Goal: Information Seeking & Learning: Learn about a topic

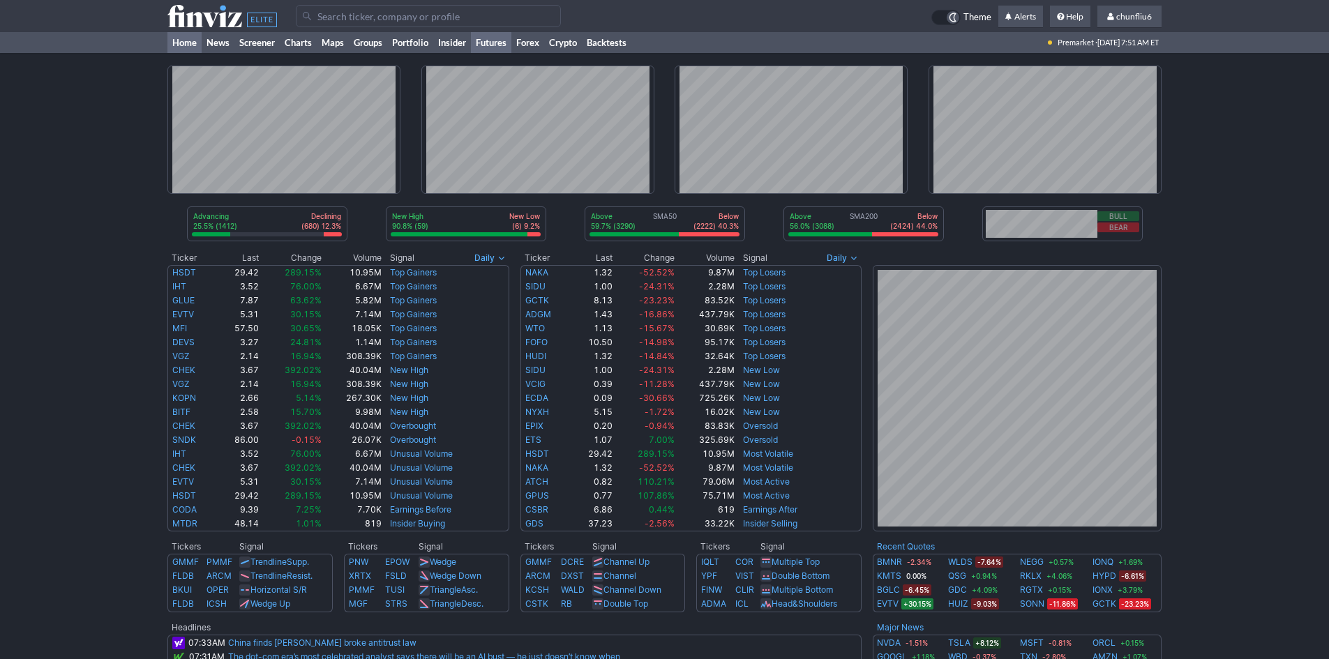
click at [496, 40] on link "Futures" at bounding box center [491, 42] width 40 height 21
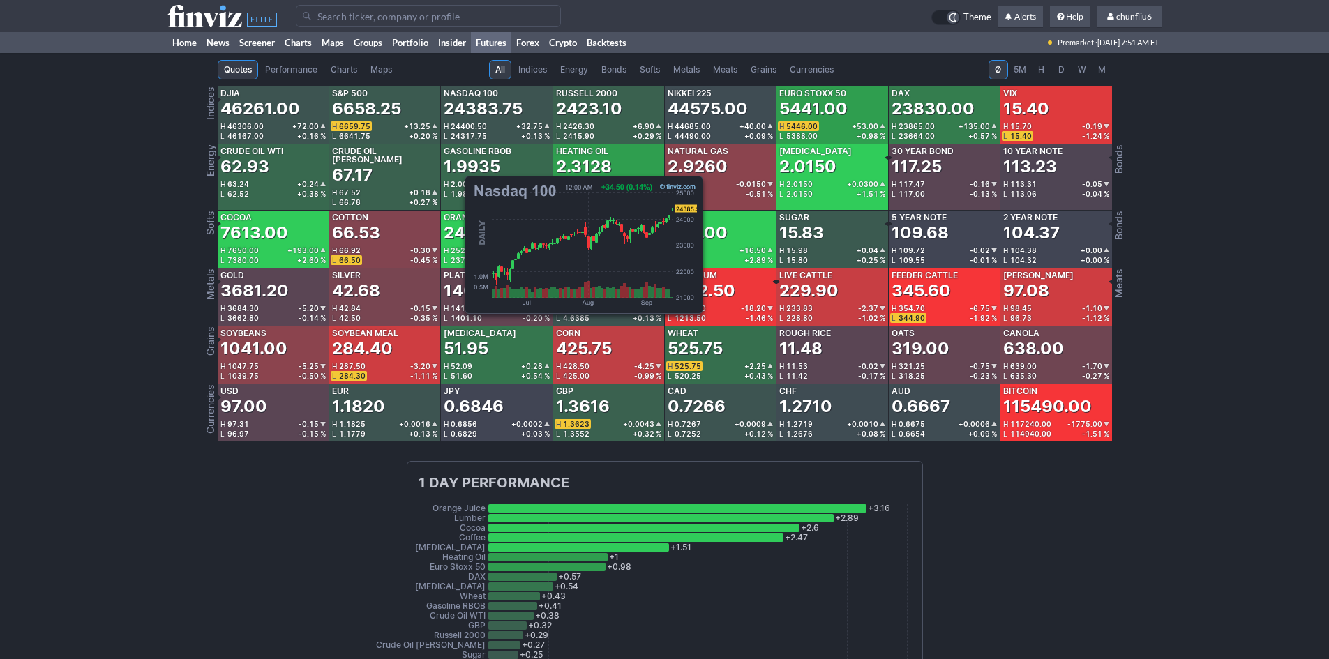
click at [458, 103] on div "24383.75" at bounding box center [483, 109] width 79 height 22
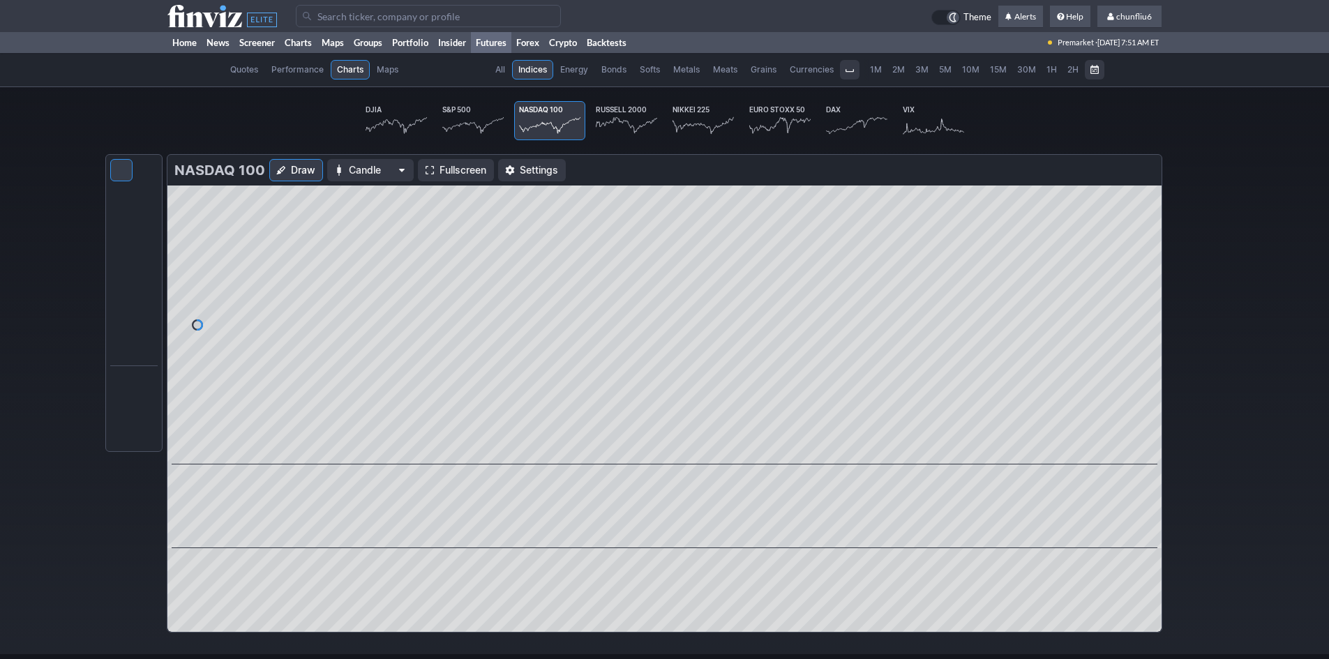
scroll to position [0, 87]
click at [446, 164] on span "Fullscreen" at bounding box center [463, 170] width 47 height 14
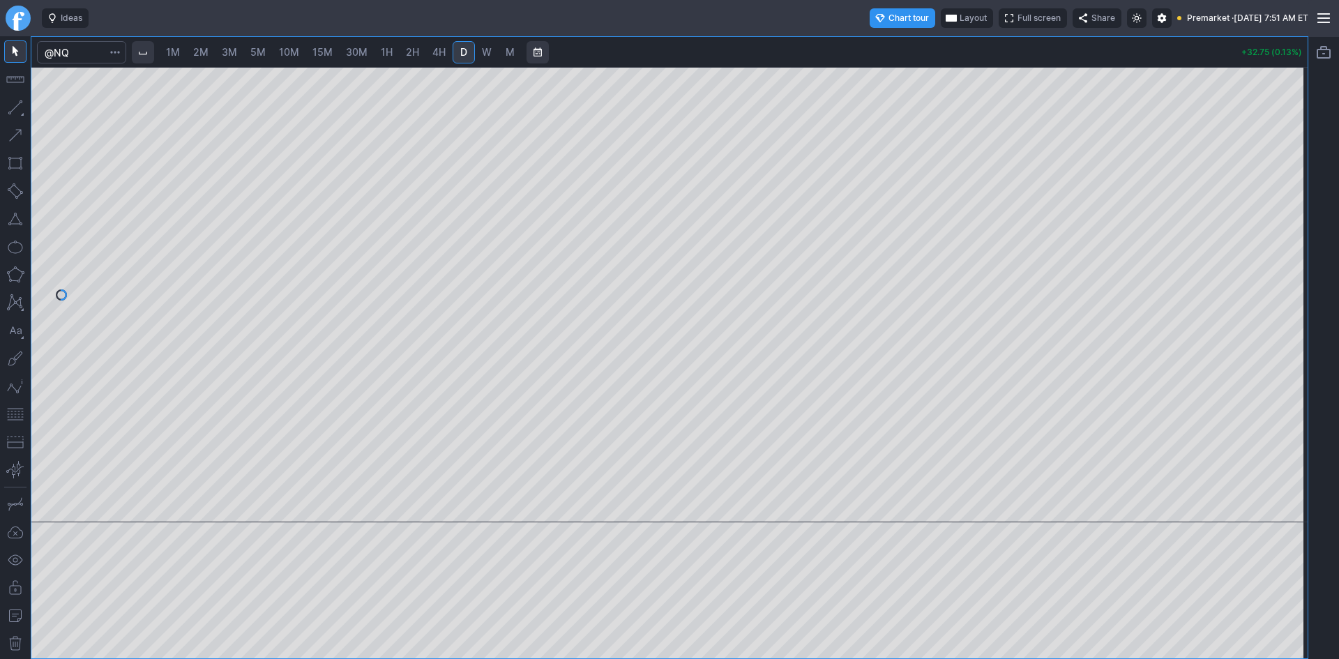
click at [293, 50] on span "10M" at bounding box center [289, 52] width 20 height 12
drag, startPoint x: 1296, startPoint y: 146, endPoint x: 1288, endPoint y: 202, distance: 56.4
click at [1288, 202] on div at bounding box center [1293, 291] width 29 height 421
click at [22, 414] on button "button" at bounding box center [15, 414] width 22 height 22
click at [88, 55] on input "Search" at bounding box center [81, 52] width 89 height 22
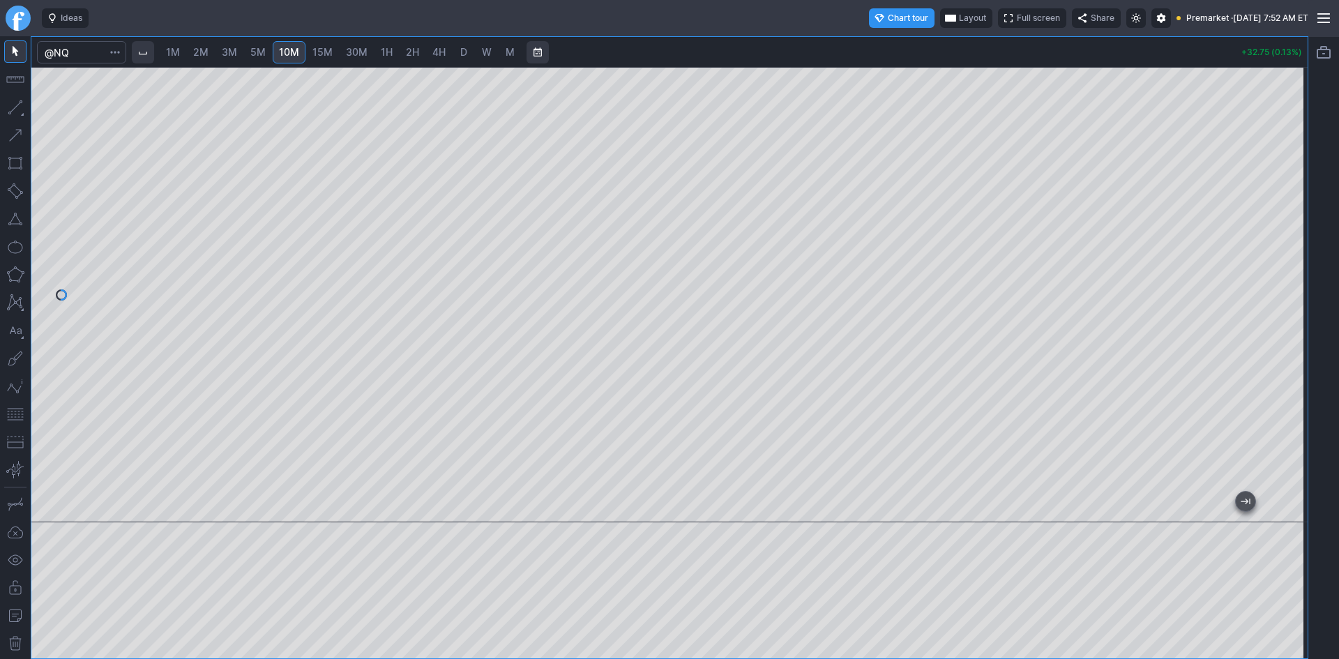
click at [257, 53] on span "5M" at bounding box center [257, 52] width 15 height 12
click at [290, 51] on span "10M" at bounding box center [289, 52] width 20 height 12
click at [92, 56] on input "Search" at bounding box center [81, 52] width 89 height 22
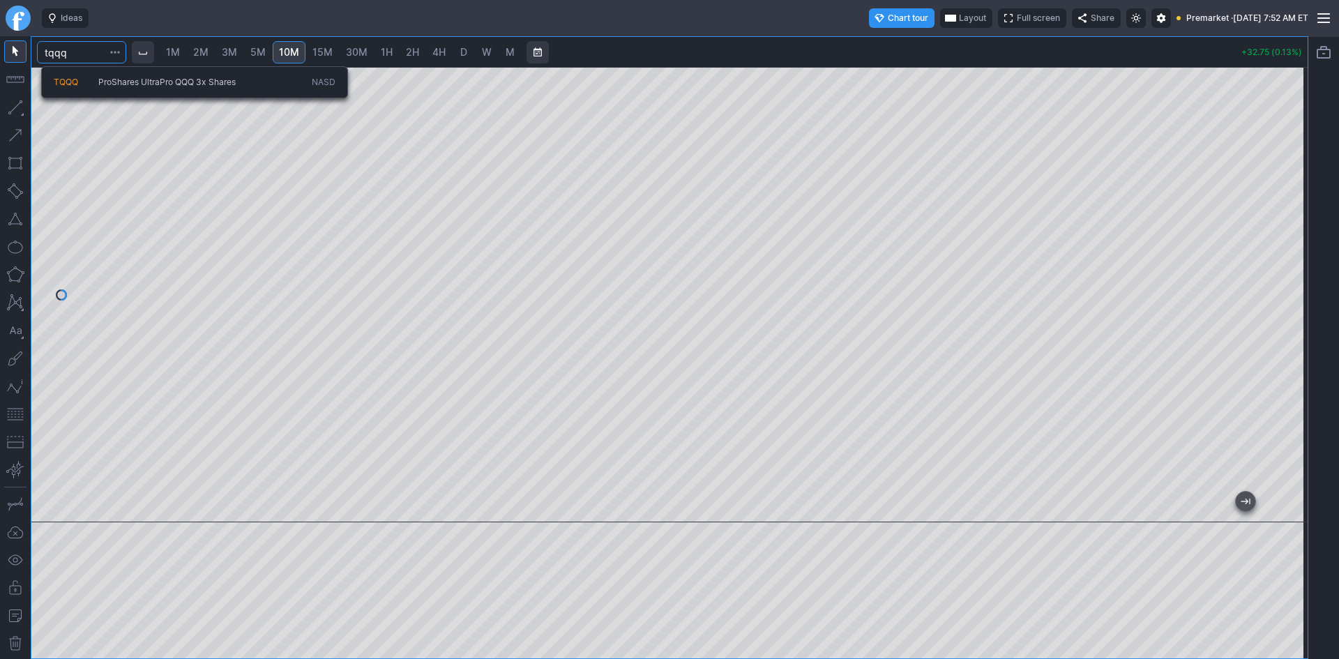
type input "tqqq"
click at [80, 81] on span "TQQQ" at bounding box center [76, 83] width 45 height 12
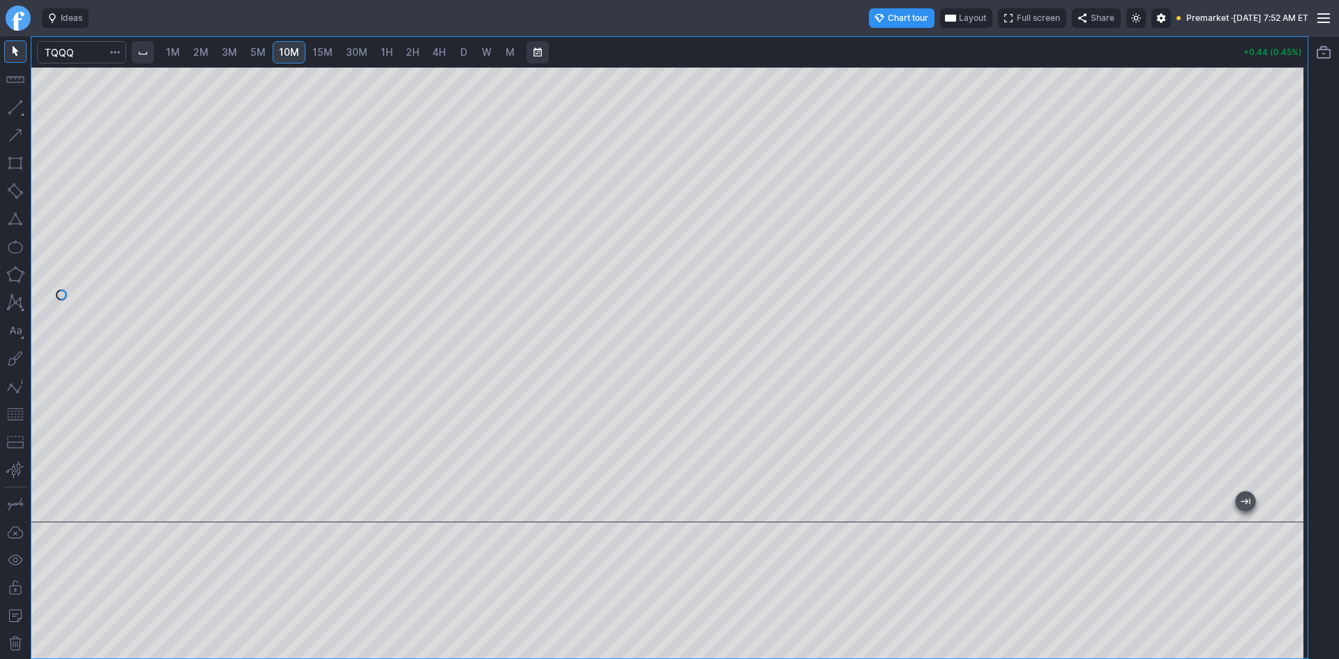
drag, startPoint x: 1290, startPoint y: 153, endPoint x: 1282, endPoint y: 259, distance: 106.4
click at [1282, 259] on div at bounding box center [1293, 291] width 29 height 421
drag, startPoint x: 990, startPoint y: 504, endPoint x: -141, endPoint y: 356, distance: 1140.4
click at [0, 356] on html "Ideas Chart tour Layout Full screen Share Premarket · Mon SEP 15 2025 7:52 AM E…" at bounding box center [669, 329] width 1339 height 659
click at [14, 414] on button "button" at bounding box center [15, 414] width 22 height 22
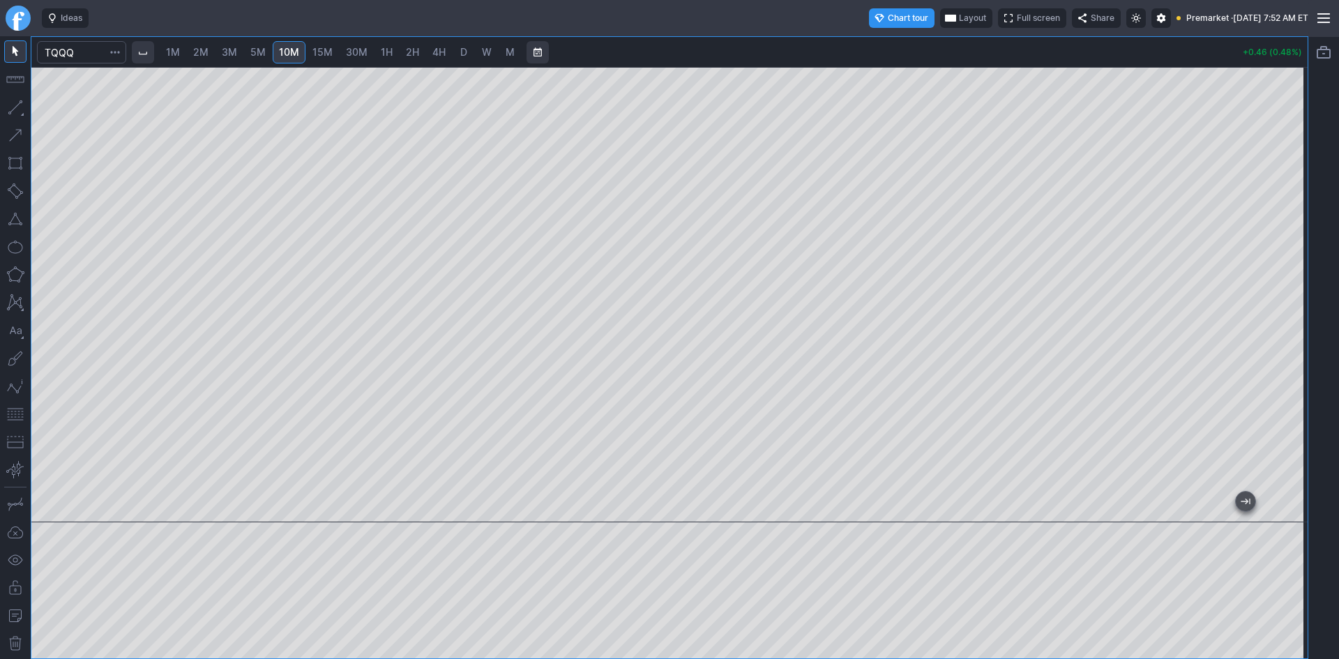
click at [1276, 255] on div at bounding box center [669, 295] width 1277 height 456
drag, startPoint x: 1282, startPoint y: 239, endPoint x: 917, endPoint y: 61, distance: 405.9
click at [917, 61] on div "1M 2M 3M 5M 10M 15M 30M 1H 2H 4H D W M +0.46 (0.48%)" at bounding box center [669, 348] width 1277 height 622
click at [1270, 284] on div at bounding box center [669, 295] width 1277 height 456
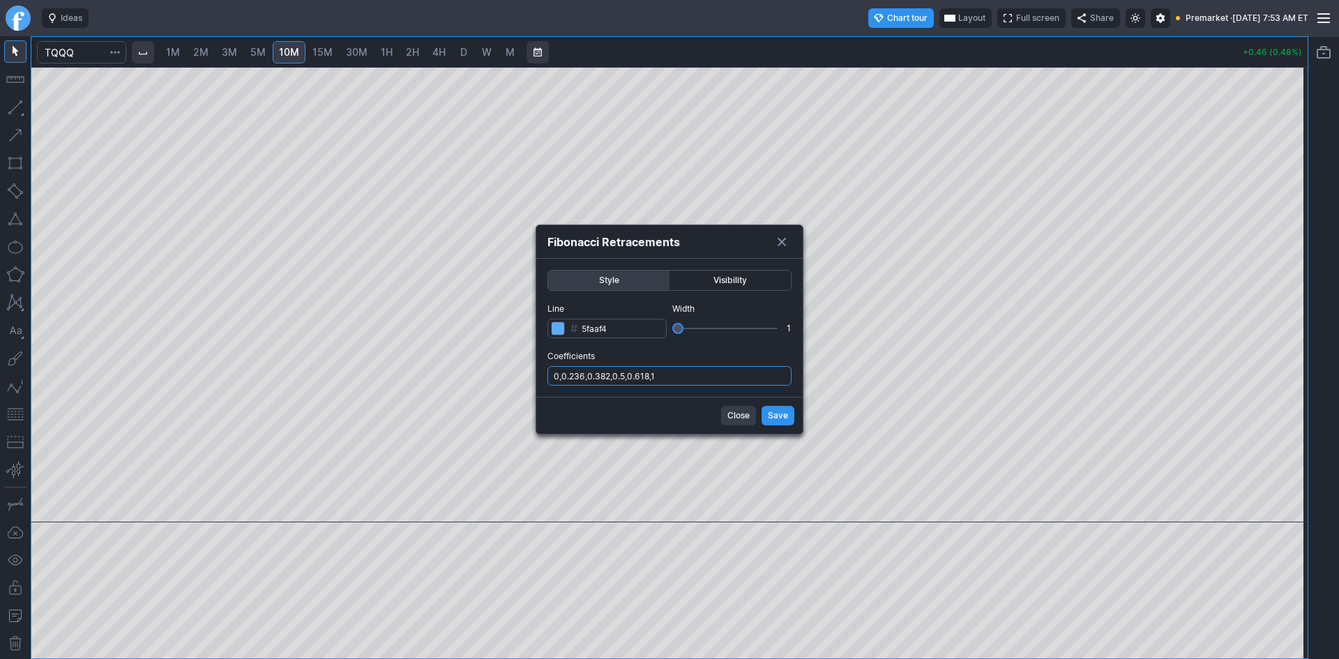
click at [686, 377] on input "0,0.236,0.382,0.5,0.618,1" at bounding box center [670, 376] width 244 height 20
type input "0,0.236,0.382,0.5,0.618,1,.786"
click at [782, 411] on span "Save" at bounding box center [778, 416] width 20 height 14
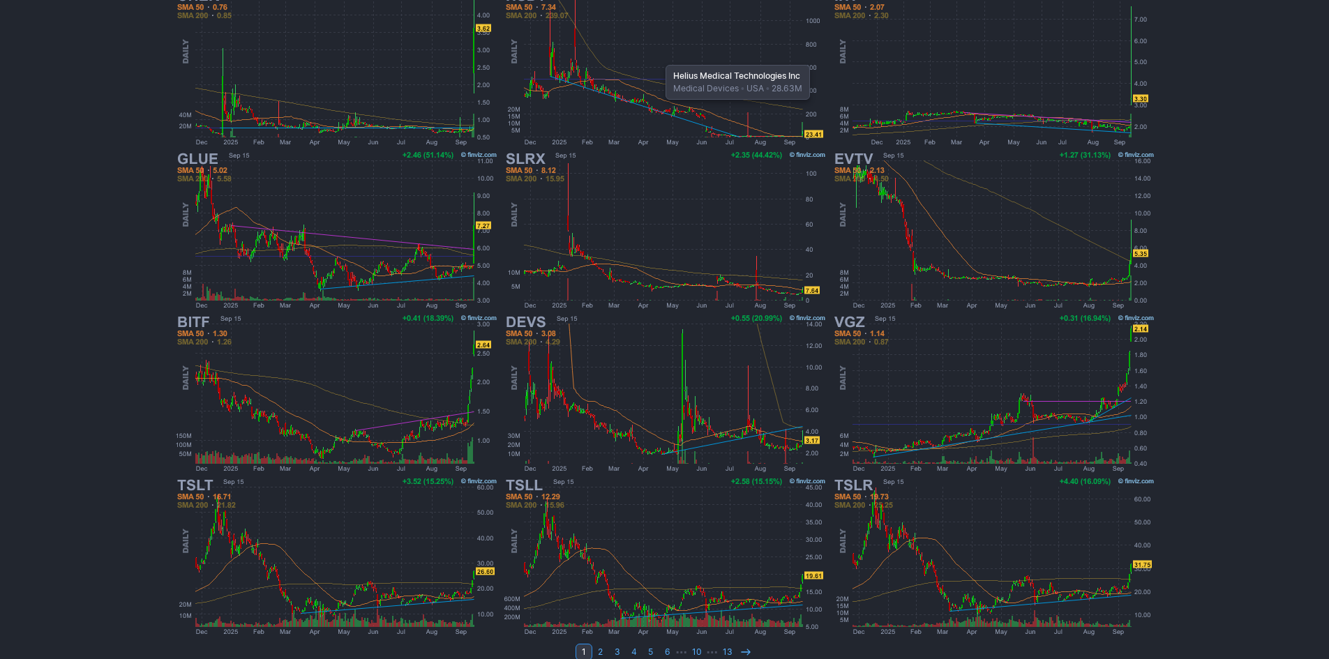
scroll to position [259, 0]
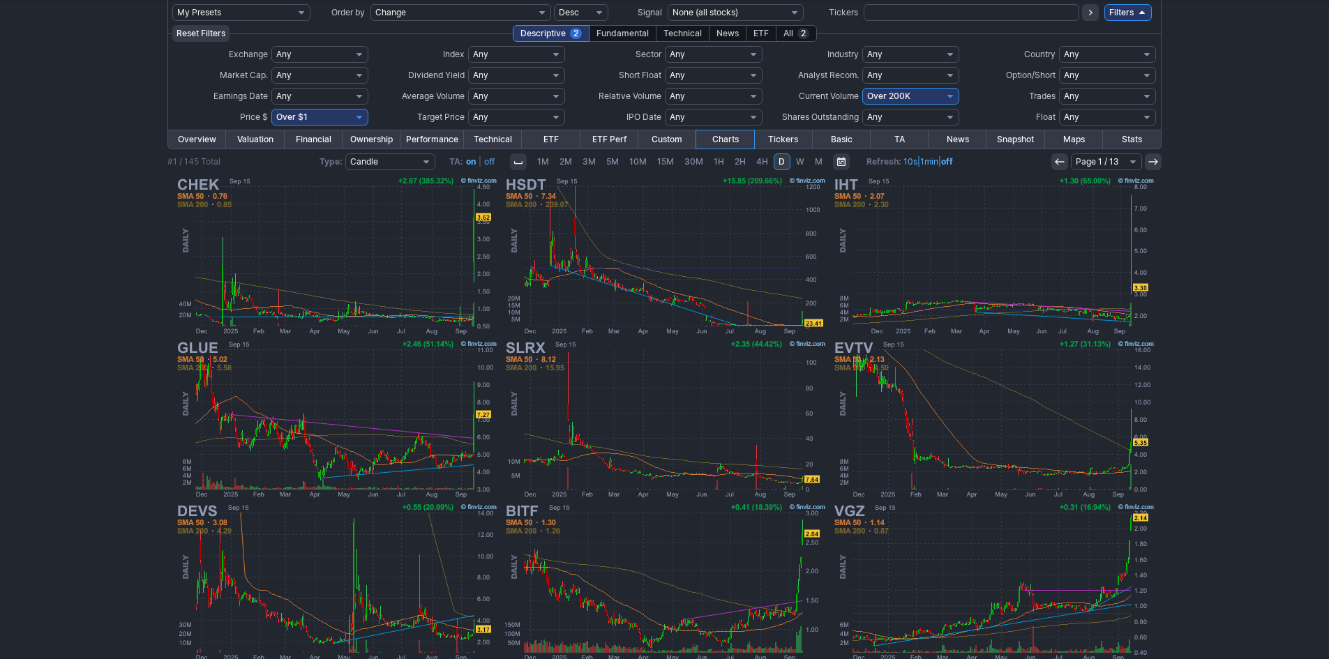
scroll to position [50, 0]
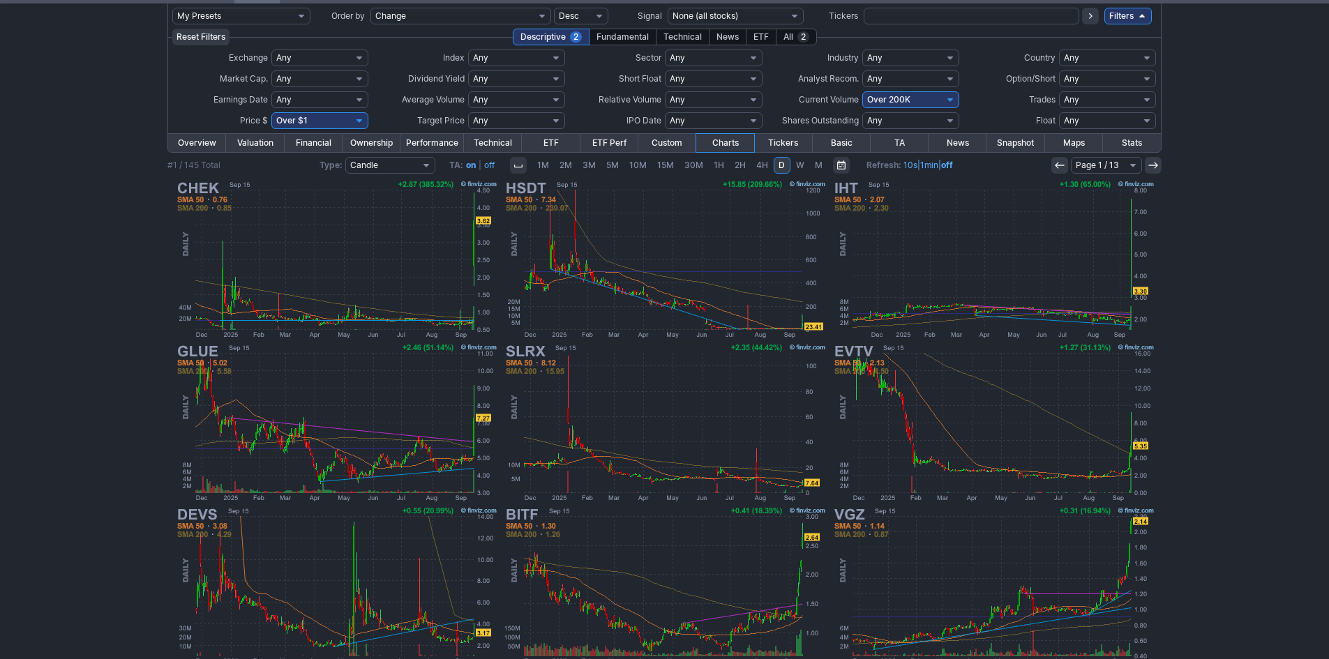
click at [362, 123] on select "Any Under $1 Under $2 Under $3 Under $4 Under $5 Under $7 Under $10 Under $15 U…" at bounding box center [319, 120] width 97 height 17
select select "o10"
click at [271, 112] on select "Any Under $1 Under $2 Under $3 Under $4 Under $5 Under $7 Under $10 Under $15 U…" at bounding box center [319, 120] width 97 height 17
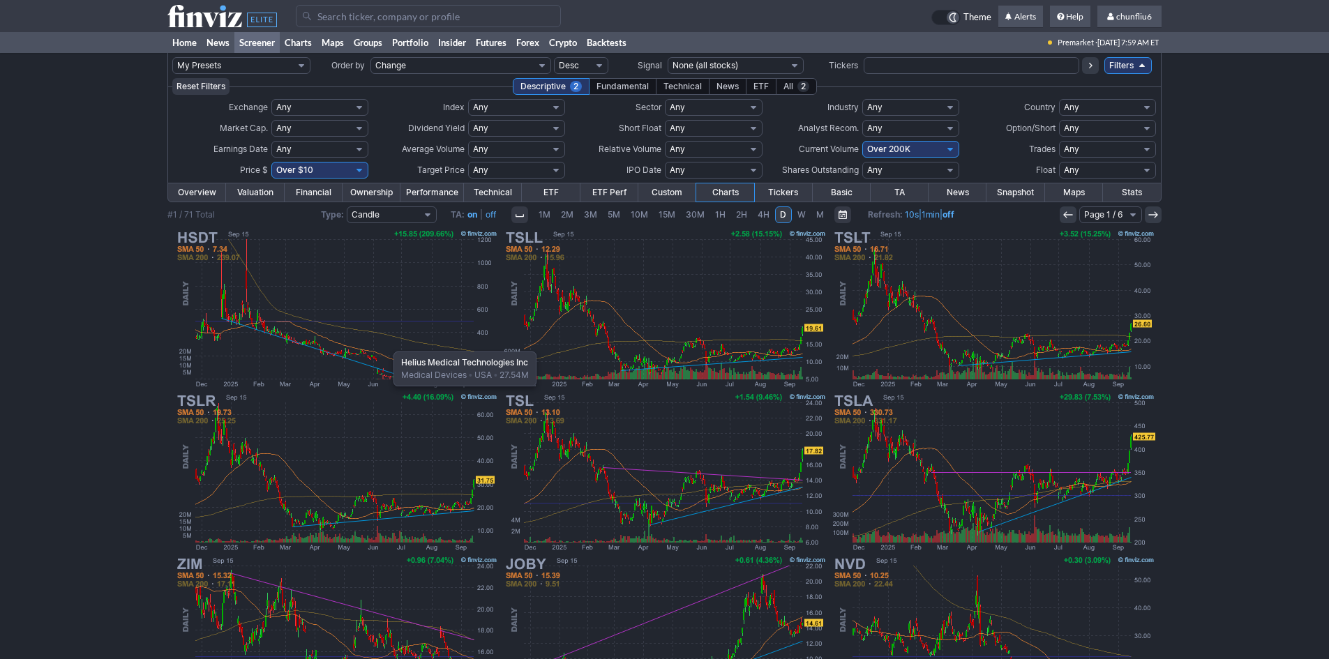
click at [387, 344] on img at bounding box center [336, 308] width 326 height 163
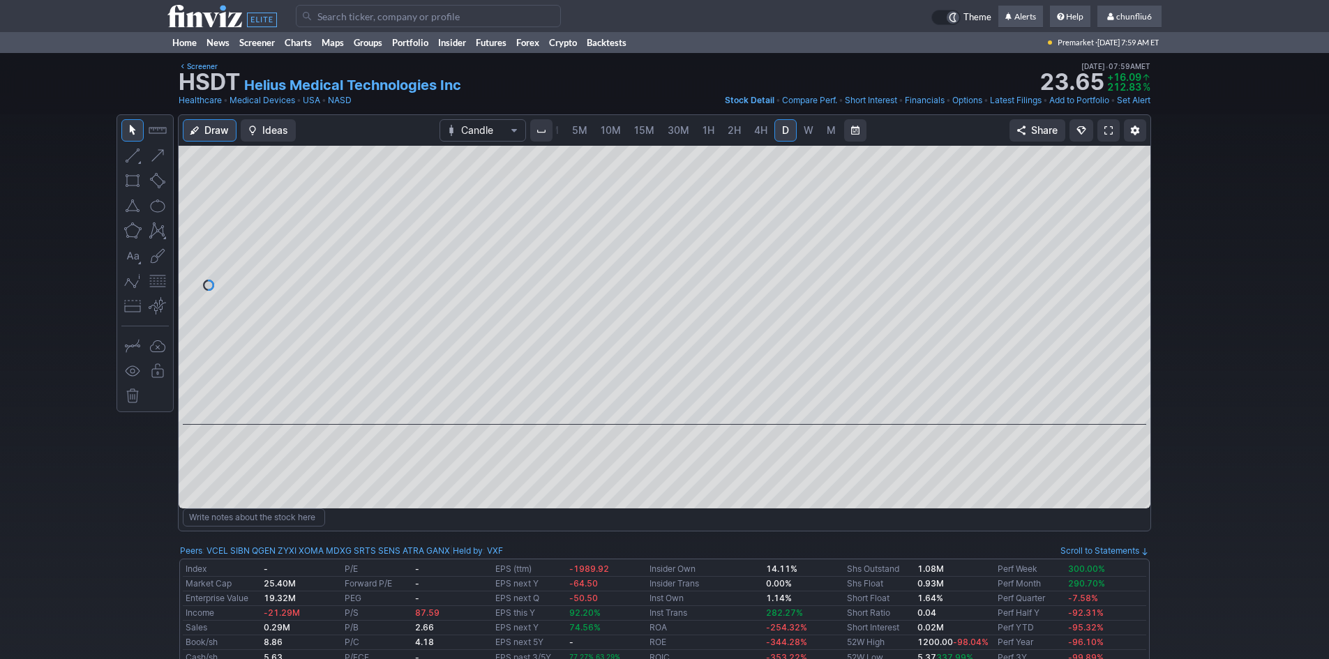
click at [1112, 131] on span at bounding box center [1108, 130] width 8 height 11
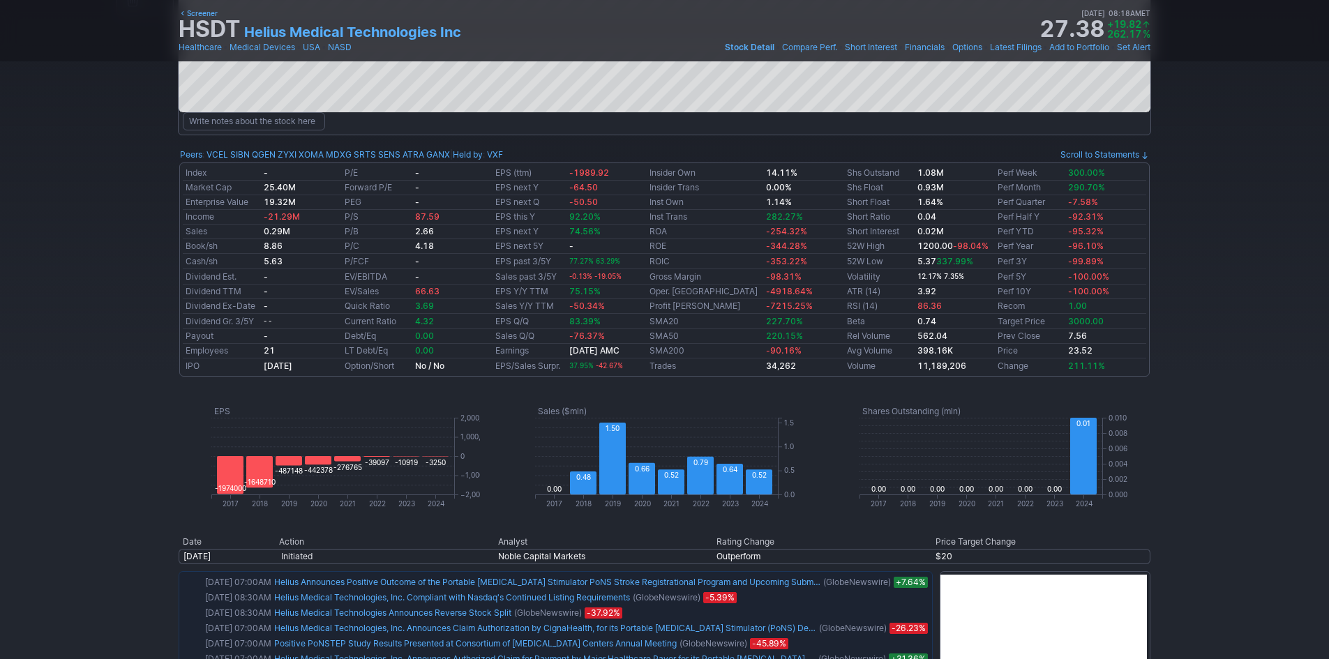
scroll to position [349, 0]
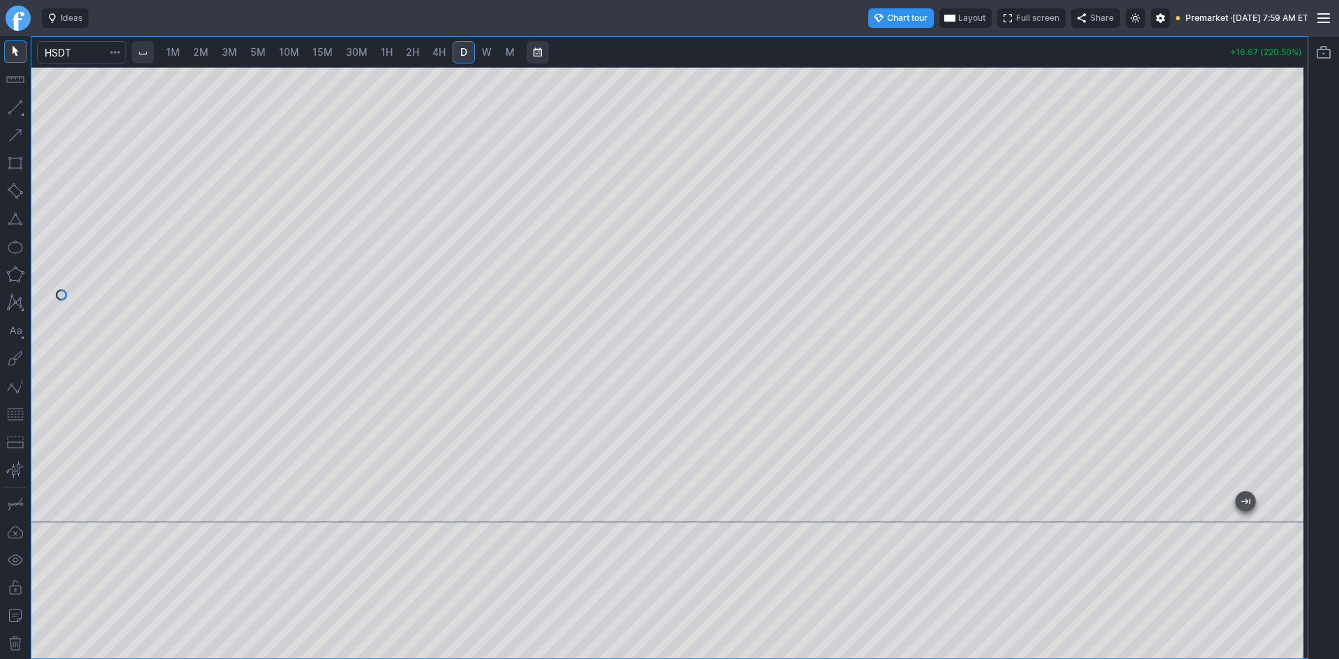
click at [959, 14] on span "Layout" at bounding box center [972, 18] width 27 height 14
click at [910, 45] on button "Layout" at bounding box center [904, 46] width 20 height 20
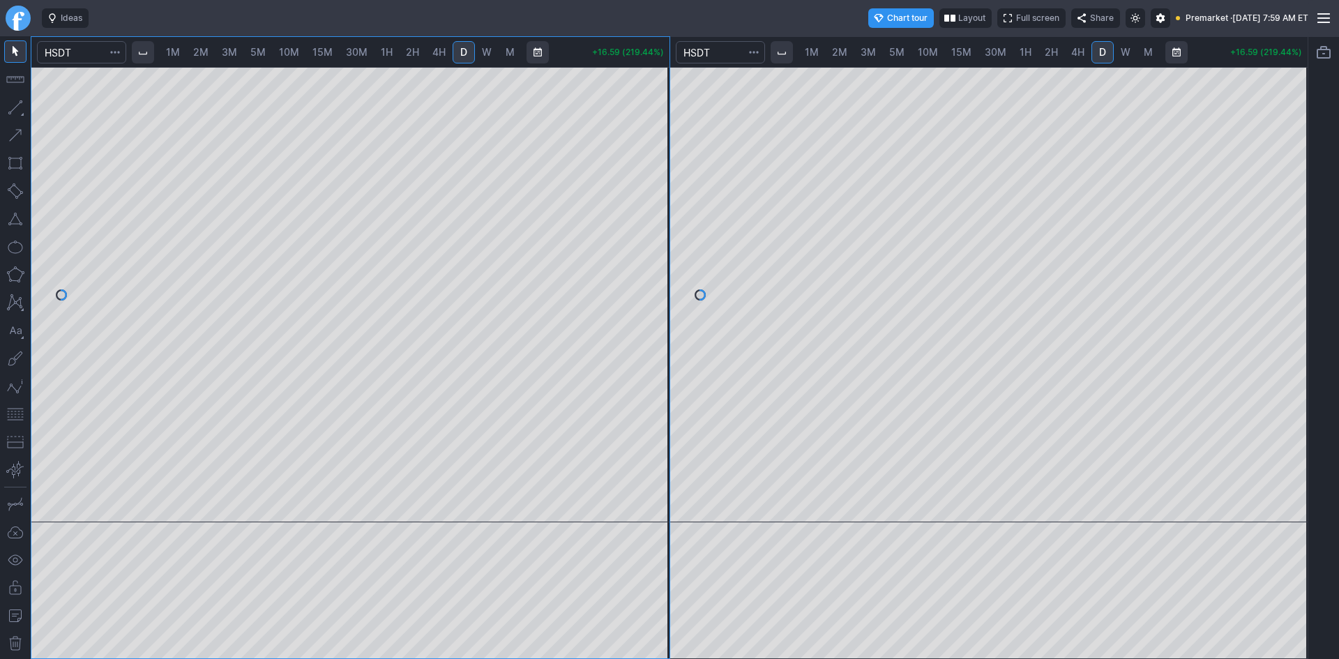
click at [1272, 193] on div at bounding box center [989, 295] width 638 height 456
click at [1270, 155] on div at bounding box center [989, 295] width 638 height 456
drag, startPoint x: 1294, startPoint y: 218, endPoint x: 1296, endPoint y: 336, distance: 117.9
click at [1296, 336] on div at bounding box center [1293, 291] width 29 height 421
click at [197, 50] on span "2M" at bounding box center [200, 52] width 15 height 12
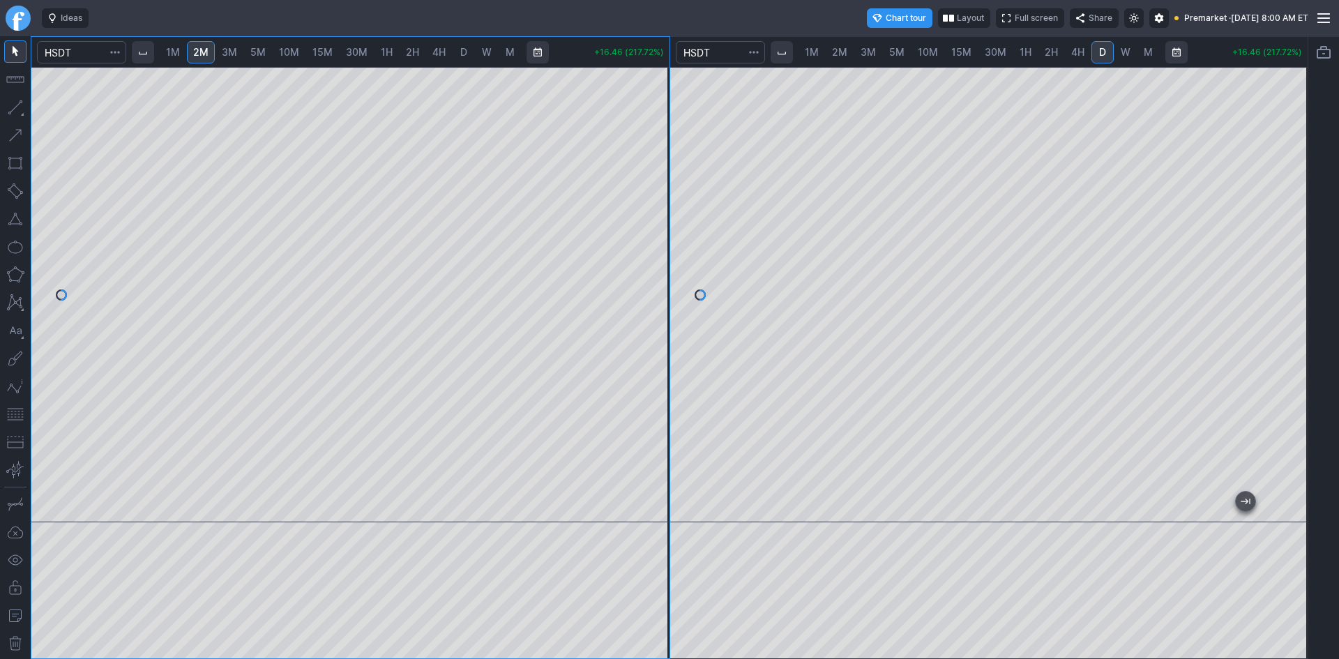
click at [180, 53] on span "1M" at bounding box center [173, 52] width 14 height 12
click at [200, 53] on span "2M" at bounding box center [200, 52] width 15 height 12
drag, startPoint x: 660, startPoint y: 193, endPoint x: 647, endPoint y: 264, distance: 71.6
click at [647, 264] on div at bounding box center [654, 291] width 29 height 421
click at [18, 413] on button "button" at bounding box center [15, 414] width 22 height 22
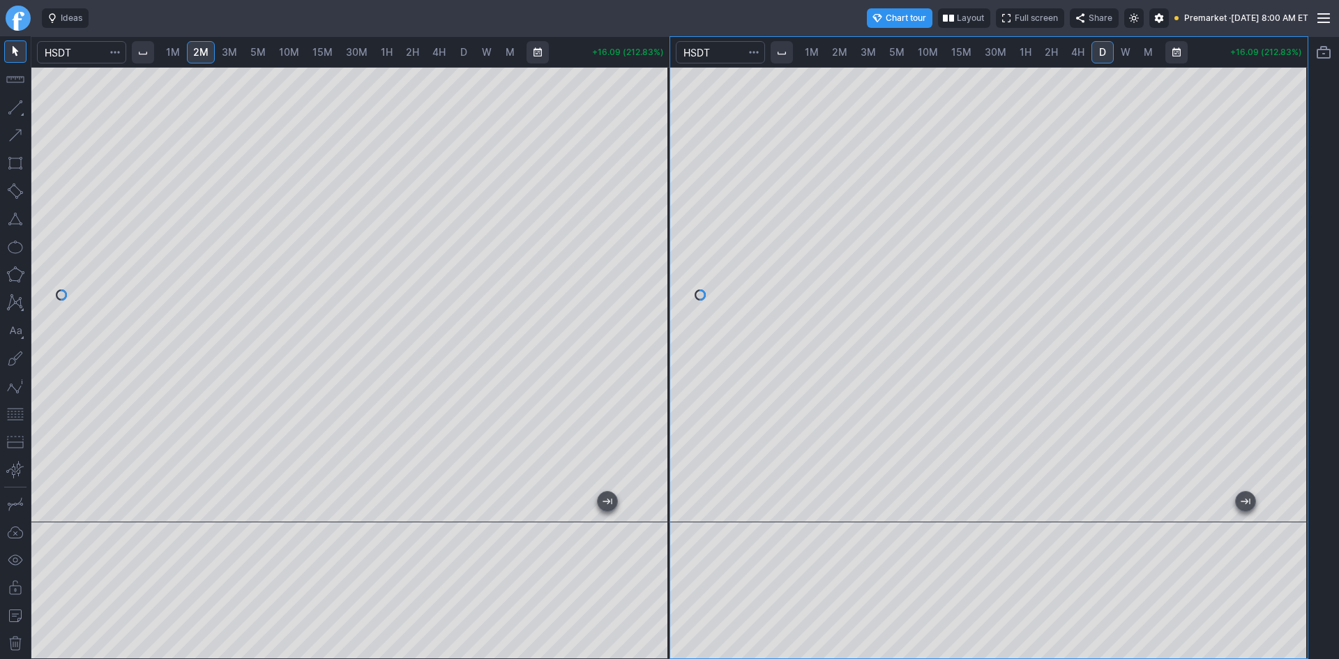
drag, startPoint x: 652, startPoint y: 335, endPoint x: 653, endPoint y: 327, distance: 7.8
click at [653, 327] on div at bounding box center [654, 291] width 29 height 421
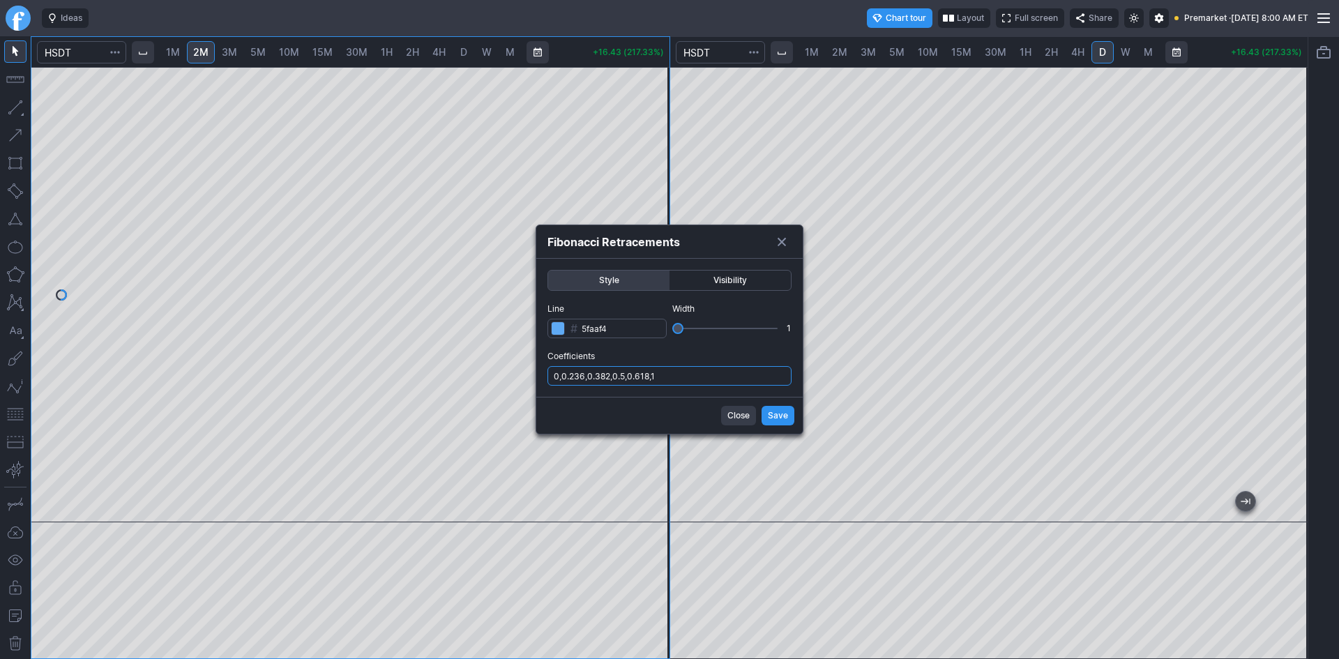
click at [691, 370] on input "0,0.236,0.382,0.5,0.618,1" at bounding box center [670, 376] width 244 height 20
type input "0,0.236,0.382,0.5,0.618,1,.786"
click at [777, 416] on span "Save" at bounding box center [778, 416] width 20 height 14
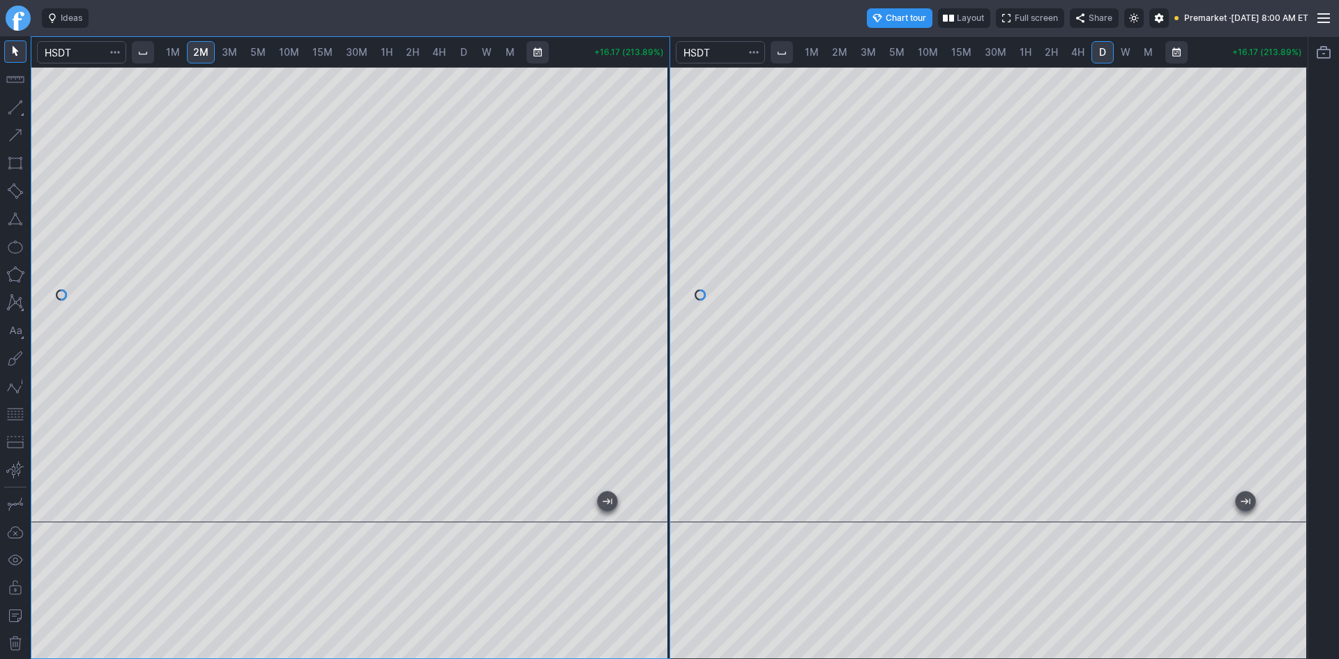
click at [17, 222] on button "button" at bounding box center [15, 219] width 22 height 22
drag, startPoint x: 656, startPoint y: 285, endPoint x: 660, endPoint y: 261, distance: 24.0
click at [660, 261] on div at bounding box center [654, 291] width 29 height 421
click at [177, 50] on span "1M" at bounding box center [173, 52] width 14 height 12
drag, startPoint x: 10, startPoint y: 415, endPoint x: 27, endPoint y: 403, distance: 20.5
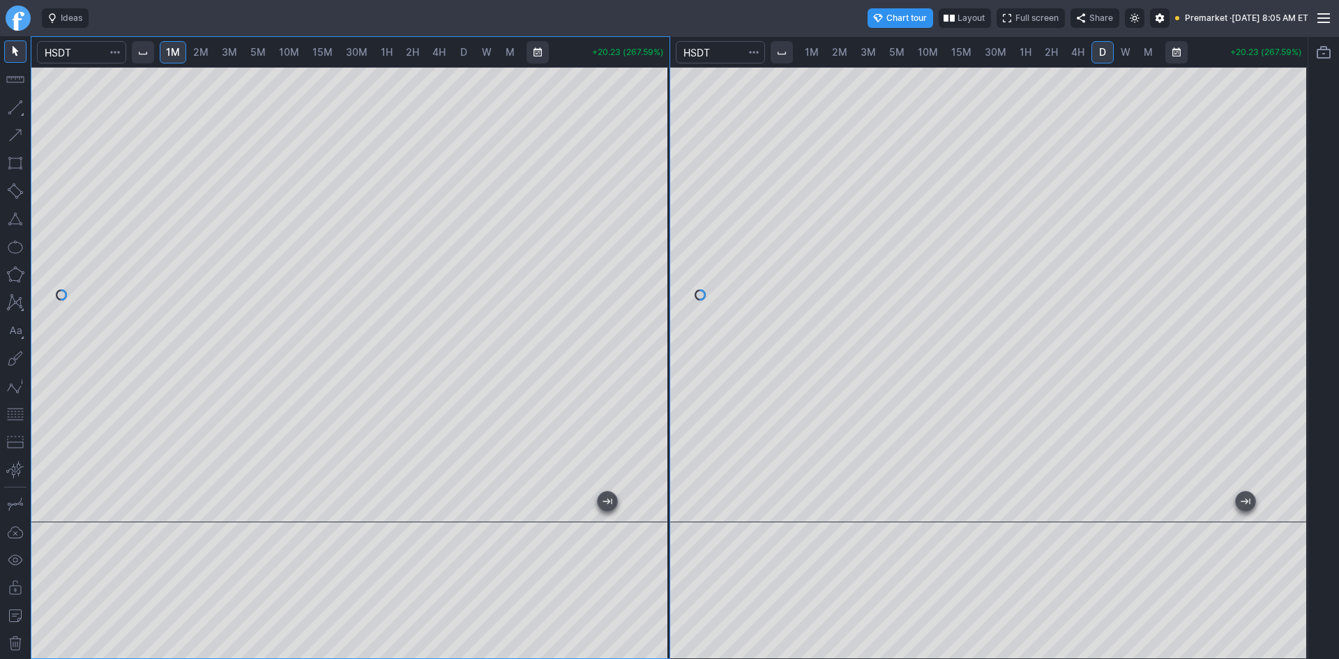
click at [11, 414] on button "button" at bounding box center [15, 414] width 22 height 22
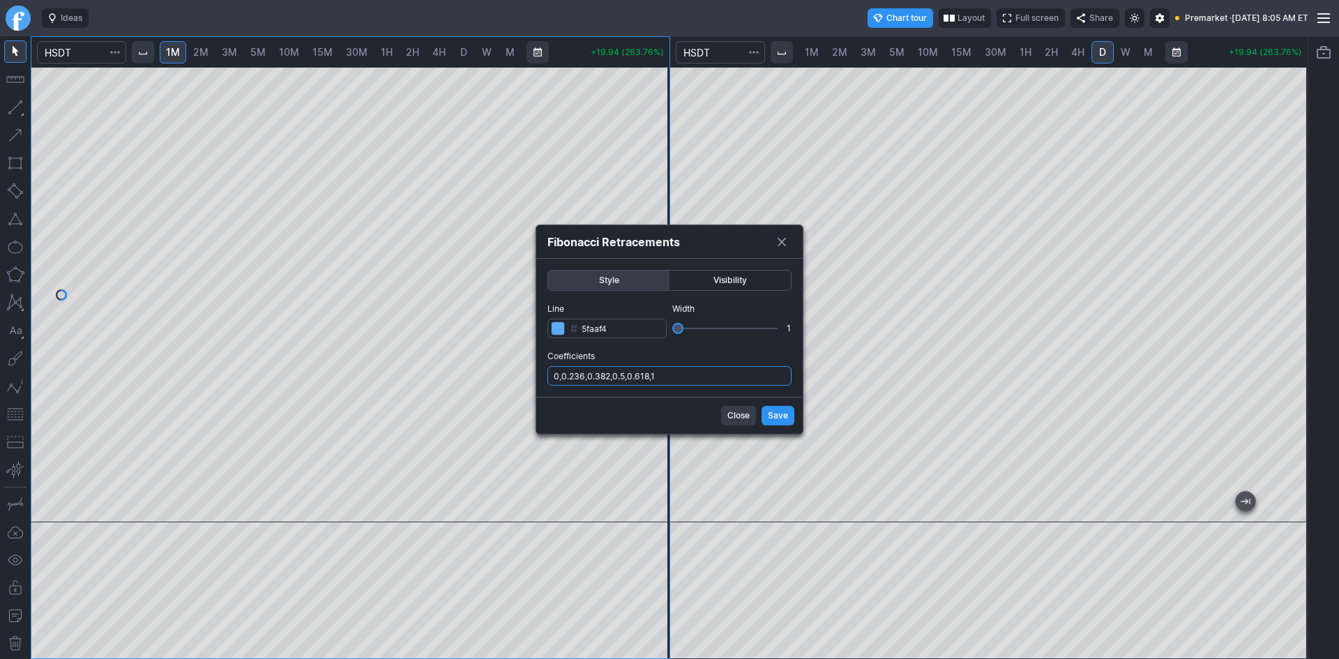
drag, startPoint x: 680, startPoint y: 376, endPoint x: 690, endPoint y: 382, distance: 11.2
click at [681, 376] on input "0,0.236,0.382,0.5,0.618,1" at bounding box center [670, 376] width 244 height 20
type input "0,0.236,0.382,0.5,0.618,1,.786"
click at [781, 414] on span "Save" at bounding box center [778, 416] width 20 height 14
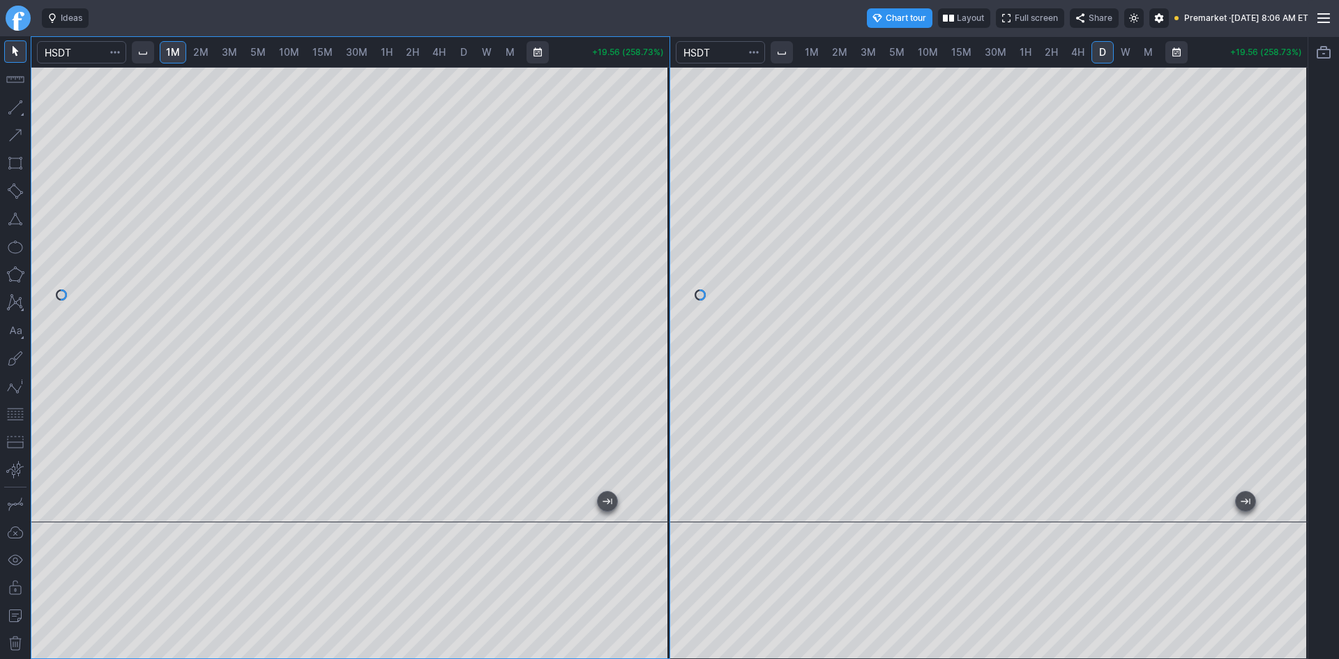
click at [16, 220] on button "button" at bounding box center [15, 219] width 22 height 22
click at [895, 50] on span "5M" at bounding box center [896, 52] width 15 height 12
drag, startPoint x: 1293, startPoint y: 188, endPoint x: 1286, endPoint y: 231, distance: 43.8
click at [1286, 231] on div at bounding box center [1293, 291] width 29 height 421
click at [19, 410] on button "button" at bounding box center [15, 414] width 22 height 22
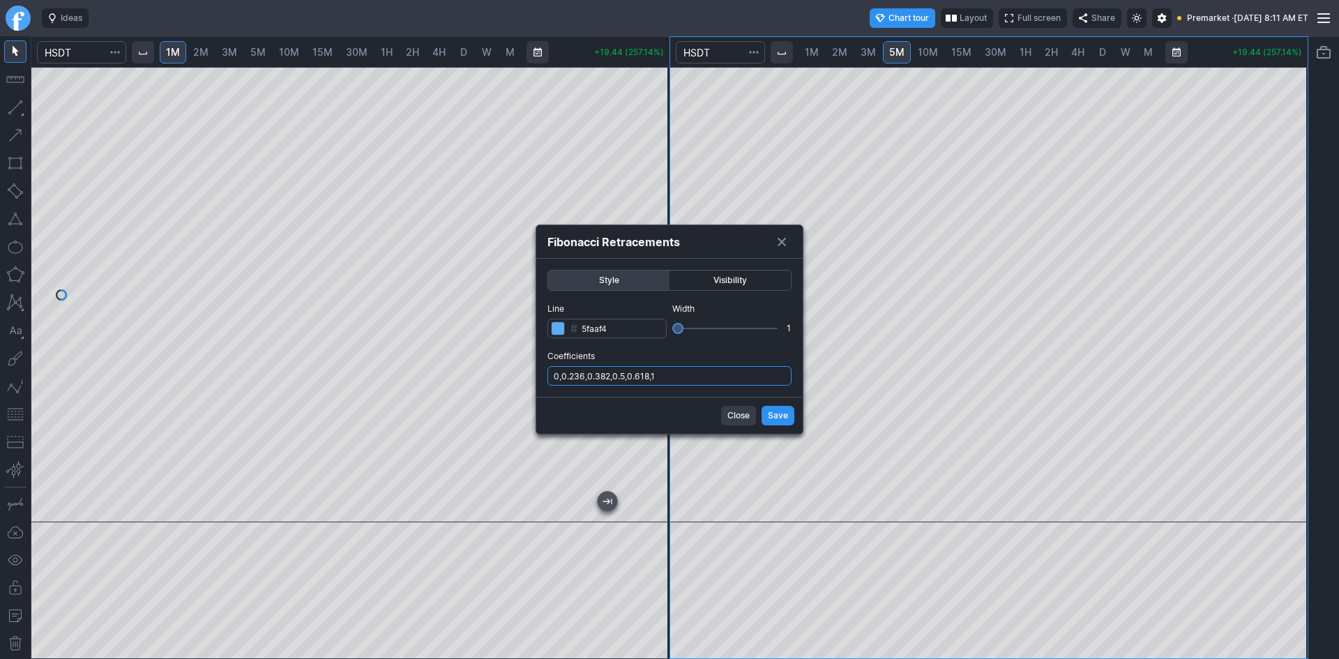
click at [710, 375] on input "0,0.236,0.382,0.5,0.618,1" at bounding box center [670, 376] width 244 height 20
type input "0,0.236,0.382,0.5,0.618,1,.786"
click at [772, 418] on span "Save" at bounding box center [778, 416] width 20 height 14
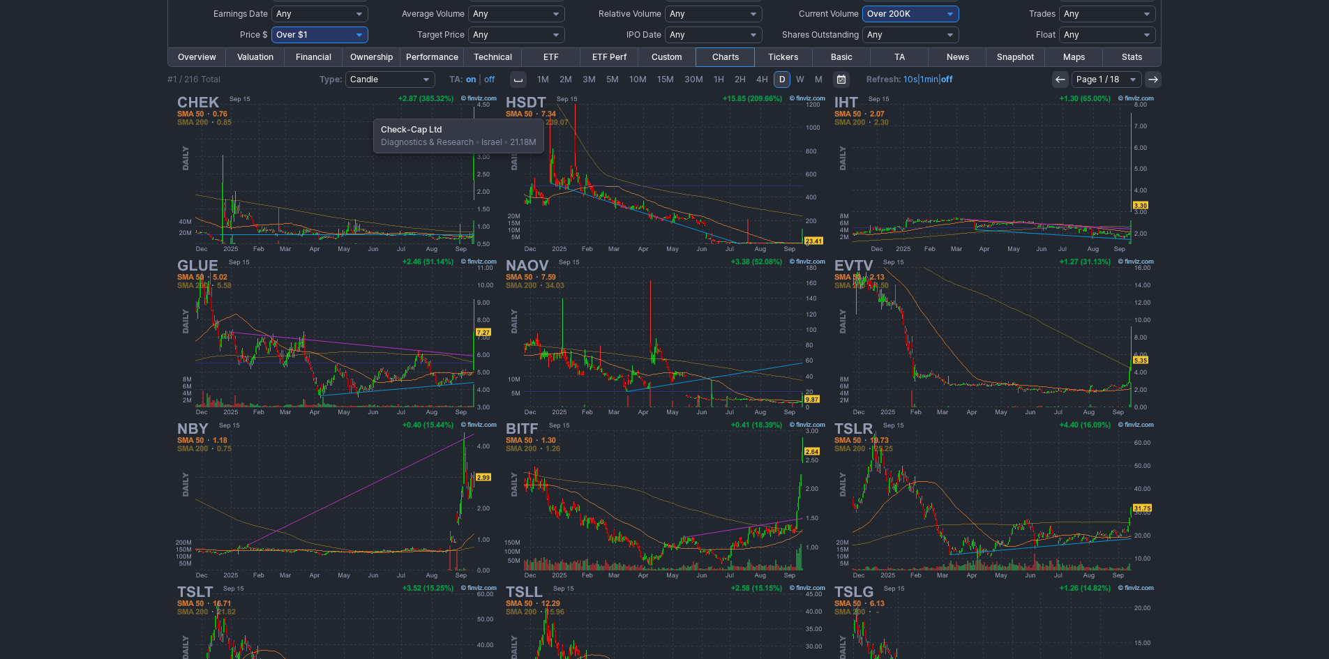
scroll to position [119, 0]
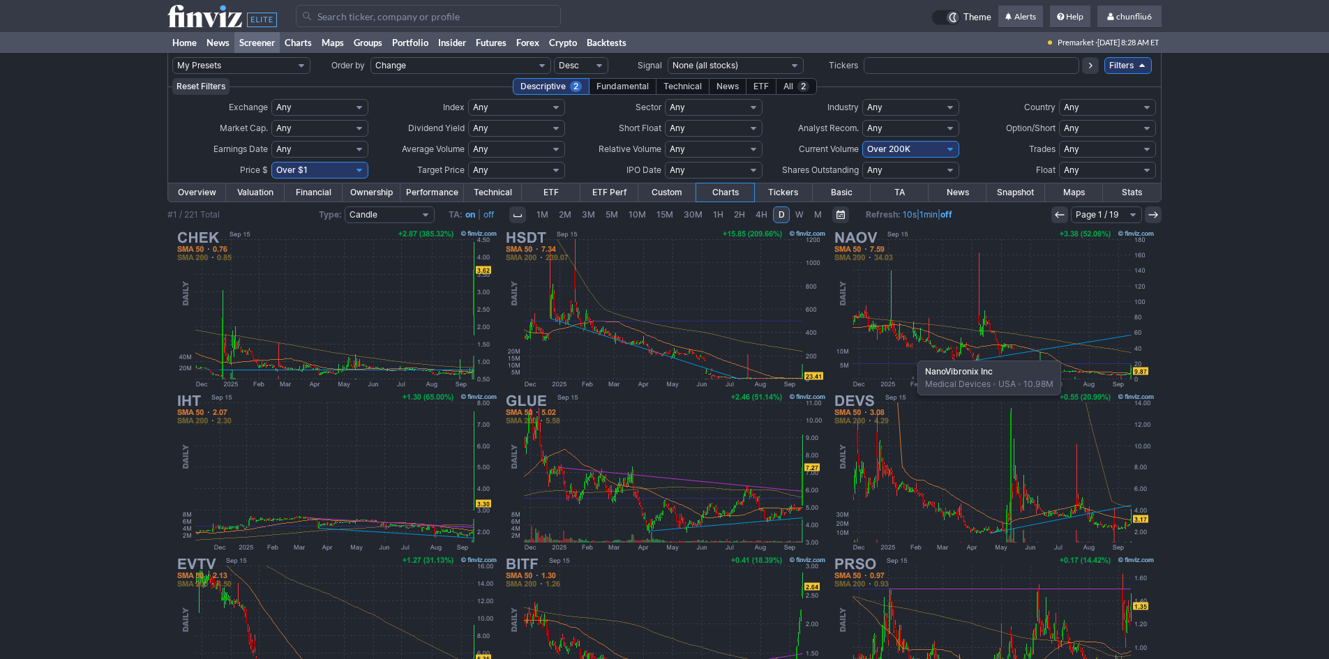
click at [910, 354] on img at bounding box center [993, 308] width 326 height 163
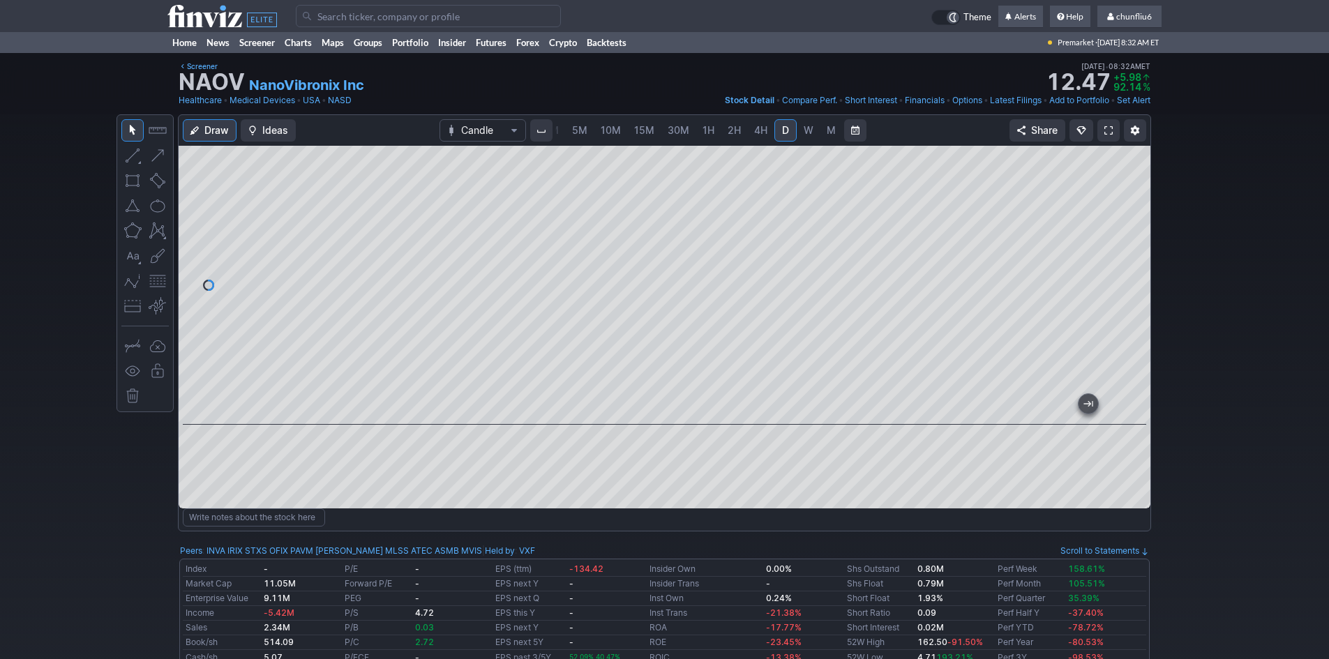
click at [1106, 123] on link at bounding box center [1108, 130] width 22 height 22
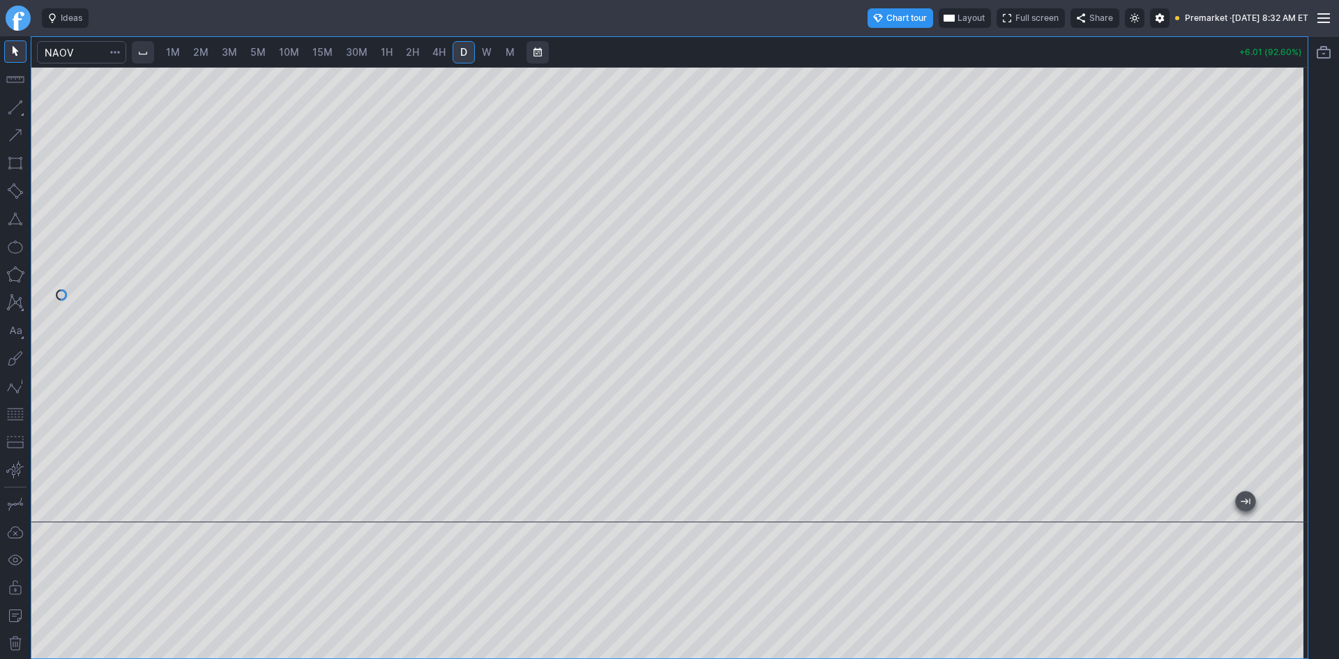
click at [958, 13] on span "Layout" at bounding box center [971, 18] width 27 height 14
click at [901, 47] on button "Layout" at bounding box center [903, 46] width 20 height 20
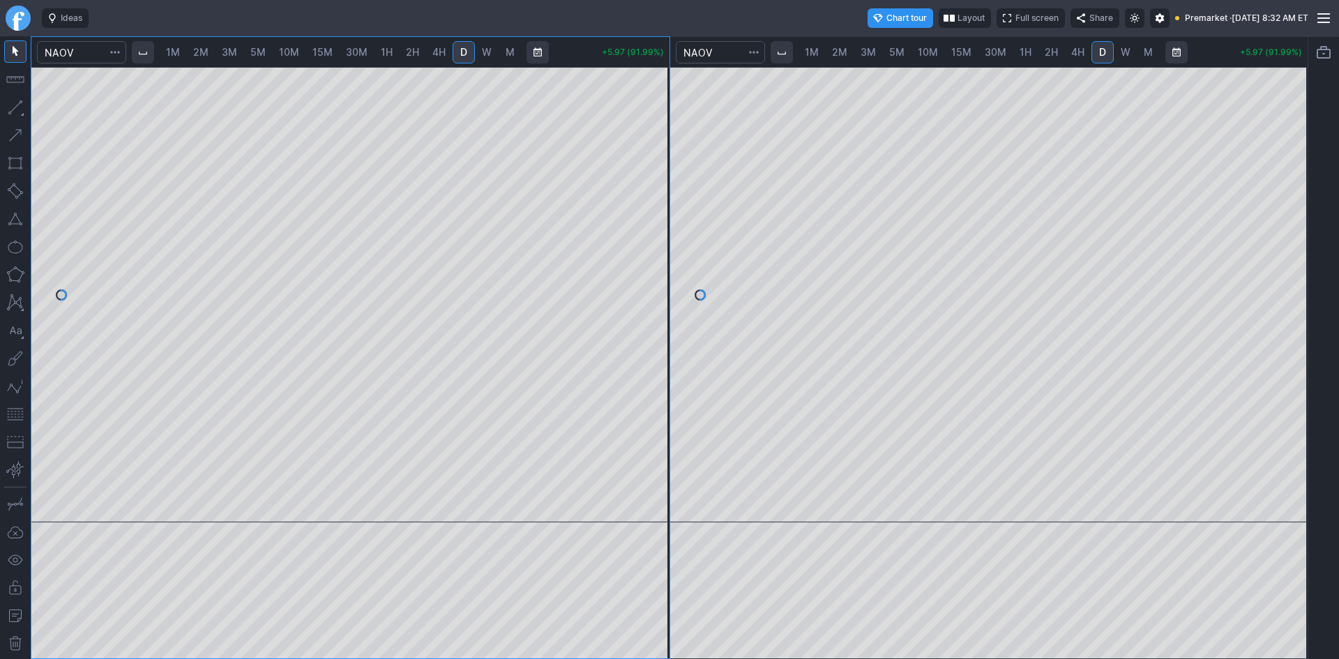
click at [1237, 199] on div at bounding box center [989, 295] width 638 height 456
click at [1274, 290] on div at bounding box center [989, 295] width 638 height 456
click at [11, 413] on button "button" at bounding box center [15, 414] width 22 height 22
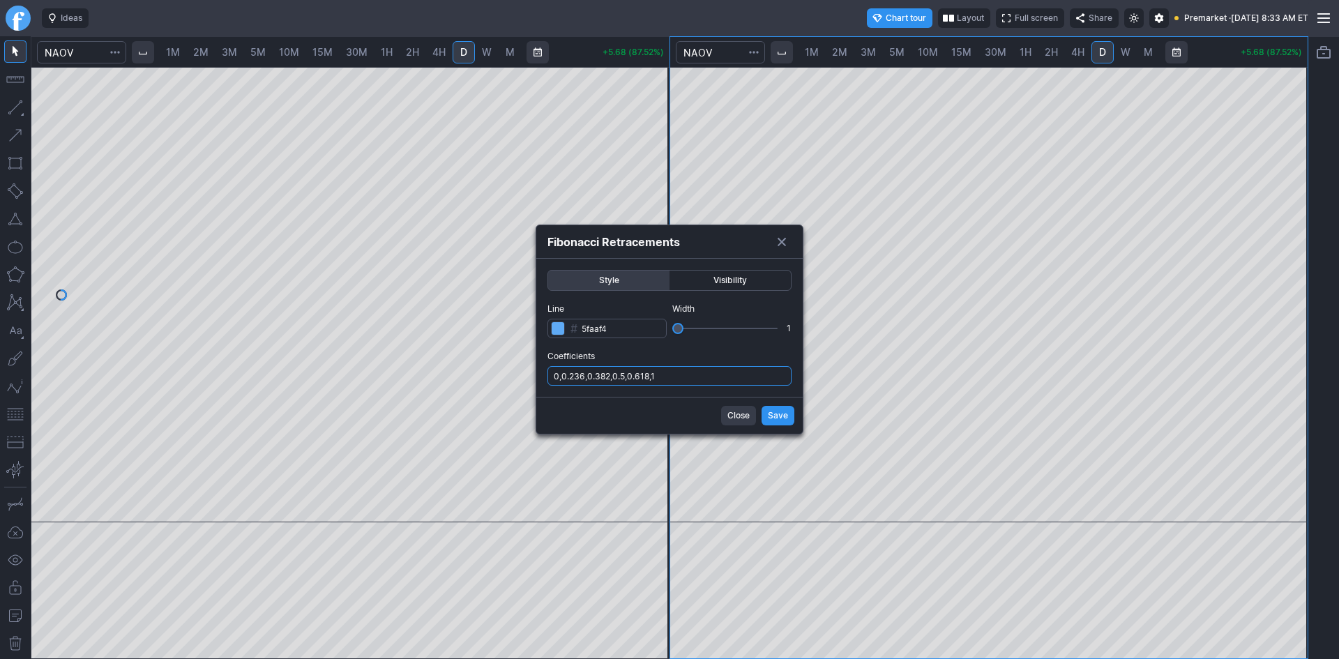
click at [723, 376] on input "0,0.236,0.382,0.5,0.618,1" at bounding box center [670, 376] width 244 height 20
type input "0,0.236,0.382,0.5,0.618,1,.786"
click at [782, 417] on span "Save" at bounding box center [778, 416] width 20 height 14
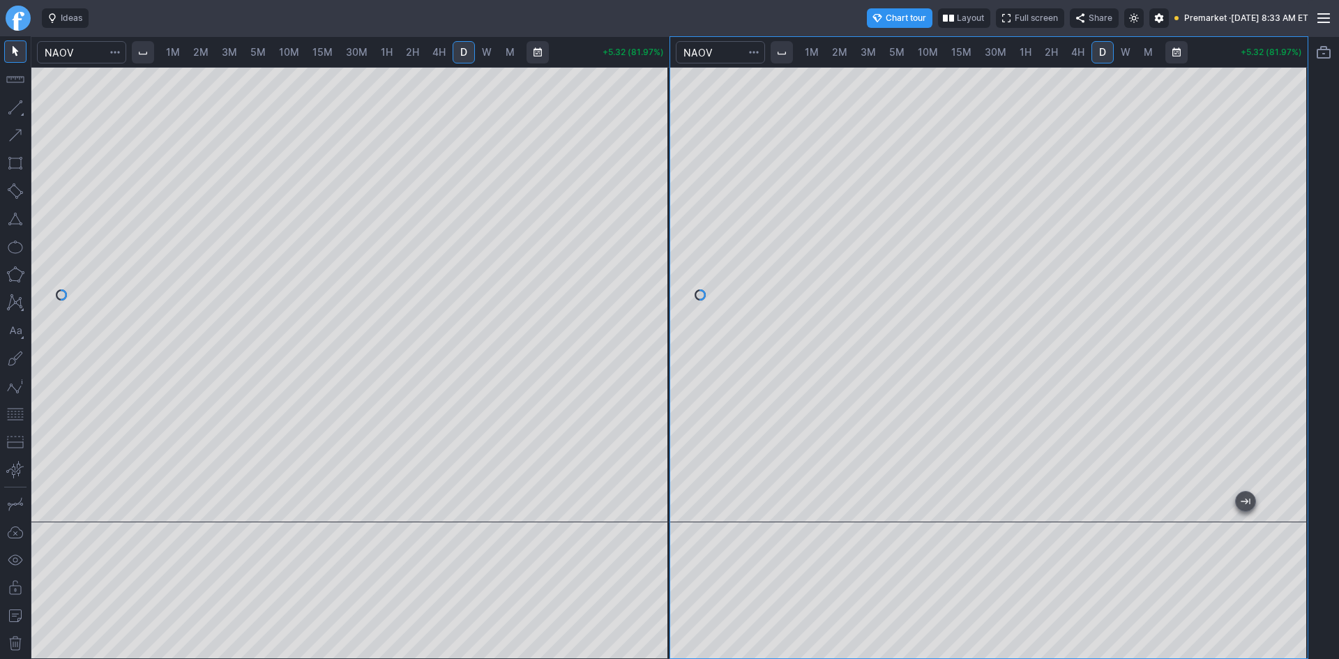
drag, startPoint x: 1285, startPoint y: 407, endPoint x: 1283, endPoint y: 342, distance: 65.6
click at [1283, 342] on div at bounding box center [1293, 291] width 29 height 421
click at [204, 61] on link "2M" at bounding box center [201, 52] width 28 height 22
click at [180, 55] on span "1M" at bounding box center [173, 52] width 14 height 12
drag, startPoint x: 666, startPoint y: 148, endPoint x: 646, endPoint y: 352, distance: 204.6
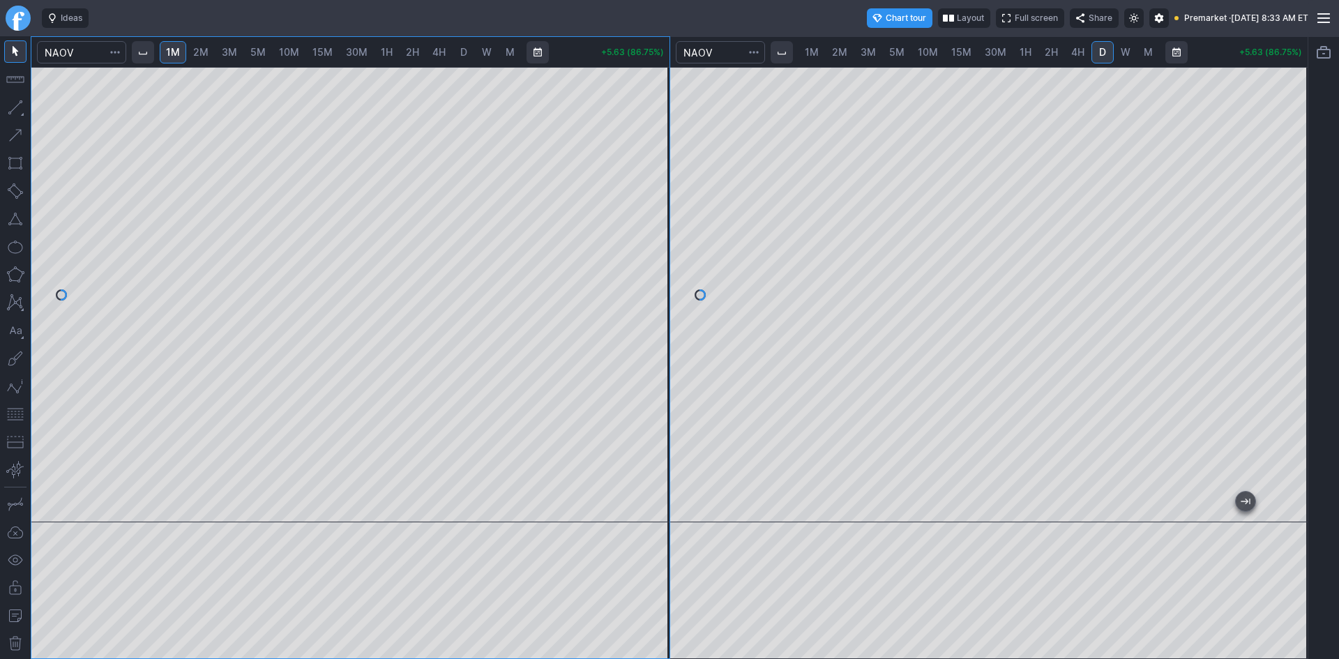
click at [647, 352] on div at bounding box center [654, 291] width 29 height 421
click at [15, 415] on button "button" at bounding box center [15, 414] width 22 height 22
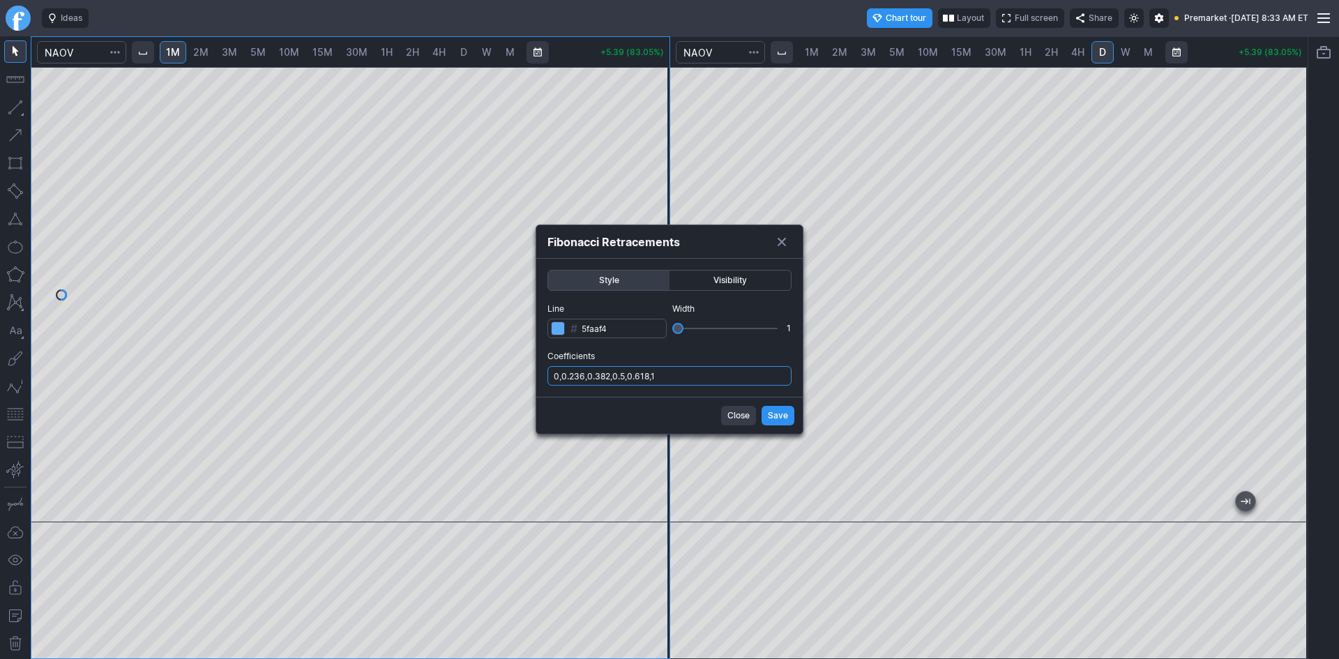
click at [691, 370] on input "0,0.236,0.382,0.5,0.618,1" at bounding box center [670, 376] width 244 height 20
type input "0,0.236,0.382,0.5,0.618,1,.786"
click at [769, 411] on span "Save" at bounding box center [778, 416] width 20 height 14
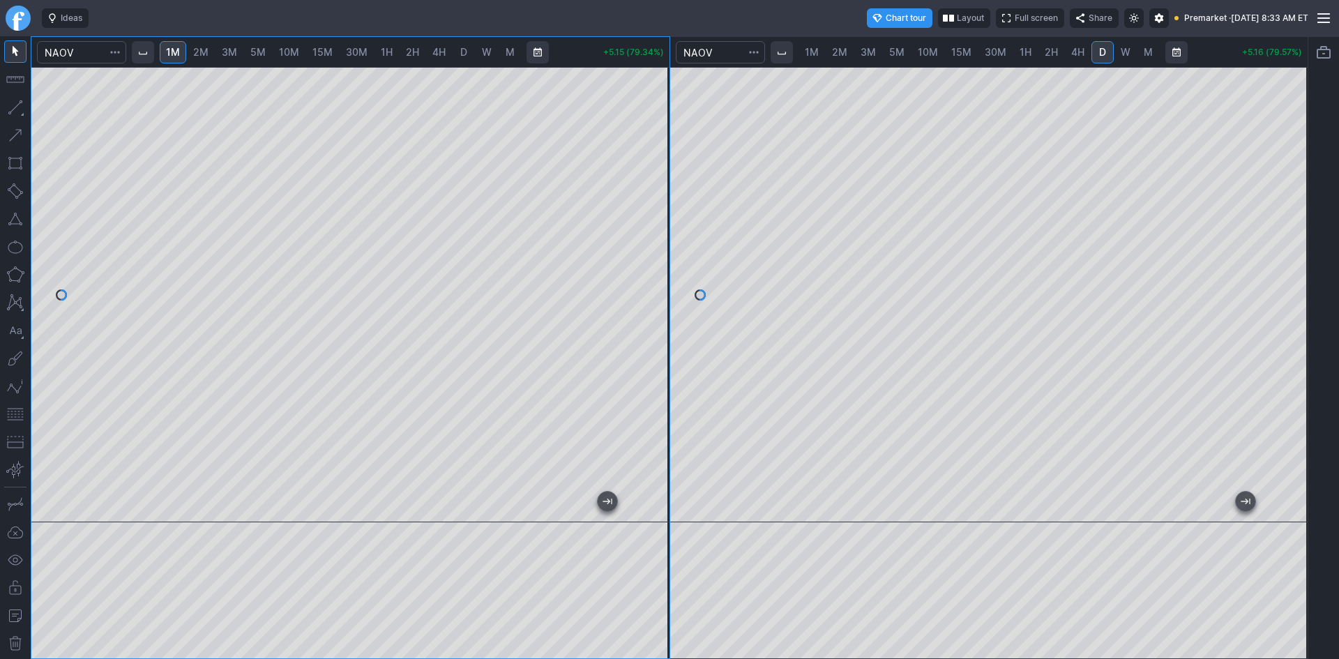
drag, startPoint x: 654, startPoint y: 384, endPoint x: 654, endPoint y: 278, distance: 106.0
click at [654, 278] on div at bounding box center [654, 291] width 29 height 421
click at [15, 216] on button "button" at bounding box center [15, 219] width 22 height 22
drag, startPoint x: 656, startPoint y: 153, endPoint x: 649, endPoint y: 202, distance: 49.2
click at [649, 202] on div at bounding box center [654, 291] width 29 height 421
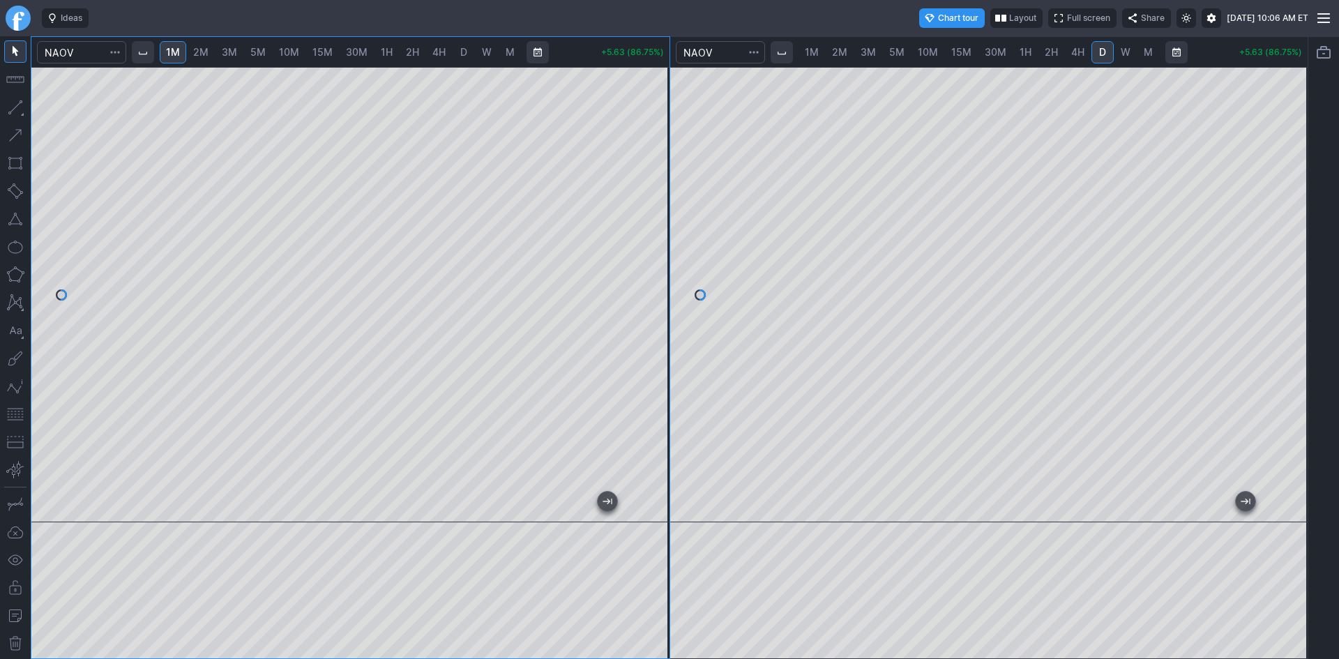
drag, startPoint x: 651, startPoint y: 306, endPoint x: 656, endPoint y: 279, distance: 27.8
click at [656, 279] on div at bounding box center [654, 291] width 29 height 421
drag, startPoint x: 652, startPoint y: 241, endPoint x: 646, endPoint y: 177, distance: 65.2
click at [646, 177] on div at bounding box center [654, 291] width 29 height 421
click at [647, 160] on div at bounding box center [350, 295] width 638 height 456
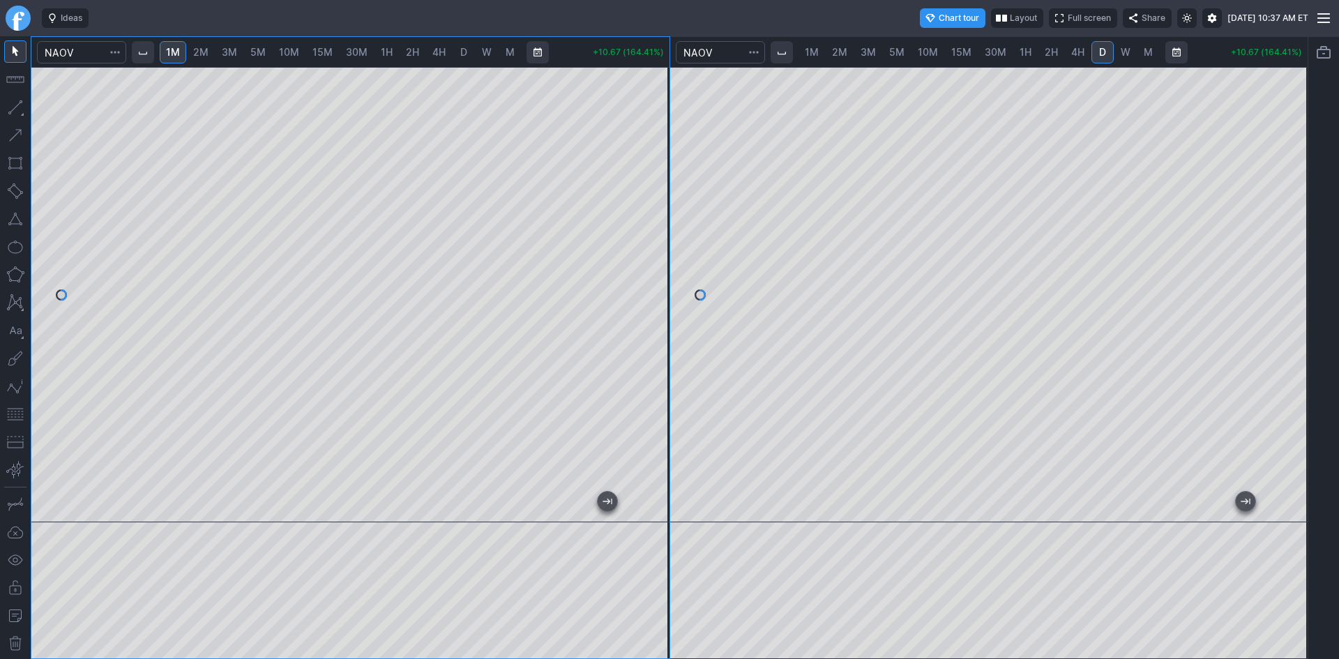
drag, startPoint x: 656, startPoint y: 172, endPoint x: 644, endPoint y: 214, distance: 44.2
click at [655, 206] on div at bounding box center [654, 291] width 29 height 421
drag, startPoint x: 656, startPoint y: 187, endPoint x: 659, endPoint y: 241, distance: 53.8
click at [659, 241] on div at bounding box center [654, 291] width 29 height 421
drag, startPoint x: 655, startPoint y: 172, endPoint x: 657, endPoint y: 192, distance: 19.6
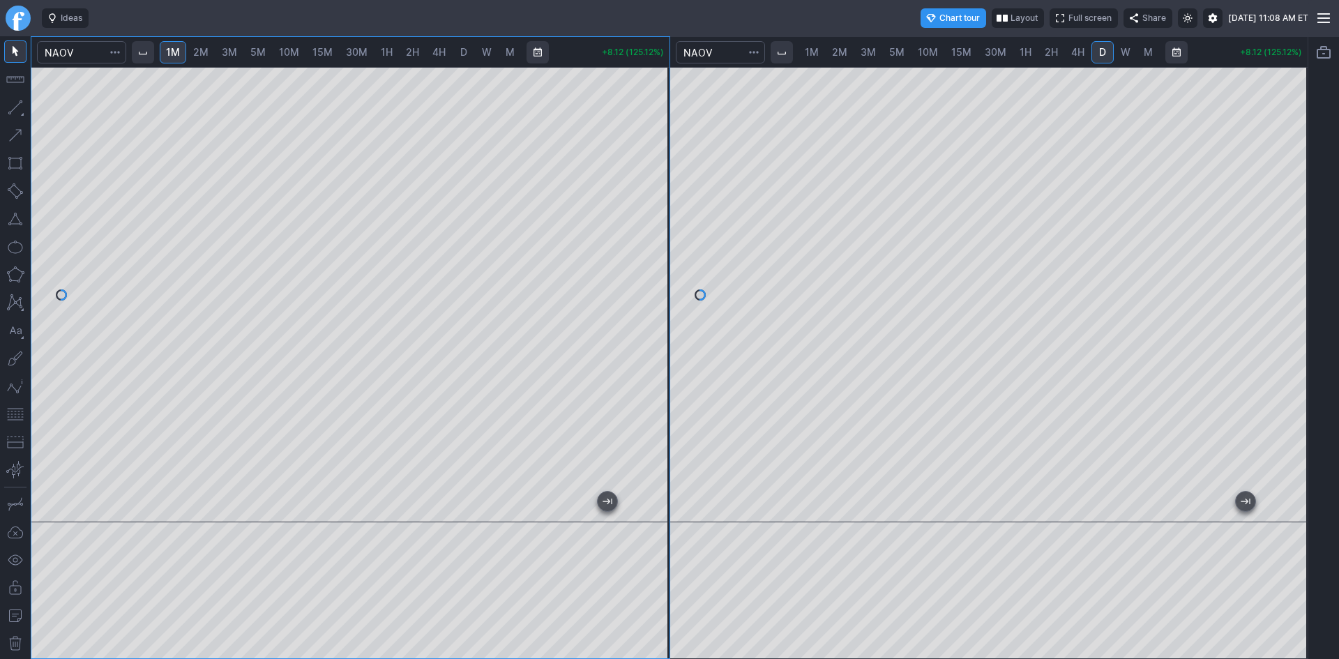
click at [657, 192] on div at bounding box center [654, 291] width 29 height 421
drag, startPoint x: 658, startPoint y: 282, endPoint x: 661, endPoint y: 234, distance: 47.6
click at [661, 234] on div at bounding box center [654, 291] width 29 height 421
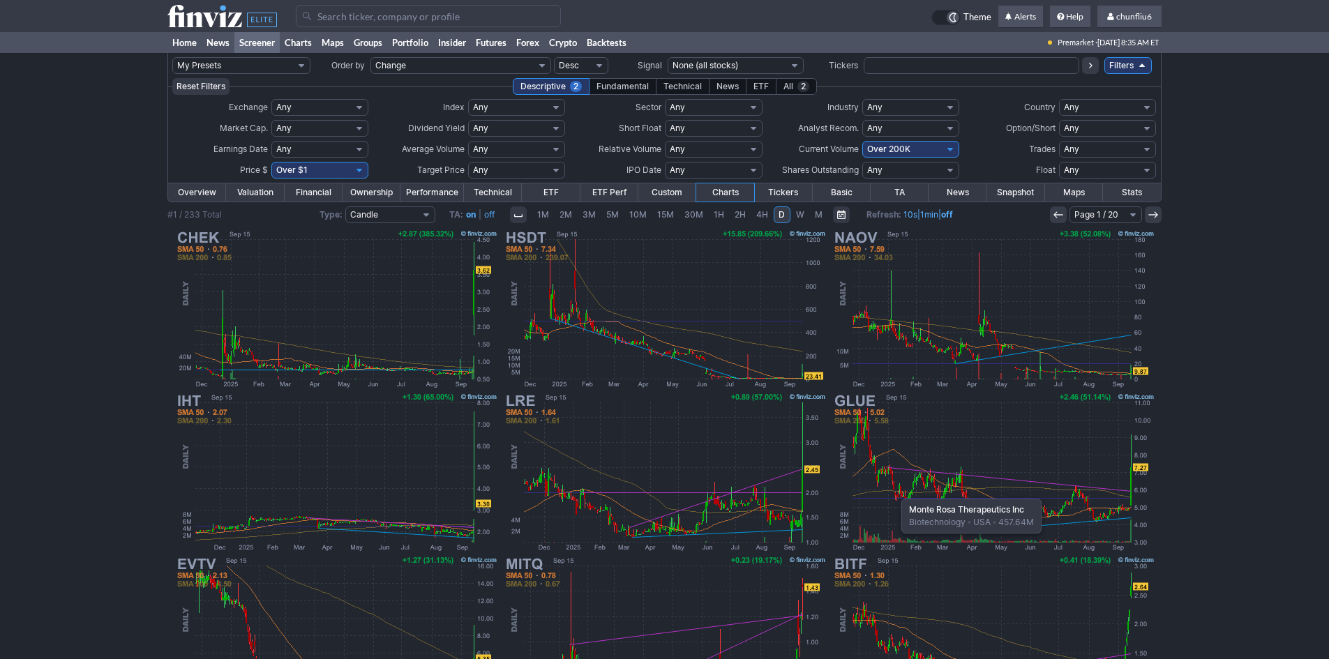
click at [894, 492] on img at bounding box center [993, 472] width 326 height 163
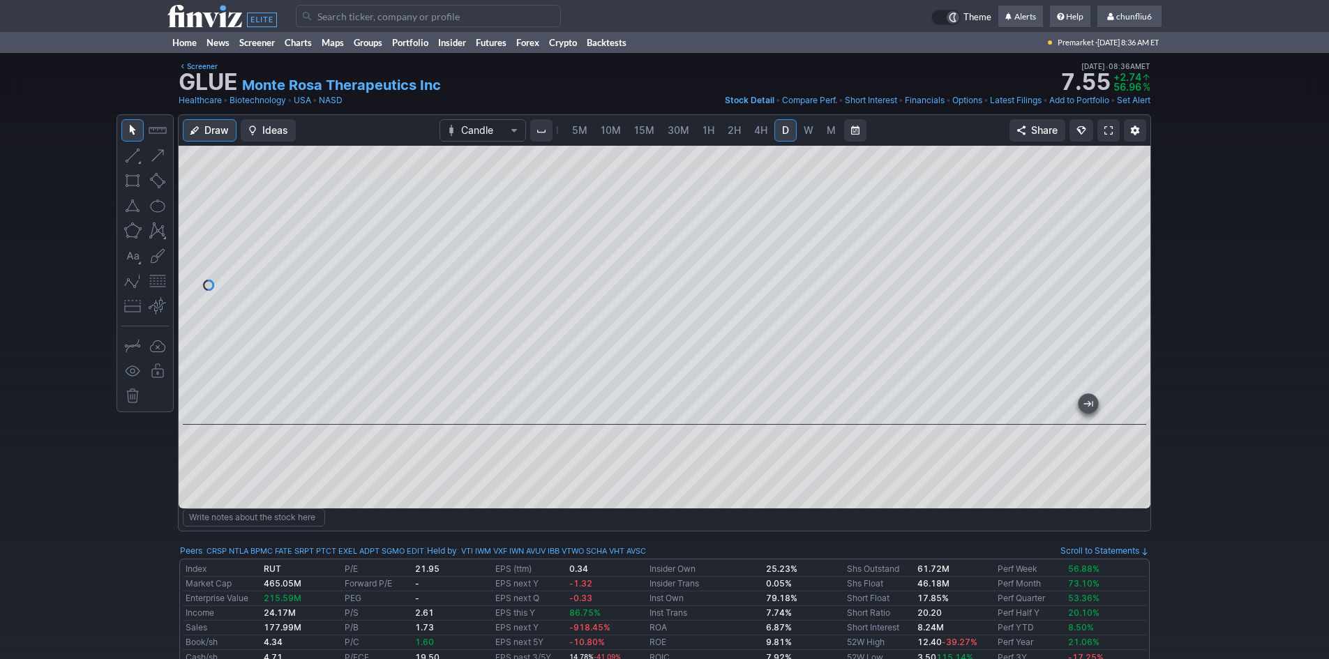
click at [1109, 133] on span at bounding box center [1108, 130] width 8 height 11
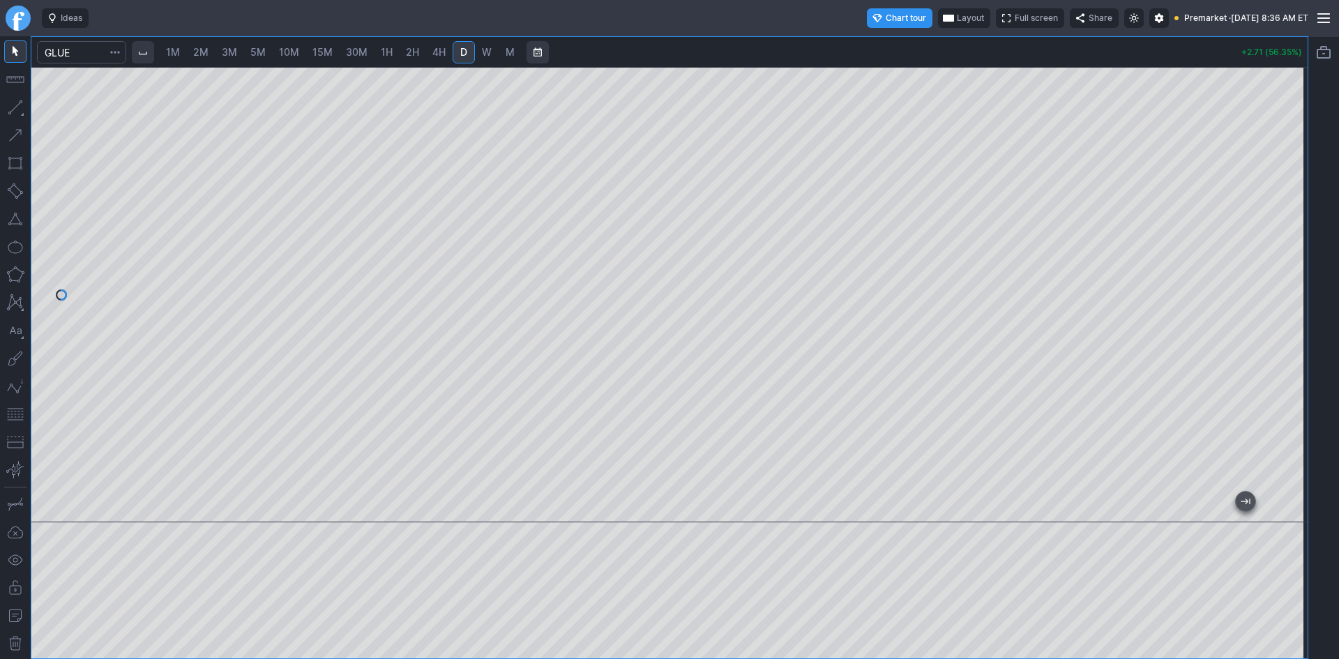
click at [957, 21] on span "Layout" at bounding box center [970, 18] width 27 height 14
drag, startPoint x: 898, startPoint y: 43, endPoint x: 929, endPoint y: 17, distance: 40.2
click at [926, 659] on div "Dismiss popup Sync: Ticker Timeframe Crosshair" at bounding box center [669, 659] width 1339 height 0
click at [926, 15] on div at bounding box center [669, 329] width 1339 height 659
click at [957, 15] on span "Layout" at bounding box center [970, 18] width 27 height 14
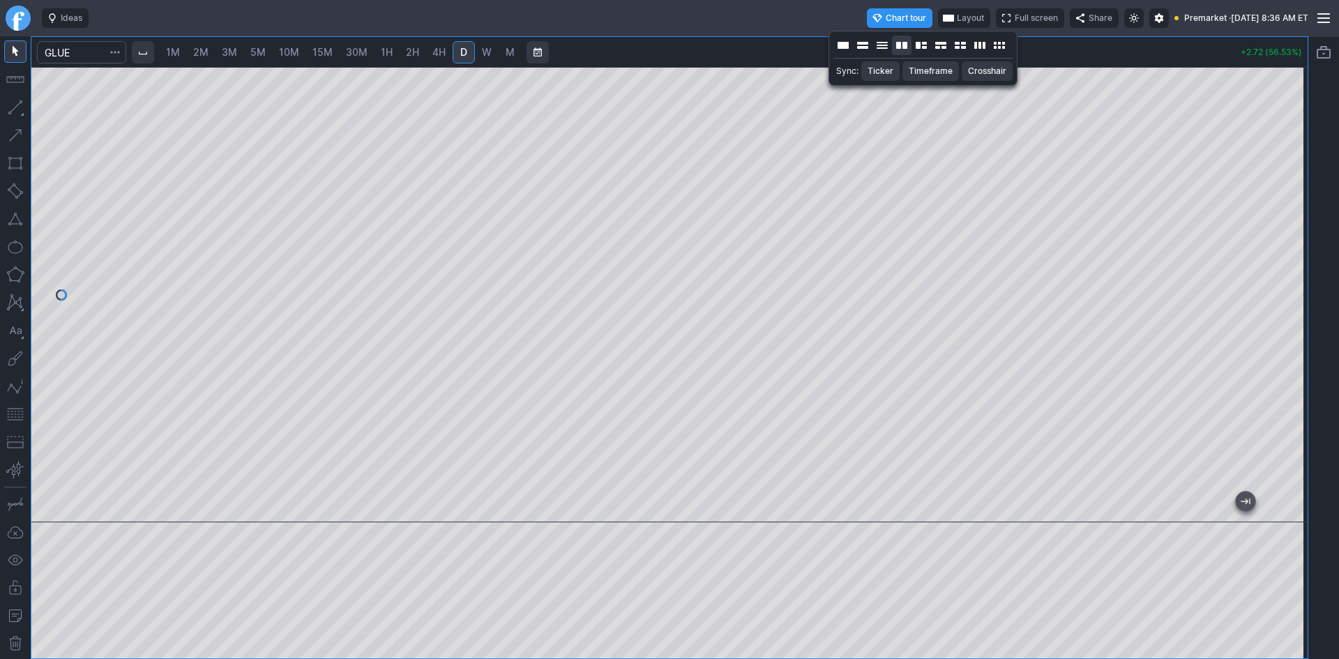
click at [905, 39] on button "Layout" at bounding box center [902, 46] width 20 height 20
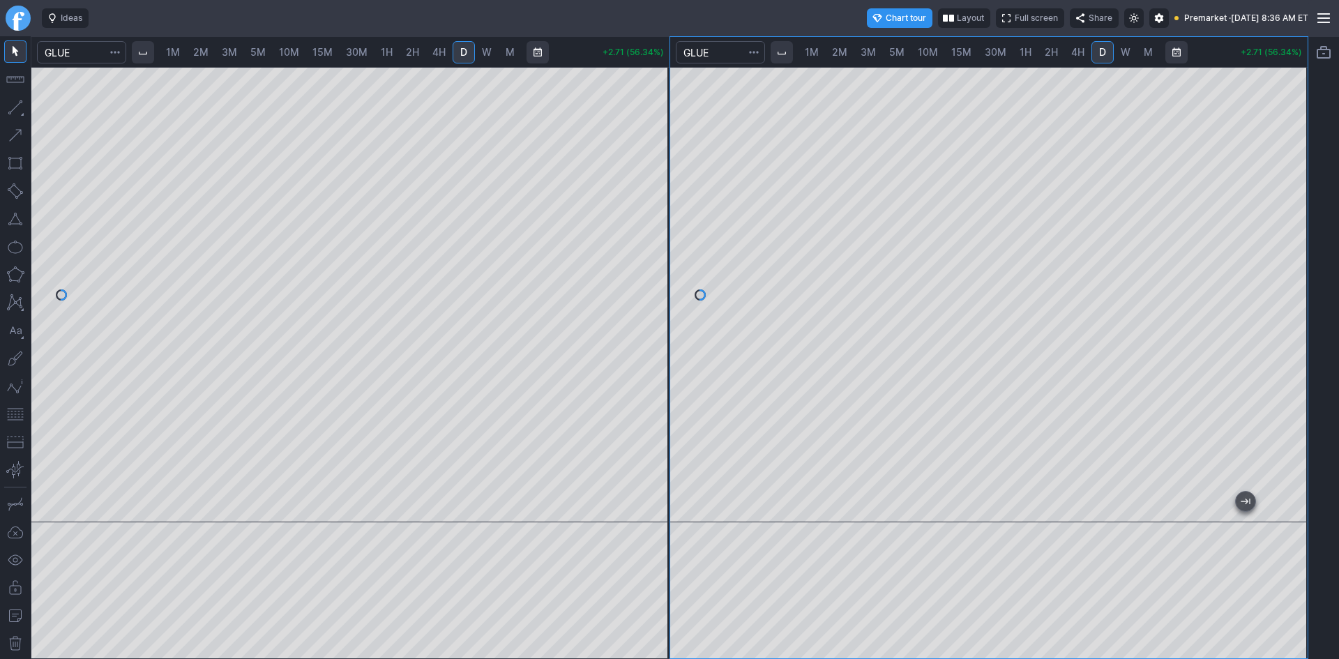
drag, startPoint x: 1293, startPoint y: 190, endPoint x: 1282, endPoint y: 274, distance: 85.1
click at [1282, 274] on div at bounding box center [1293, 291] width 29 height 421
click at [11, 413] on button "button" at bounding box center [15, 414] width 22 height 22
click at [180, 50] on span "1M" at bounding box center [173, 52] width 14 height 12
click at [641, 201] on div at bounding box center [350, 295] width 638 height 456
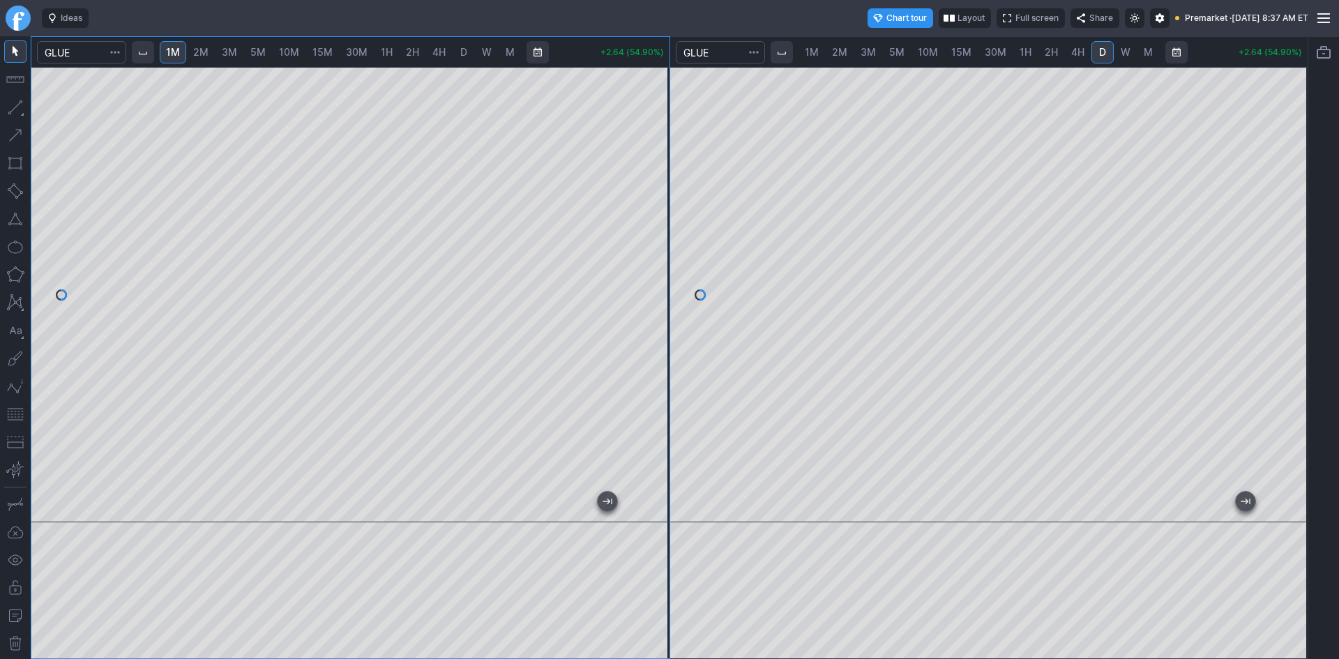
click at [17, 416] on button "button" at bounding box center [15, 414] width 22 height 22
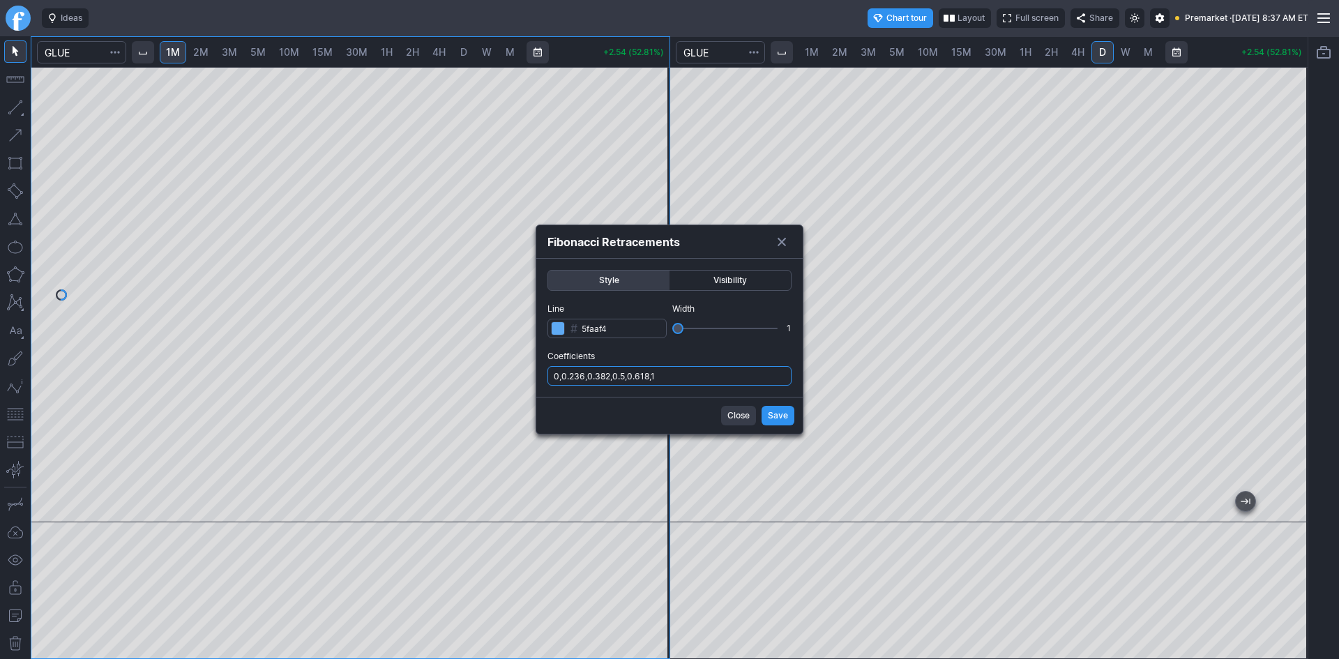
click at [690, 376] on input "0,0.236,0.382,0.5,0.618,1" at bounding box center [670, 376] width 244 height 20
type input "0,0.236,0.382,0.5,0.618,1,.786"
click at [769, 417] on span "Save" at bounding box center [778, 416] width 20 height 14
drag, startPoint x: 725, startPoint y: 375, endPoint x: 725, endPoint y: 383, distance: 7.7
click at [725, 377] on input "0,0.236,0.382,0.5,0.618,1" at bounding box center [670, 376] width 244 height 20
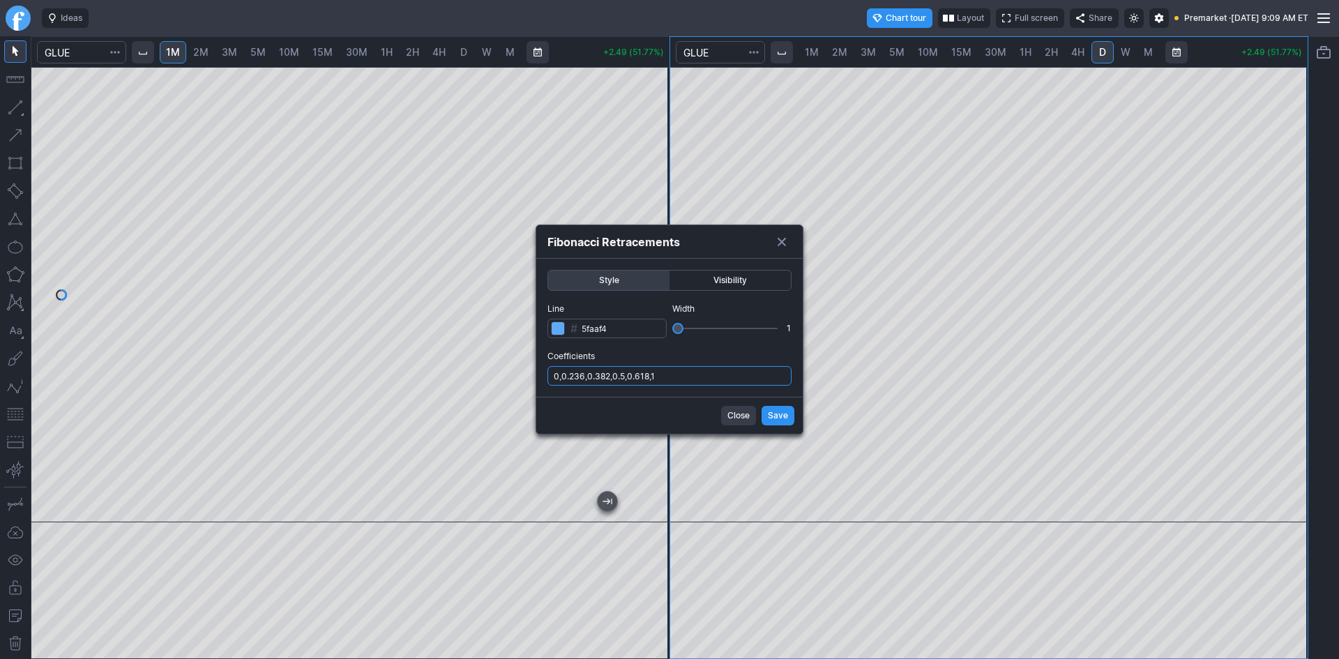
type input "0,0.236,0.382,0.5,0.618,1,.786"
click at [784, 412] on span "Save" at bounding box center [778, 416] width 20 height 14
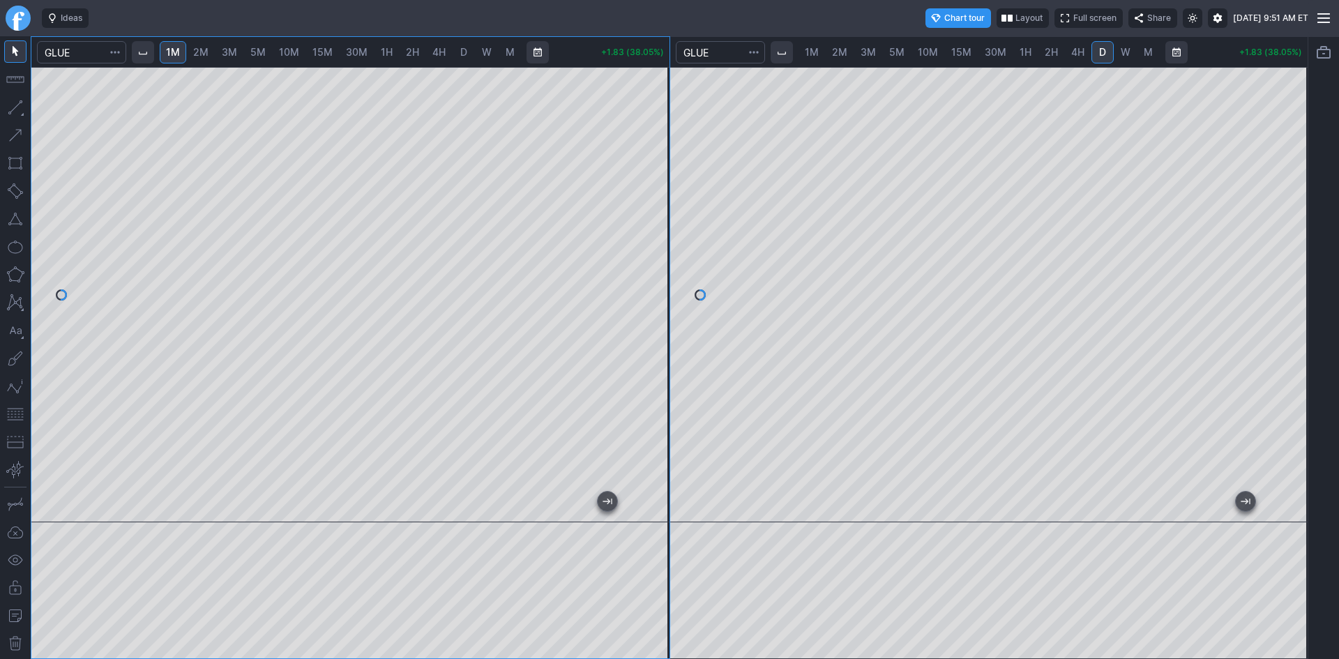
drag, startPoint x: 671, startPoint y: 227, endPoint x: 664, endPoint y: 336, distance: 109.1
click at [664, 336] on div at bounding box center [654, 291] width 29 height 421
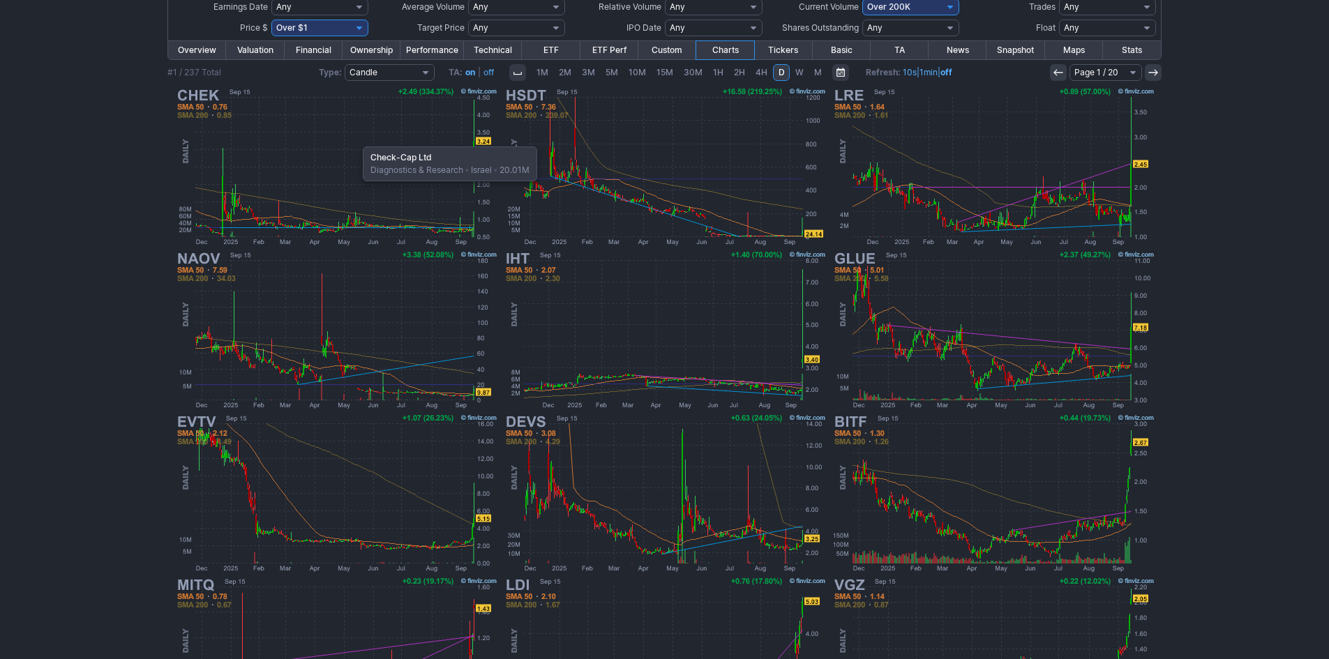
scroll to position [119, 0]
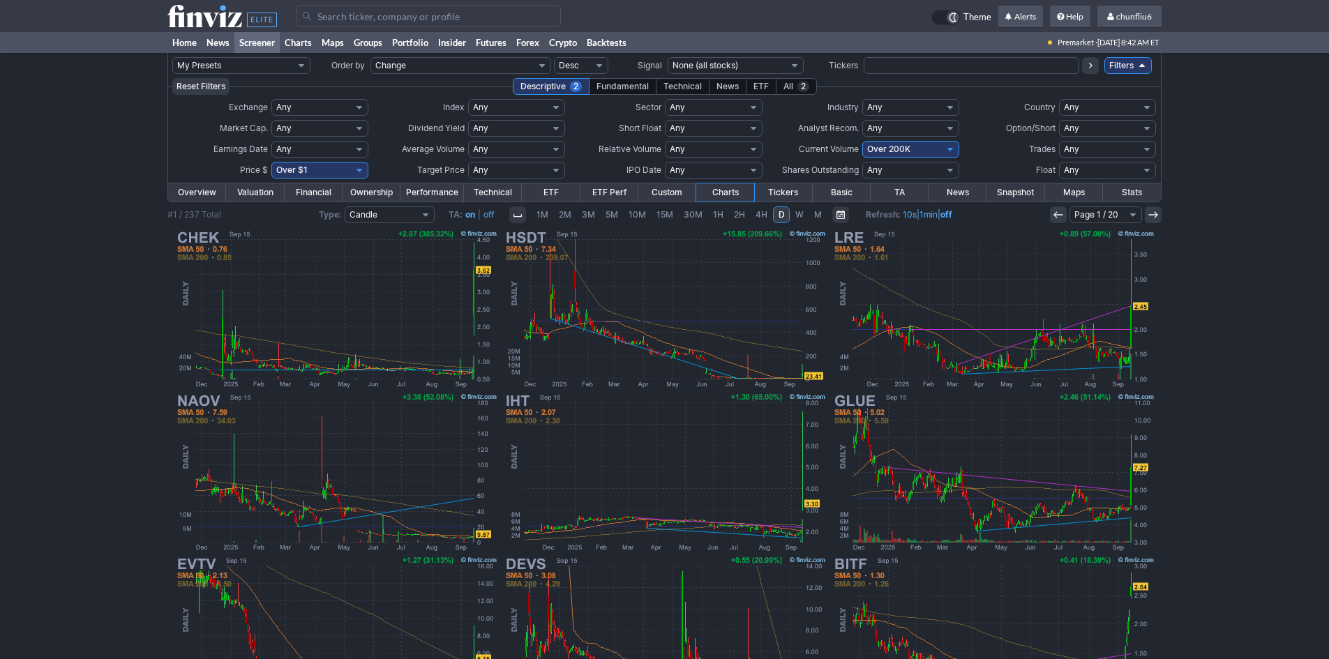
click at [347, 171] on select "Any Under $1 Under $2 Under $3 Under $4 Under $5 Under $7 Under $10 Under $15 U…" at bounding box center [319, 170] width 97 height 17
select select "o10"
click at [271, 162] on select "Any Under $1 Under $2 Under $3 Under $4 Under $5 Under $7 Under $10 Under $15 U…" at bounding box center [319, 170] width 97 height 17
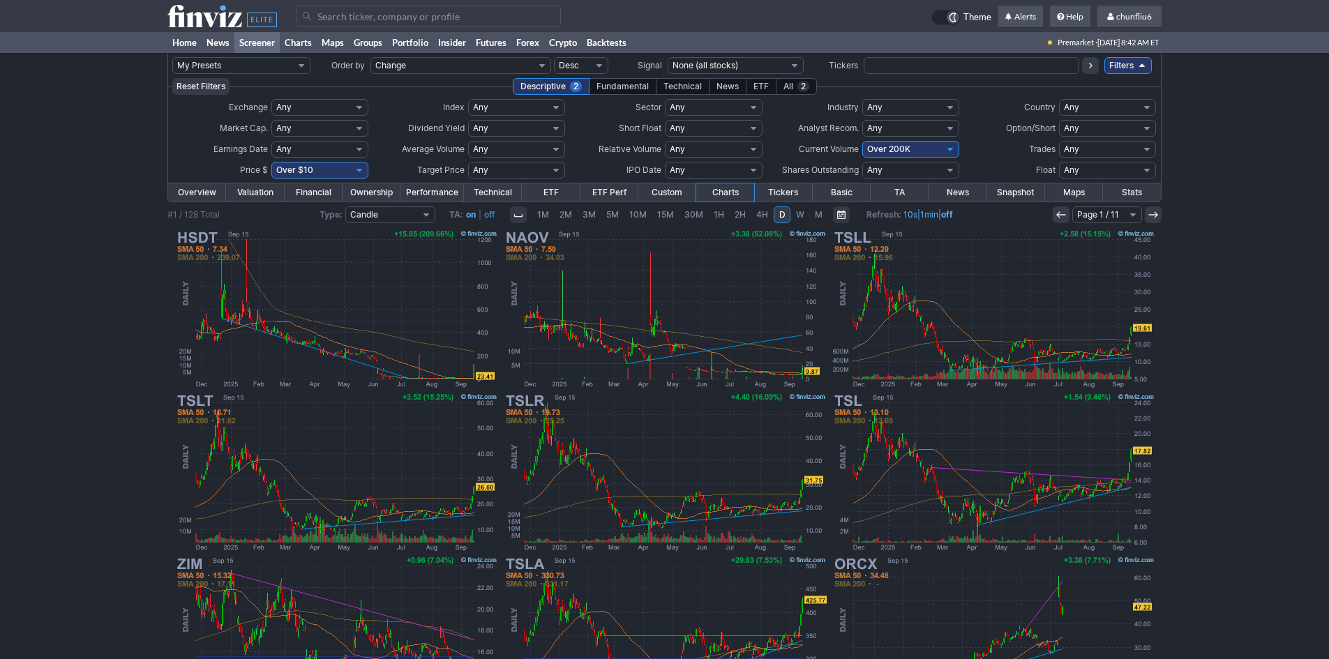
click at [931, 149] on select "Any Under 50K Under 100K Under 500K Under 750K Under 1M Over 0 Over 50K Over 10…" at bounding box center [910, 149] width 97 height 17
select select "o100"
click at [862, 141] on select "Any Under 50K Under 100K Under 500K Under 750K Under 1M Over 0 Over 50K Over 10…" at bounding box center [910, 149] width 97 height 17
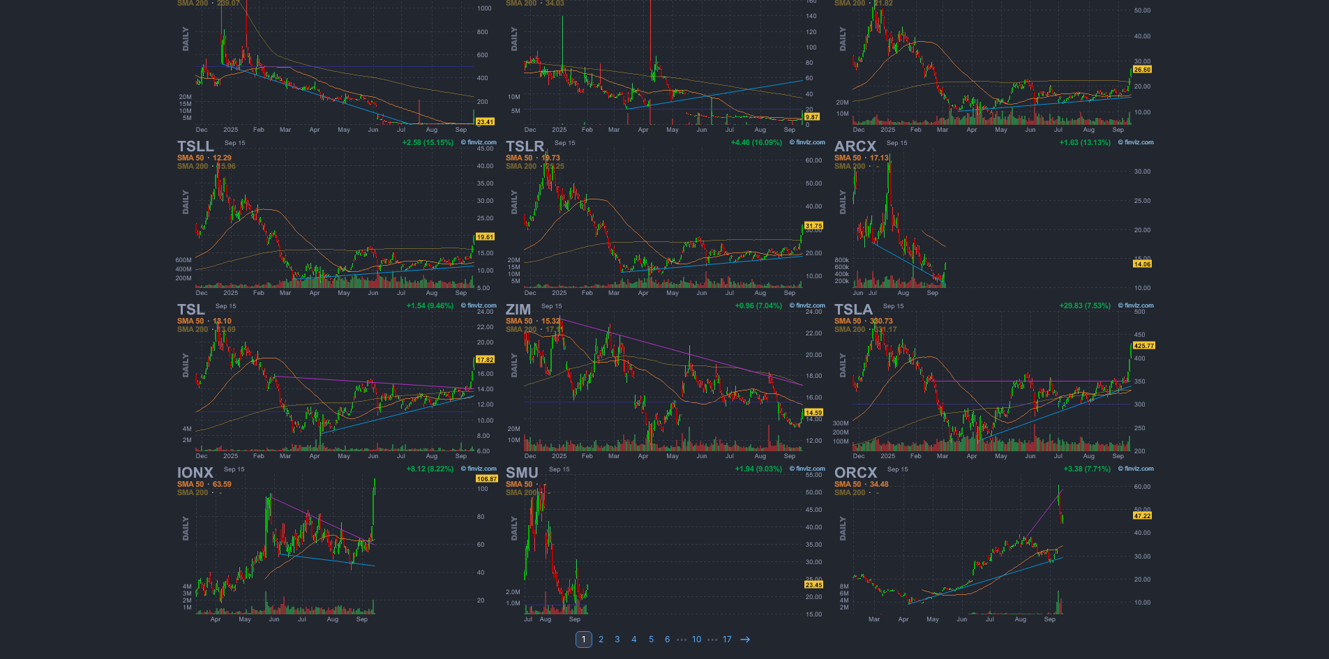
scroll to position [259, 0]
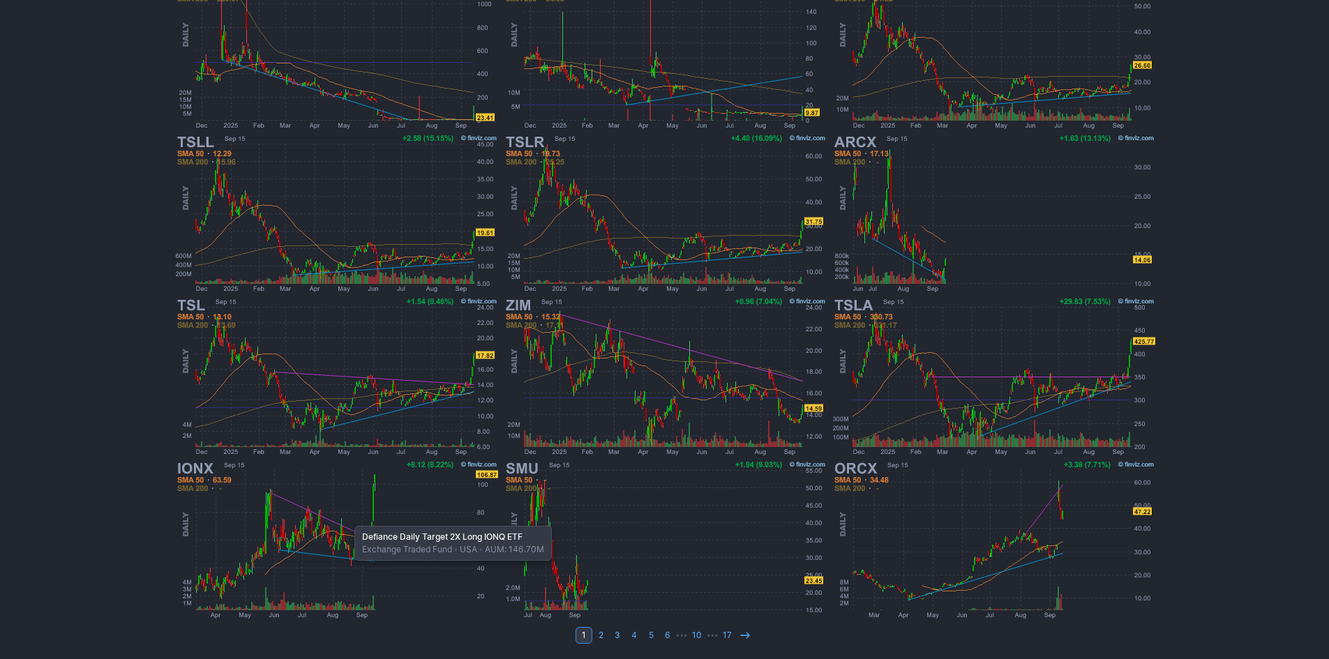
click at [347, 520] on img at bounding box center [336, 539] width 326 height 163
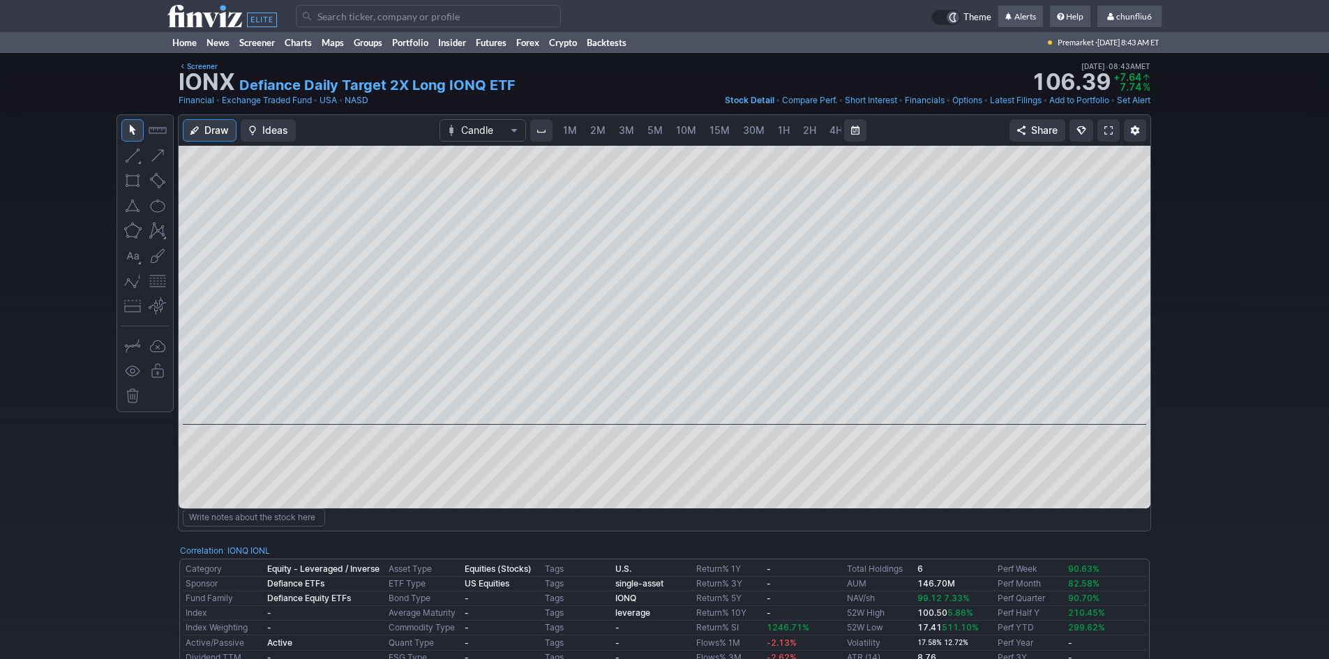
scroll to position [0, 75]
click at [1108, 130] on span at bounding box center [1108, 130] width 8 height 11
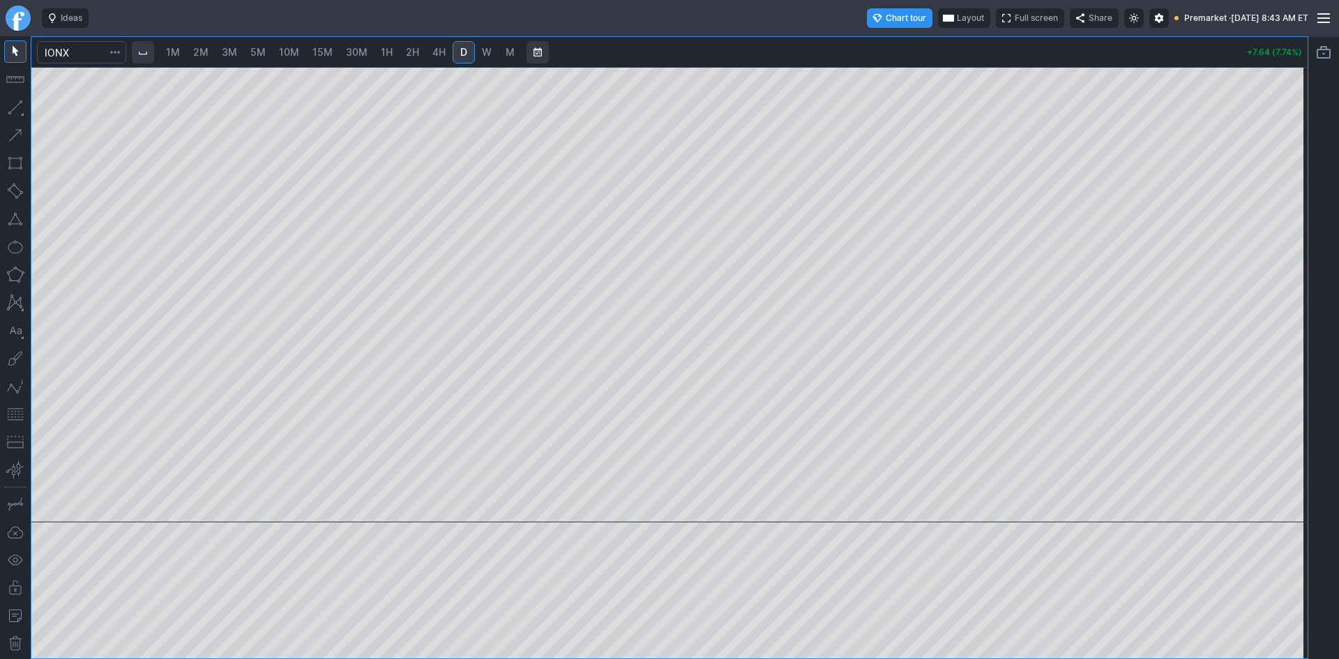
click at [209, 53] on span "2M" at bounding box center [200, 52] width 15 height 12
click at [1263, 304] on div at bounding box center [669, 295] width 1277 height 456
click at [92, 50] on input "Search" at bounding box center [81, 52] width 89 height 22
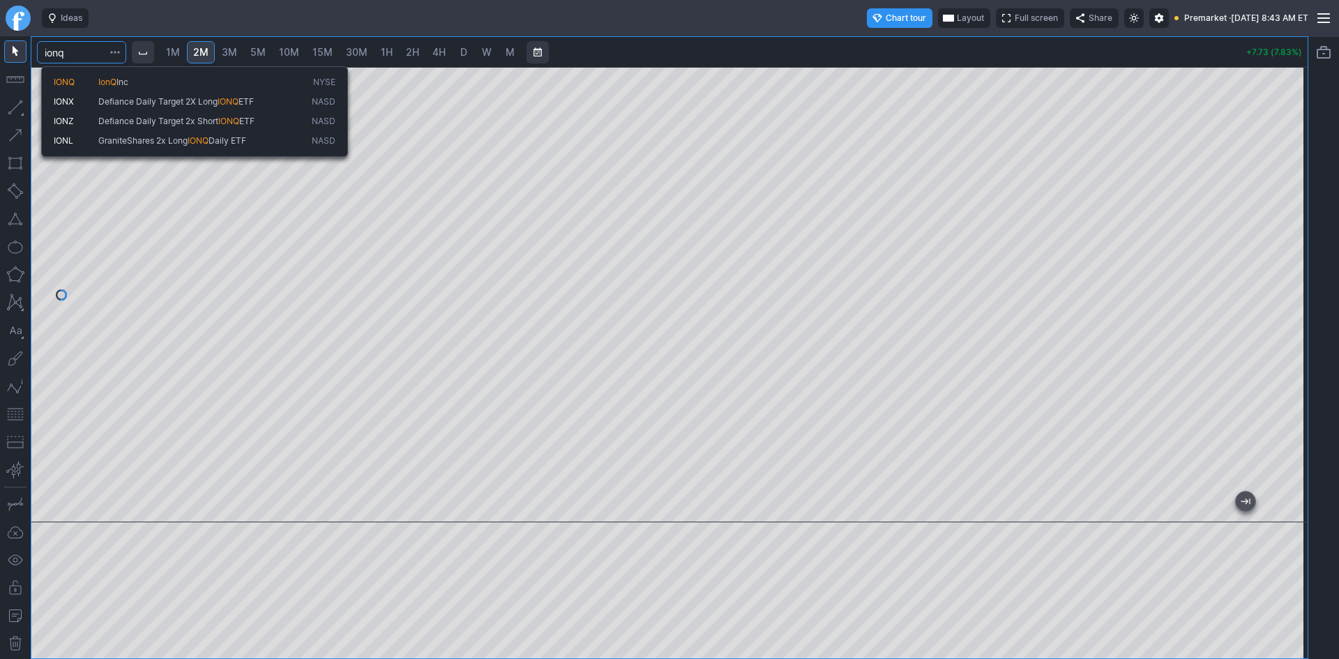
type input "ionq"
click at [70, 82] on span "IONQ" at bounding box center [64, 82] width 21 height 10
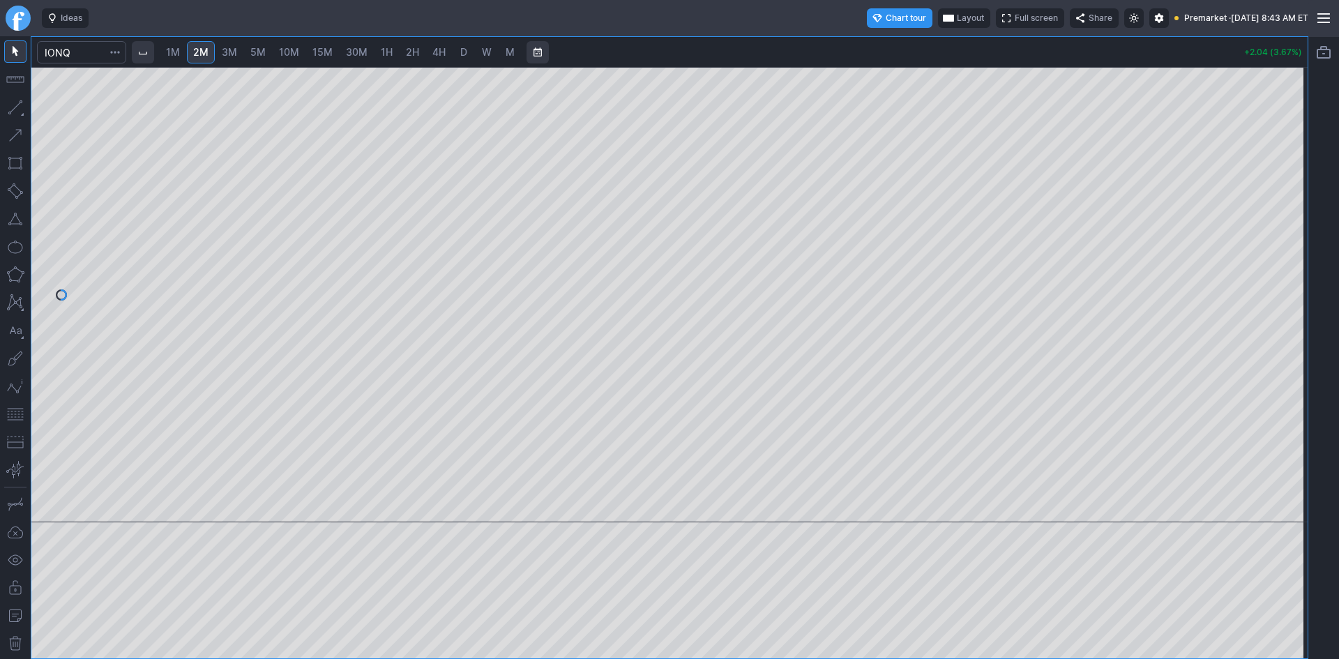
click at [1275, 210] on div at bounding box center [669, 295] width 1277 height 456
click at [1257, 333] on div at bounding box center [669, 295] width 1277 height 456
drag, startPoint x: 20, startPoint y: 414, endPoint x: 34, endPoint y: 403, distance: 17.4
click at [20, 412] on button "button" at bounding box center [15, 414] width 22 height 22
click at [180, 53] on span "1M" at bounding box center [173, 52] width 14 height 12
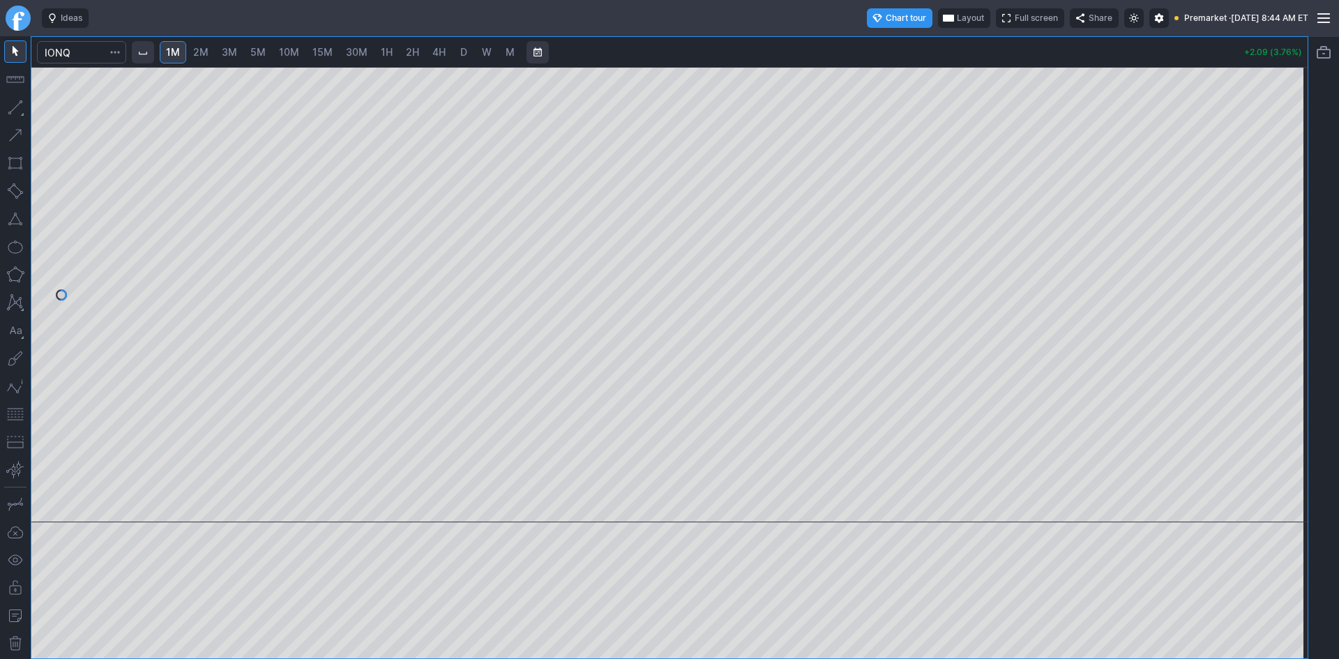
click at [1253, 287] on div at bounding box center [669, 295] width 1277 height 456
click at [1278, 285] on div at bounding box center [669, 295] width 1277 height 456
click at [18, 417] on button "button" at bounding box center [15, 414] width 22 height 22
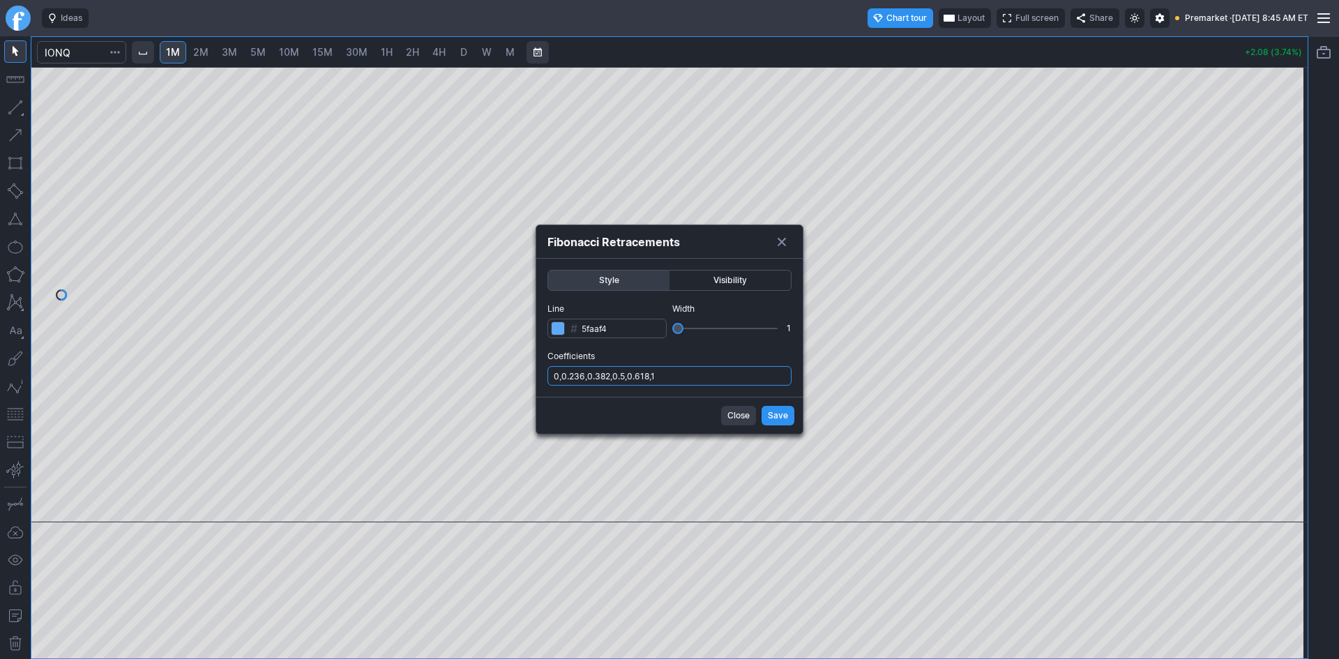
drag, startPoint x: 701, startPoint y: 377, endPoint x: 703, endPoint y: 385, distance: 7.8
click at [703, 380] on input "0,0.236,0.382,0.5,0.618,1" at bounding box center [670, 376] width 244 height 20
type input "0,0.236,0.382,0.5,0.618,1,.786"
click at [786, 417] on span "Save" at bounding box center [778, 416] width 20 height 14
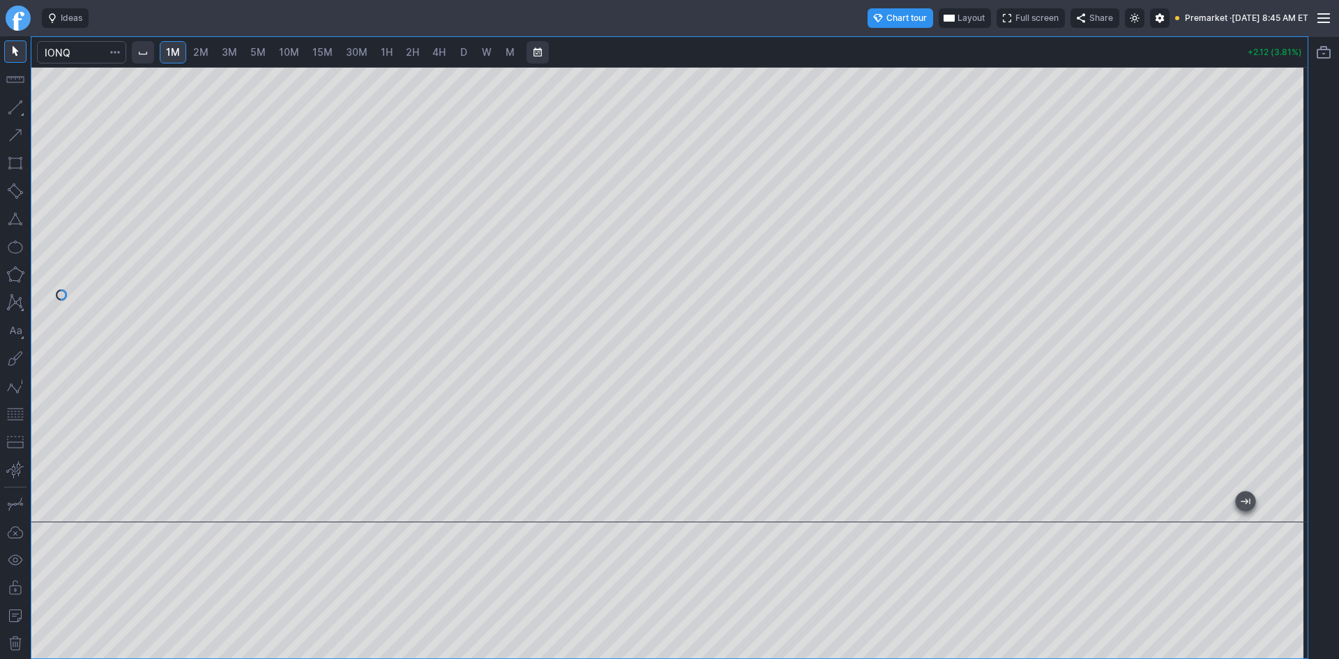
click at [1261, 281] on div at bounding box center [669, 295] width 1277 height 456
click at [1278, 219] on div at bounding box center [669, 295] width 1277 height 456
click at [958, 14] on span "Layout" at bounding box center [971, 18] width 27 height 14
click at [901, 43] on button "Layout" at bounding box center [902, 46] width 20 height 20
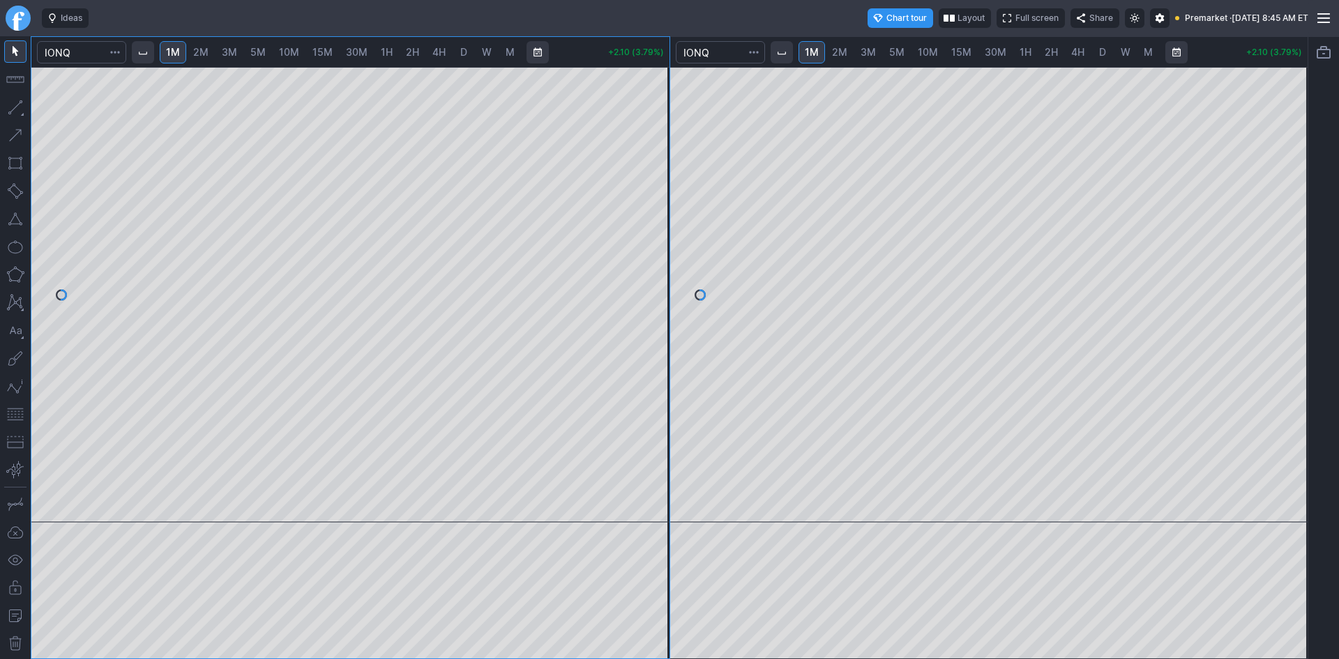
click at [896, 52] on span "5M" at bounding box center [896, 52] width 15 height 12
click at [1268, 305] on div at bounding box center [989, 295] width 638 height 456
click at [19, 414] on button "button" at bounding box center [15, 414] width 22 height 22
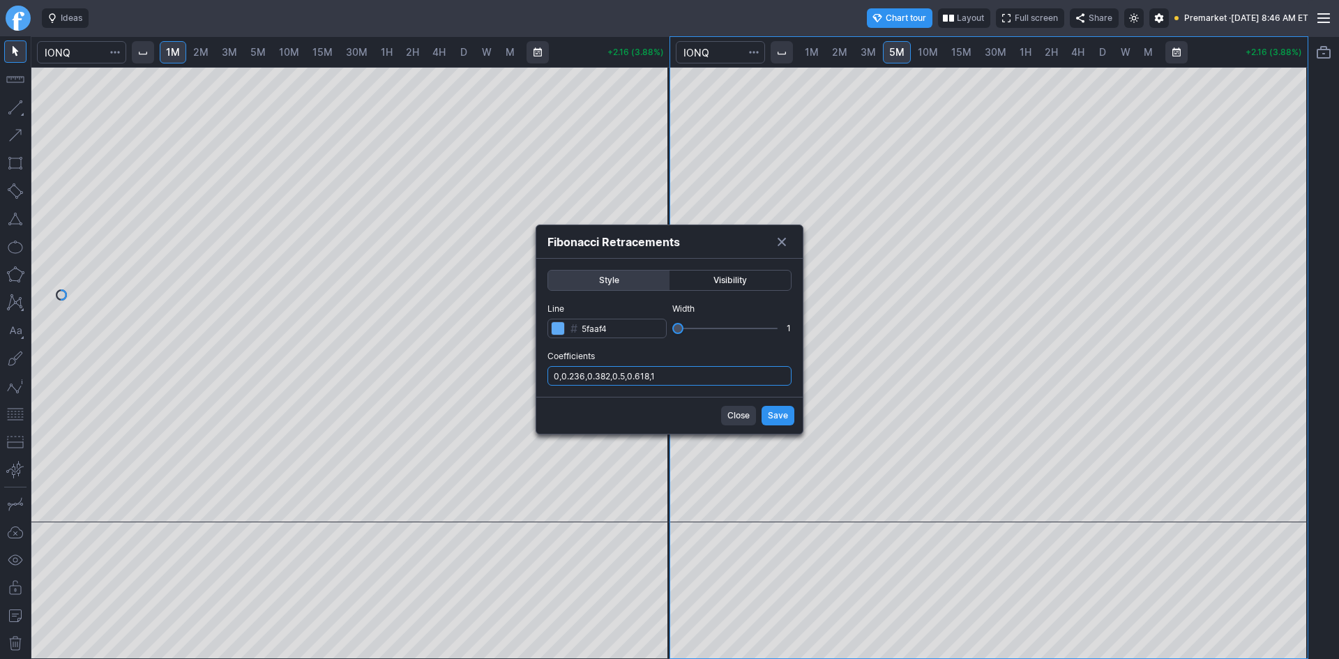
click at [719, 373] on input "0,0.236,0.382,0.5,0.618,1" at bounding box center [670, 376] width 244 height 20
type input "0,0.236,0.382,0.5,0.618,1,.786"
click at [772, 410] on span "Save" at bounding box center [778, 416] width 20 height 14
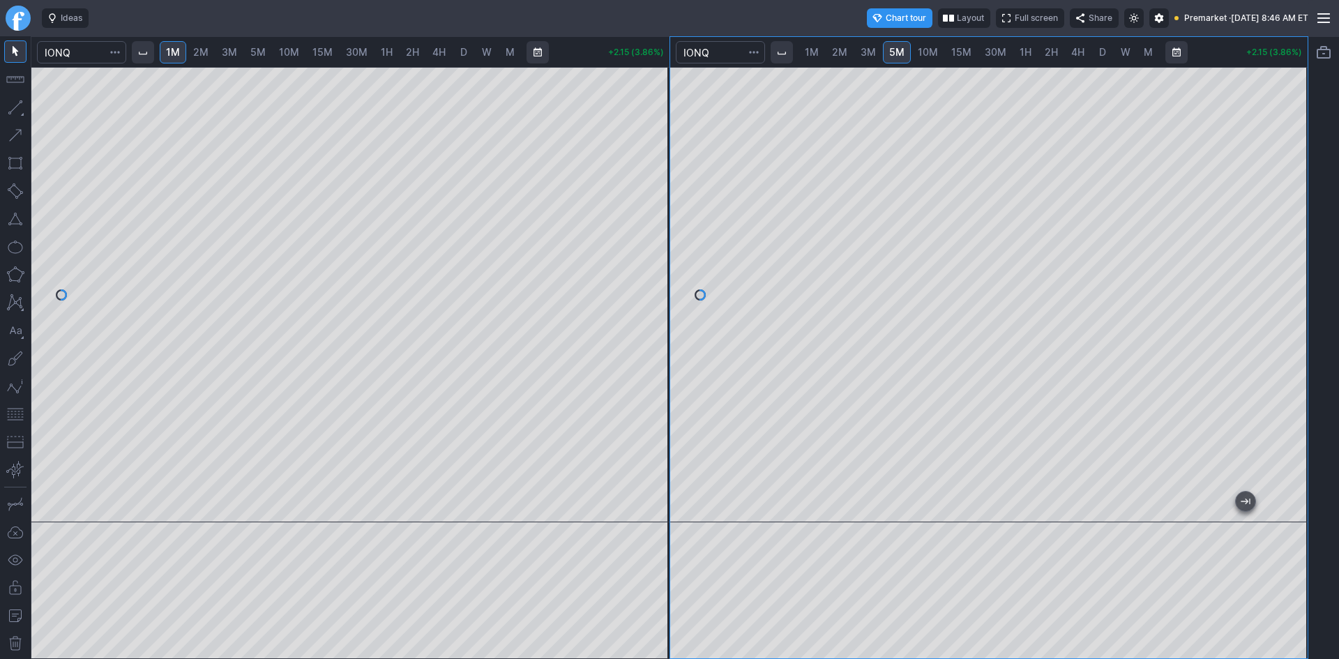
drag, startPoint x: 656, startPoint y: 285, endPoint x: 648, endPoint y: 345, distance: 60.5
click at [648, 345] on div at bounding box center [654, 291] width 29 height 421
drag, startPoint x: 652, startPoint y: 223, endPoint x: 659, endPoint y: 164, distance: 59.0
click at [661, 166] on div at bounding box center [654, 291] width 29 height 421
click at [673, 291] on div "1M 2M 3M 5M 10M 15M 30M 1H 2H 4H D W M +2.19 (3.94%) 1M 2M 3M 5M 10M 15M 30M 1H…" at bounding box center [670, 347] width 1278 height 623
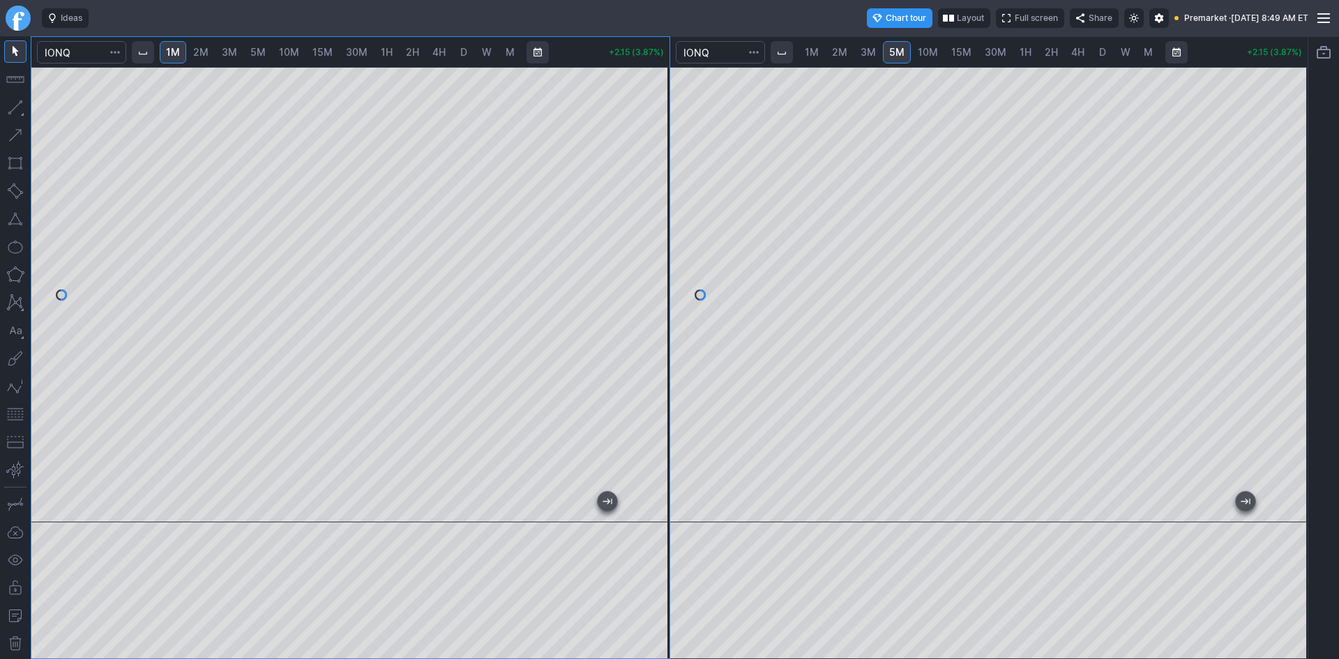
drag, startPoint x: 661, startPoint y: 239, endPoint x: 661, endPoint y: 310, distance: 71.2
click at [661, 310] on div at bounding box center [654, 291] width 29 height 421
click at [1295, 197] on div at bounding box center [1293, 291] width 29 height 421
drag, startPoint x: 421, startPoint y: 510, endPoint x: 414, endPoint y: 511, distance: 7.8
click at [414, 511] on div at bounding box center [347, 510] width 585 height 14
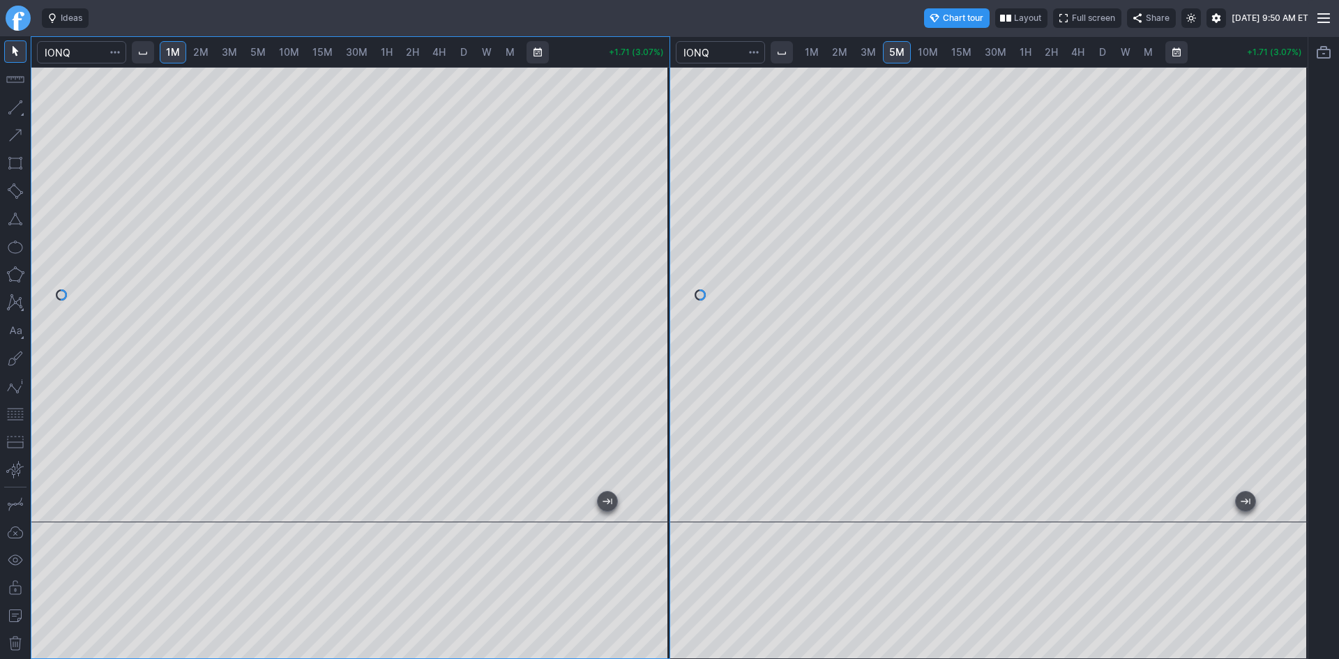
drag, startPoint x: 663, startPoint y: 292, endPoint x: 661, endPoint y: 327, distance: 35.6
click at [661, 327] on div at bounding box center [654, 291] width 29 height 421
drag, startPoint x: 659, startPoint y: 293, endPoint x: 662, endPoint y: 335, distance: 42.0
click at [662, 335] on div at bounding box center [654, 291] width 29 height 421
drag, startPoint x: 651, startPoint y: 344, endPoint x: 659, endPoint y: 326, distance: 19.1
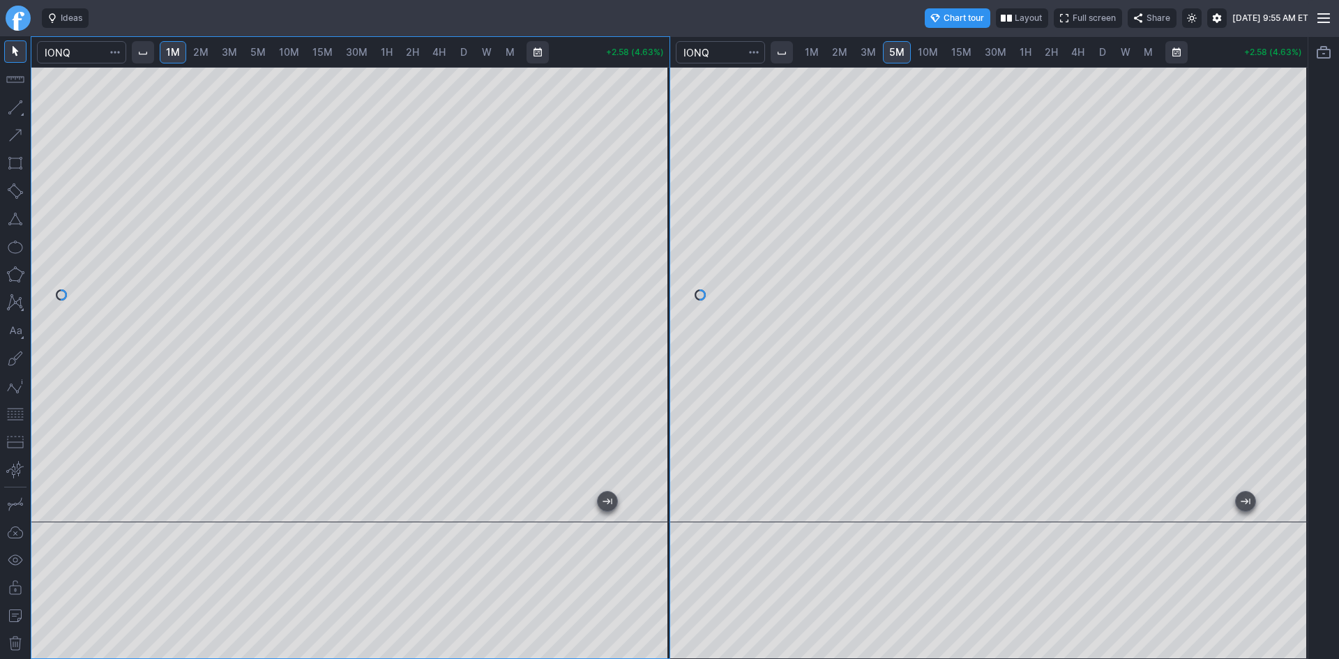
click at [659, 326] on div at bounding box center [654, 291] width 29 height 421
click at [11, 411] on button "button" at bounding box center [15, 414] width 22 height 22
drag, startPoint x: 661, startPoint y: 211, endPoint x: 660, endPoint y: 177, distance: 33.5
click at [660, 177] on div at bounding box center [654, 291] width 29 height 421
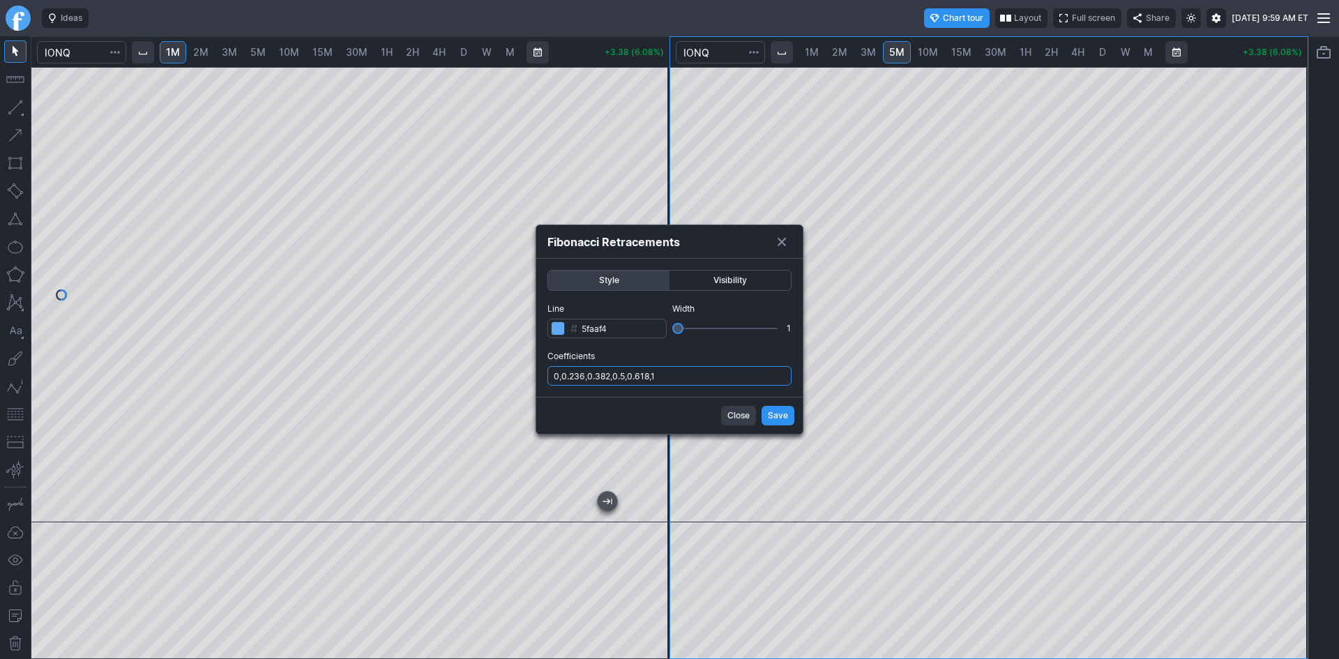
click at [696, 374] on input "0,0.236,0.382,0.5,0.618,1" at bounding box center [670, 376] width 244 height 20
type input "0,0.236,0.382,0.5,0.618,1,.786"
click at [774, 414] on span "Save" at bounding box center [778, 416] width 20 height 14
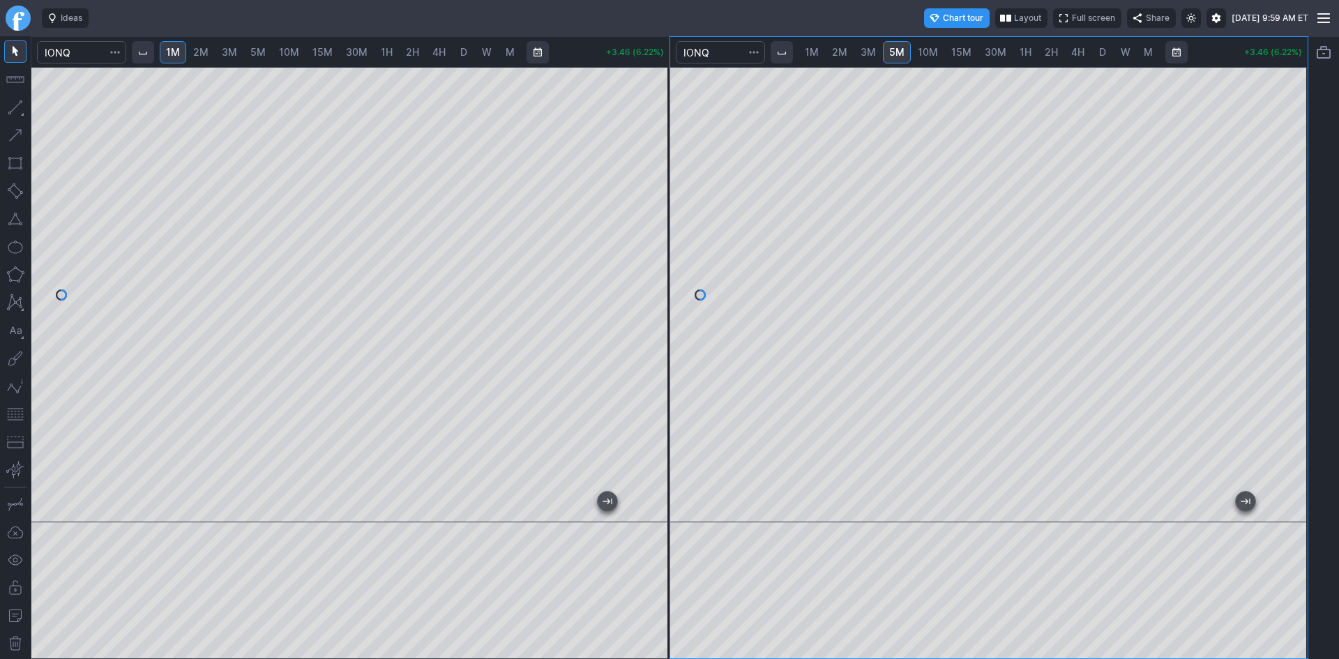
drag, startPoint x: 1294, startPoint y: 292, endPoint x: 1294, endPoint y: 331, distance: 39.1
click at [1294, 331] on div at bounding box center [1293, 291] width 29 height 421
drag, startPoint x: 1296, startPoint y: 361, endPoint x: 1309, endPoint y: 281, distance: 80.5
click at [1309, 281] on div "1M 2M 3M 5M 10M 15M 30M 1H 2H 4H D W M +3.48 (6.26%) 1M 2M 3M 5M 10M 15M 30M 1H…" at bounding box center [669, 347] width 1339 height 623
drag, startPoint x: 670, startPoint y: 360, endPoint x: 670, endPoint y: 333, distance: 27.2
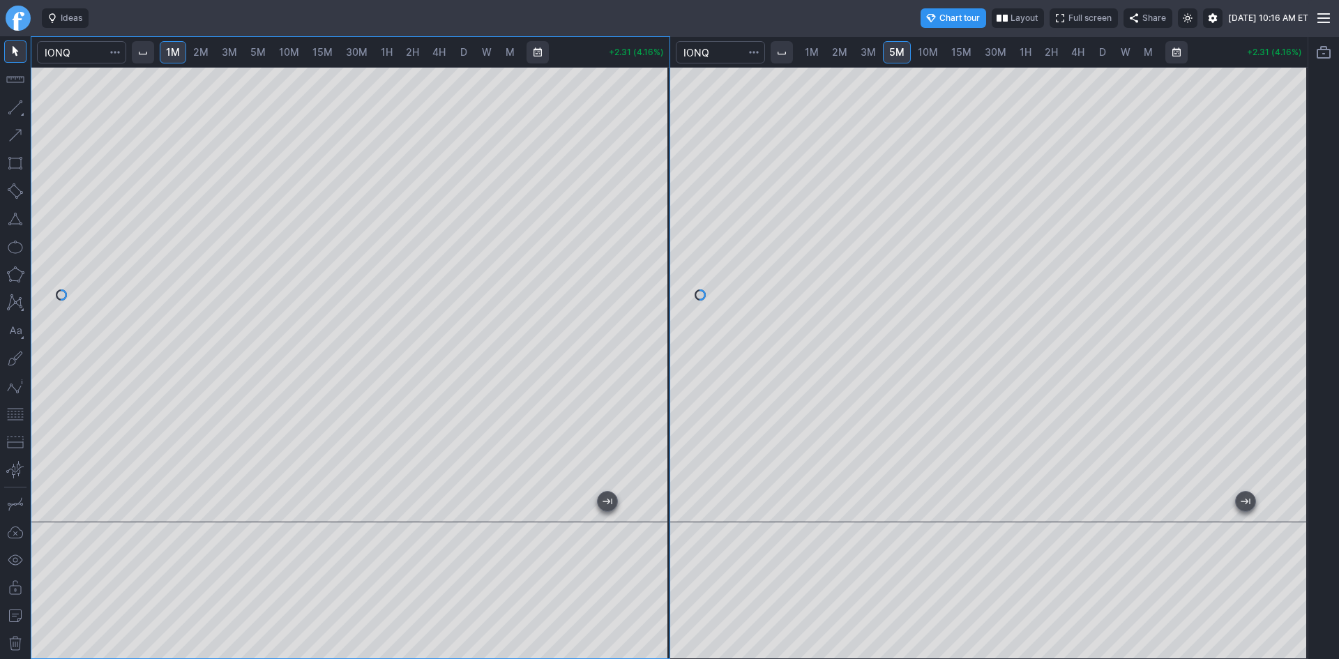
click at [670, 333] on div at bounding box center [654, 291] width 29 height 421
click at [204, 49] on span "2M" at bounding box center [200, 52] width 15 height 12
drag, startPoint x: 655, startPoint y: 151, endPoint x: 655, endPoint y: 204, distance: 53.0
click at [655, 204] on div at bounding box center [654, 291] width 29 height 421
click at [13, 414] on button "button" at bounding box center [15, 414] width 22 height 22
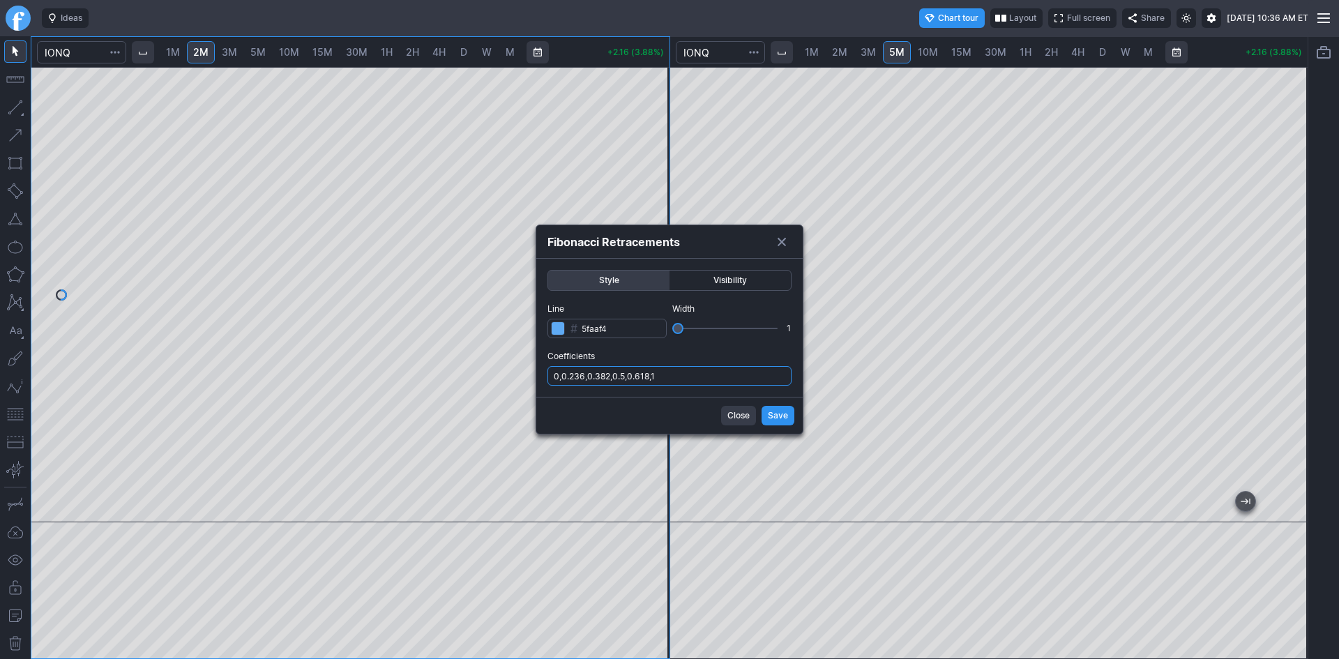
click at [685, 381] on input "0,0.236,0.382,0.5,0.618,1" at bounding box center [670, 376] width 244 height 20
type input "0,0.236,0.382,0.5,0.618,1,.786"
click at [776, 410] on span "Save" at bounding box center [778, 416] width 20 height 14
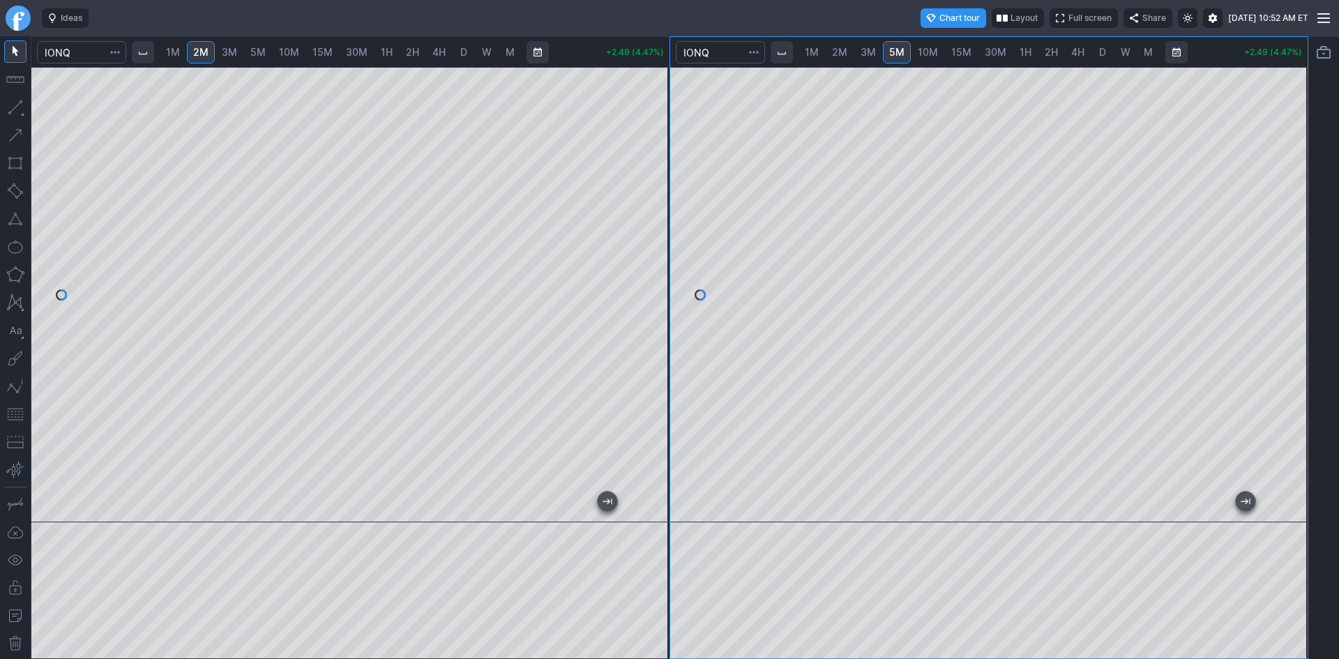
click at [634, 218] on div at bounding box center [350, 295] width 638 height 456
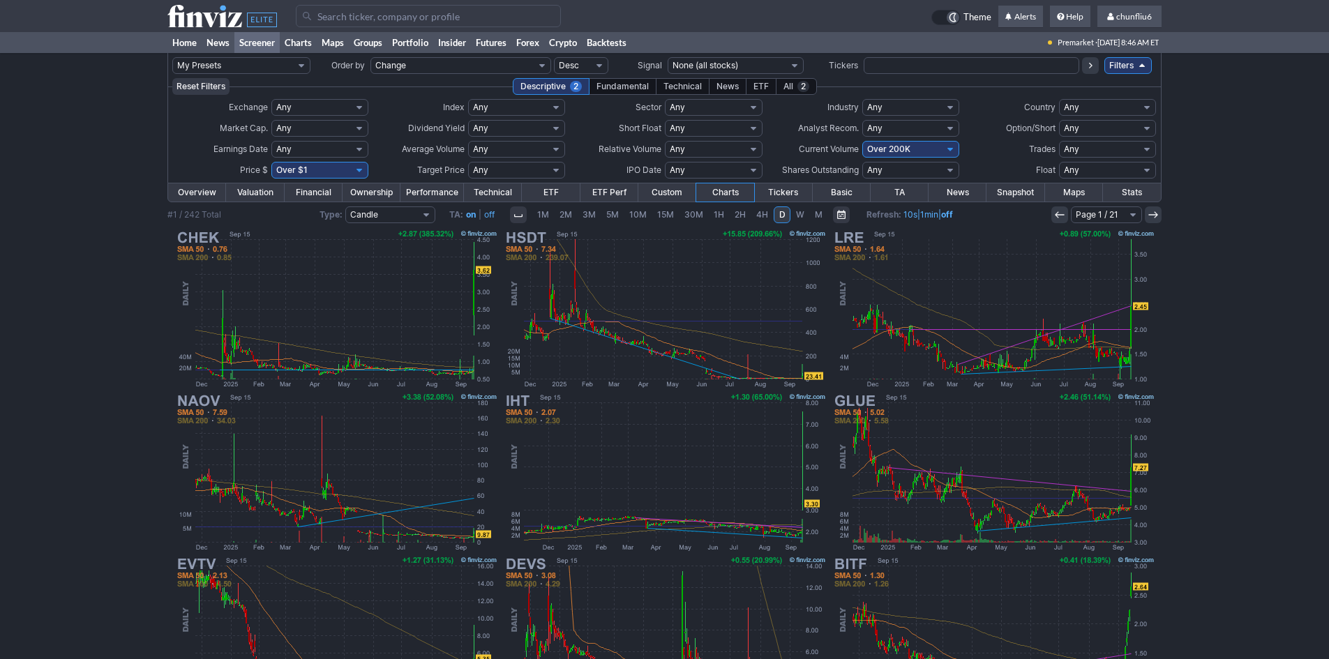
click at [407, 19] on input "Search" at bounding box center [428, 16] width 265 height 22
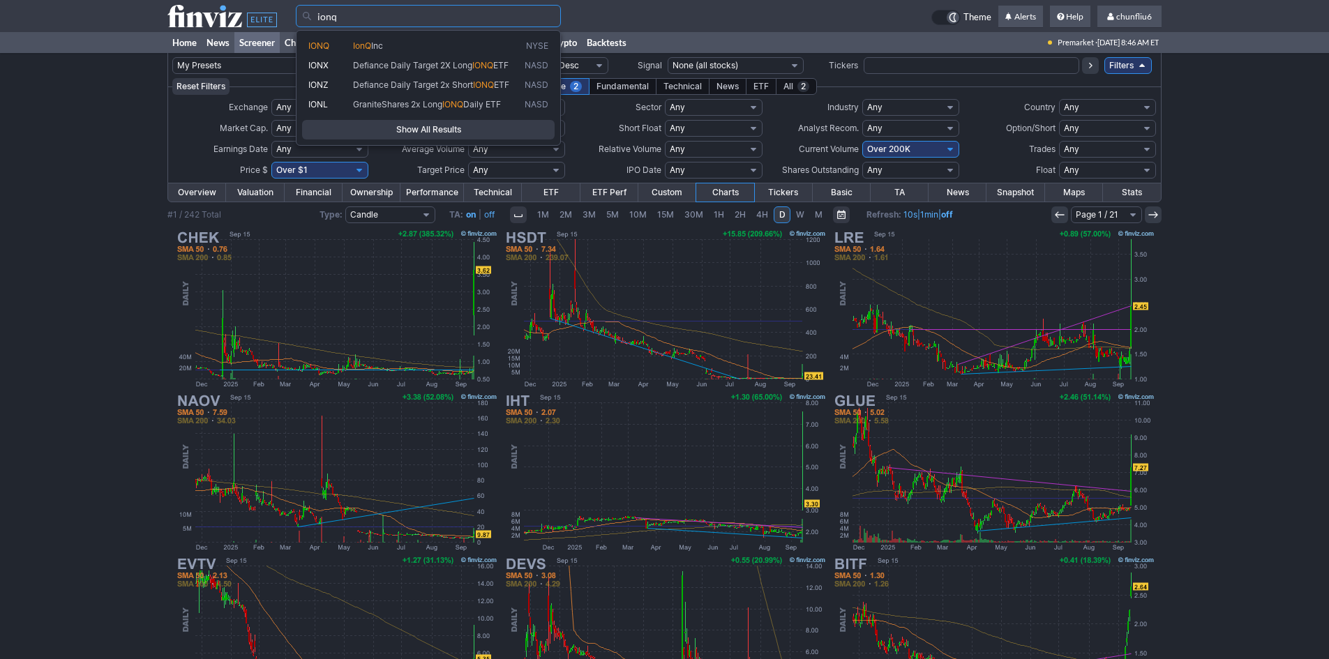
type input "ionq"
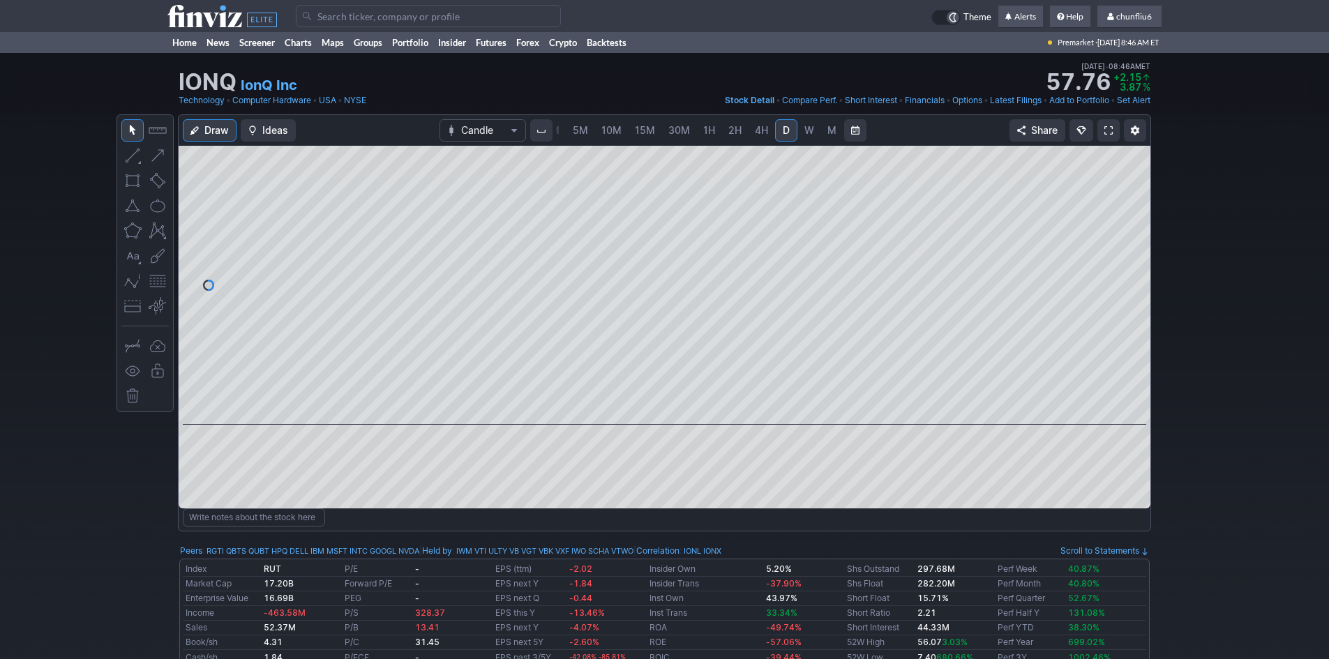
scroll to position [0, 75]
click at [1111, 132] on span at bounding box center [1108, 130] width 8 height 11
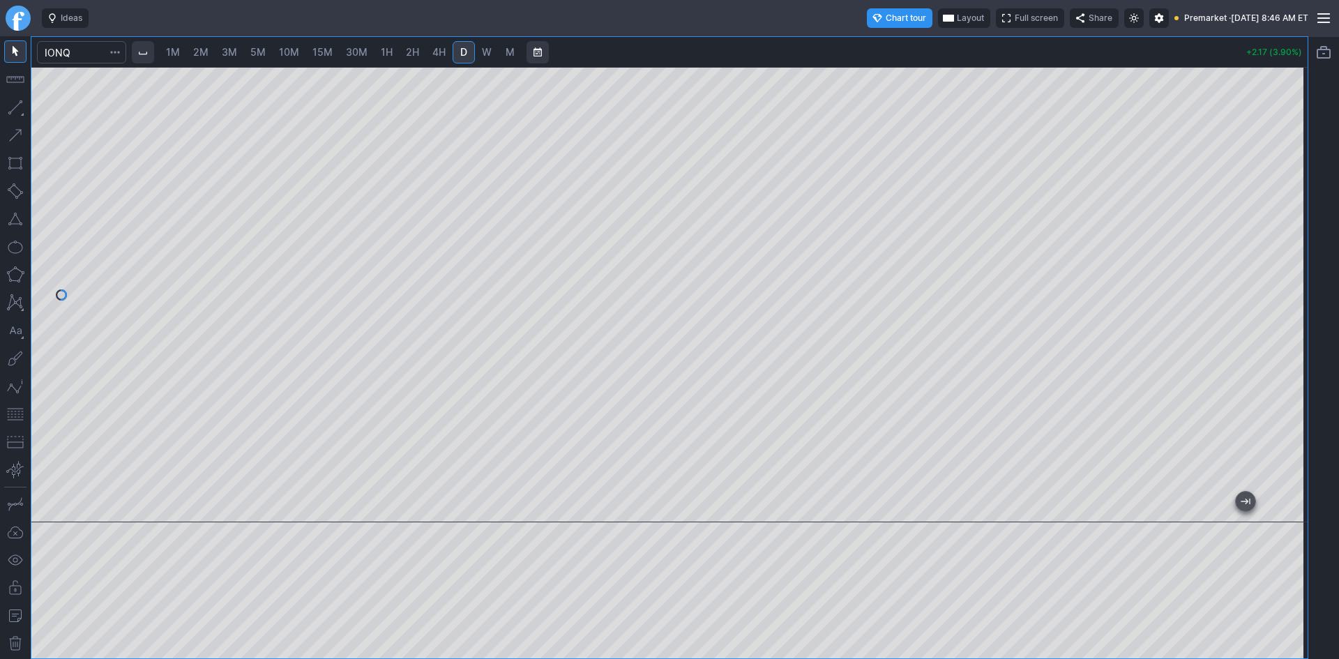
drag, startPoint x: 1289, startPoint y: 165, endPoint x: 1287, endPoint y: 216, distance: 51.7
click at [1287, 216] on div at bounding box center [1293, 291] width 29 height 421
drag, startPoint x: 9, startPoint y: 410, endPoint x: 27, endPoint y: 411, distance: 18.2
click at [10, 410] on button "button" at bounding box center [15, 414] width 22 height 22
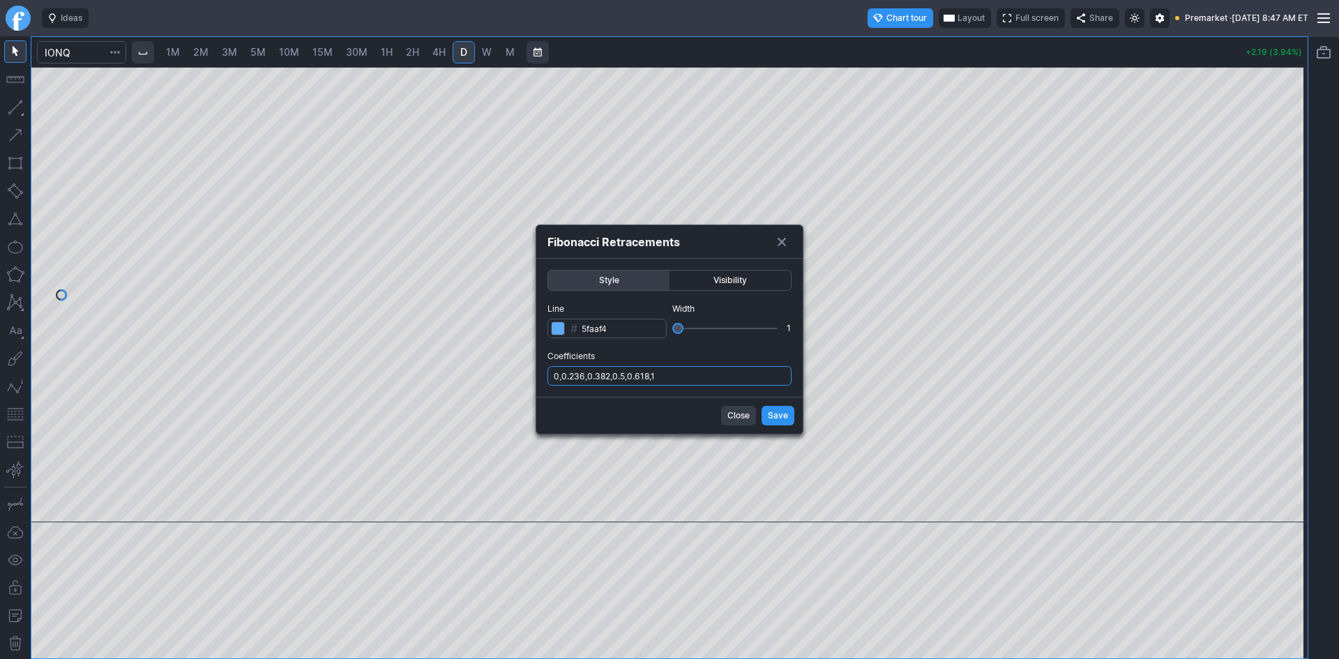
click at [702, 379] on input "0,0.236,0.382,0.5,0.618,1" at bounding box center [670, 376] width 244 height 20
type input "0,0.236,0.382,0.5,0.618,1,.786"
click at [772, 411] on span "Save" at bounding box center [778, 416] width 20 height 14
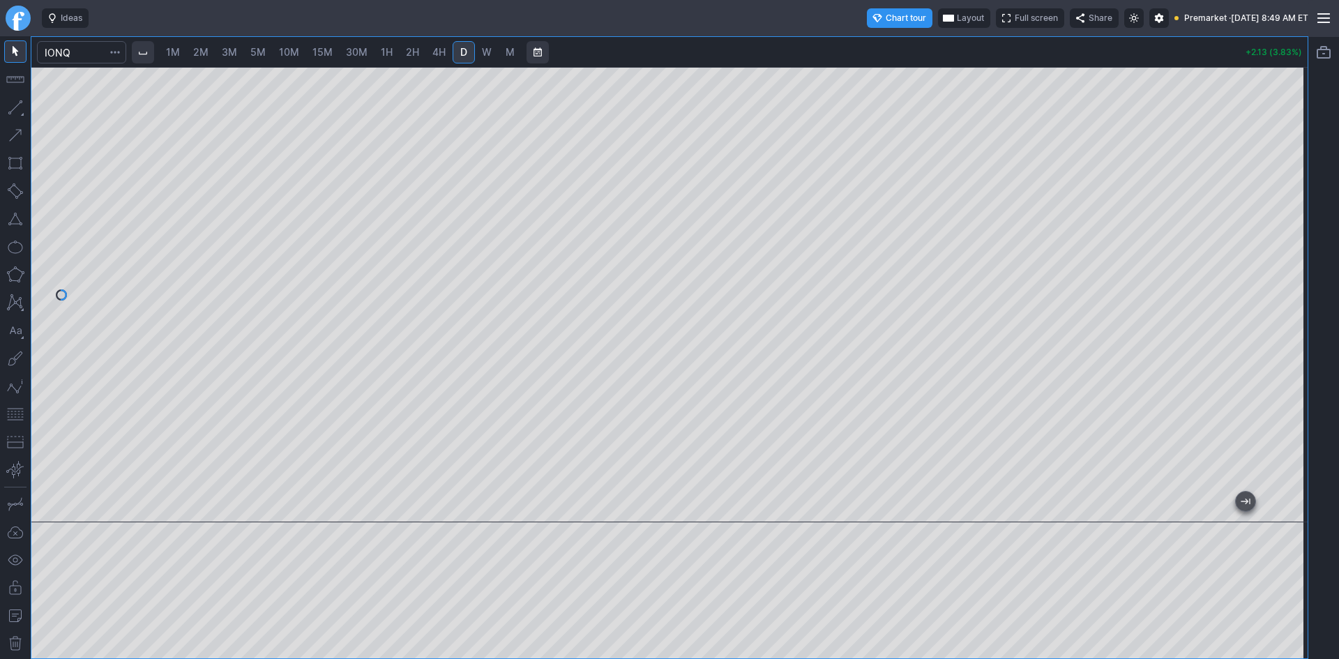
click at [204, 50] on span "2M" at bounding box center [200, 52] width 15 height 12
click at [1250, 247] on div at bounding box center [669, 295] width 1277 height 456
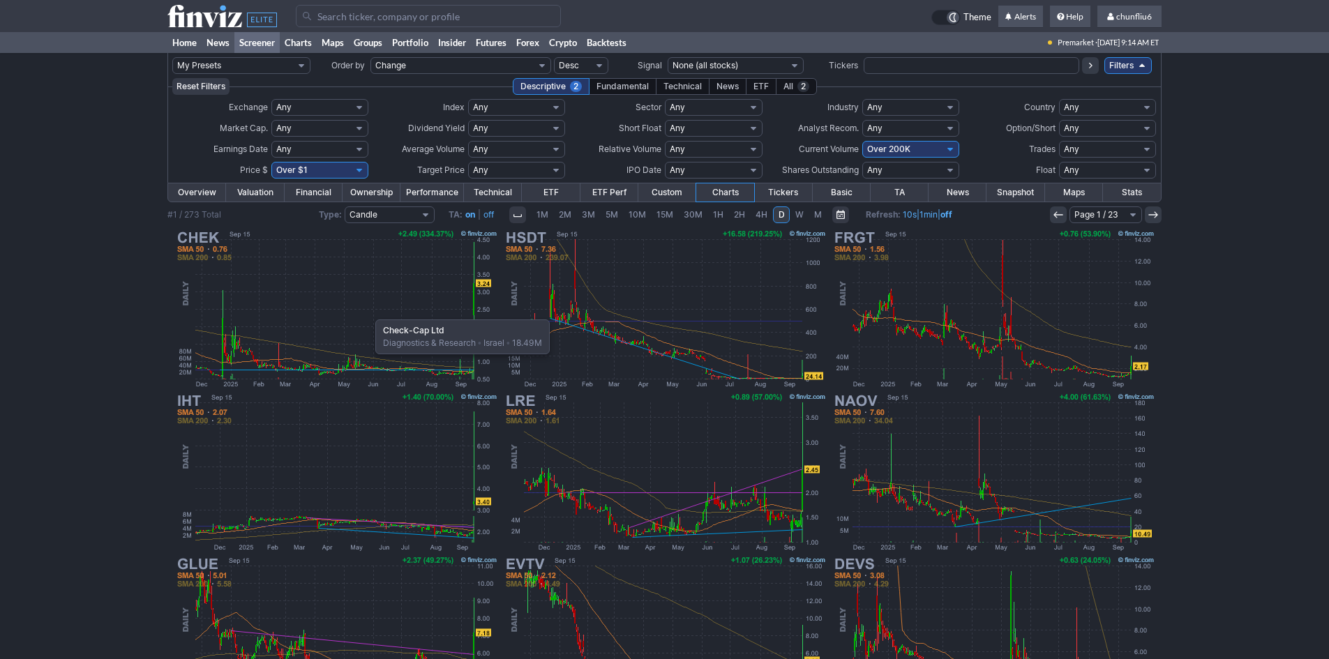
click at [368, 313] on img at bounding box center [336, 308] width 326 height 163
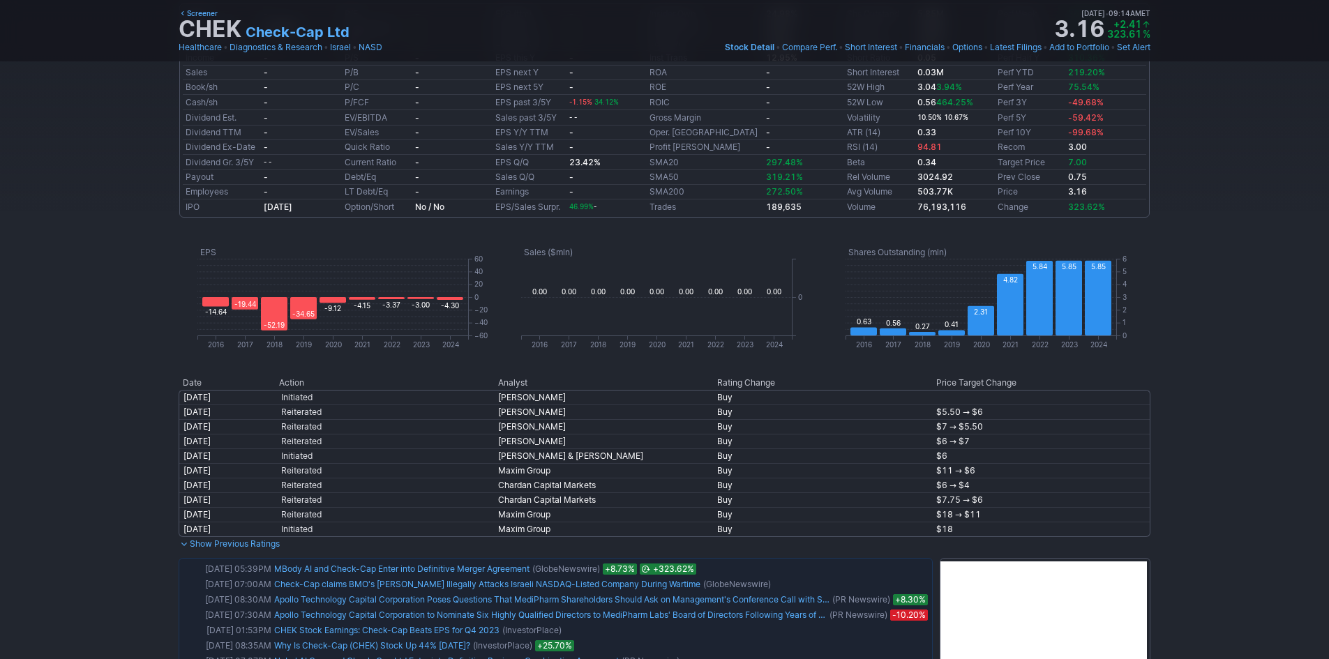
scroll to position [558, 0]
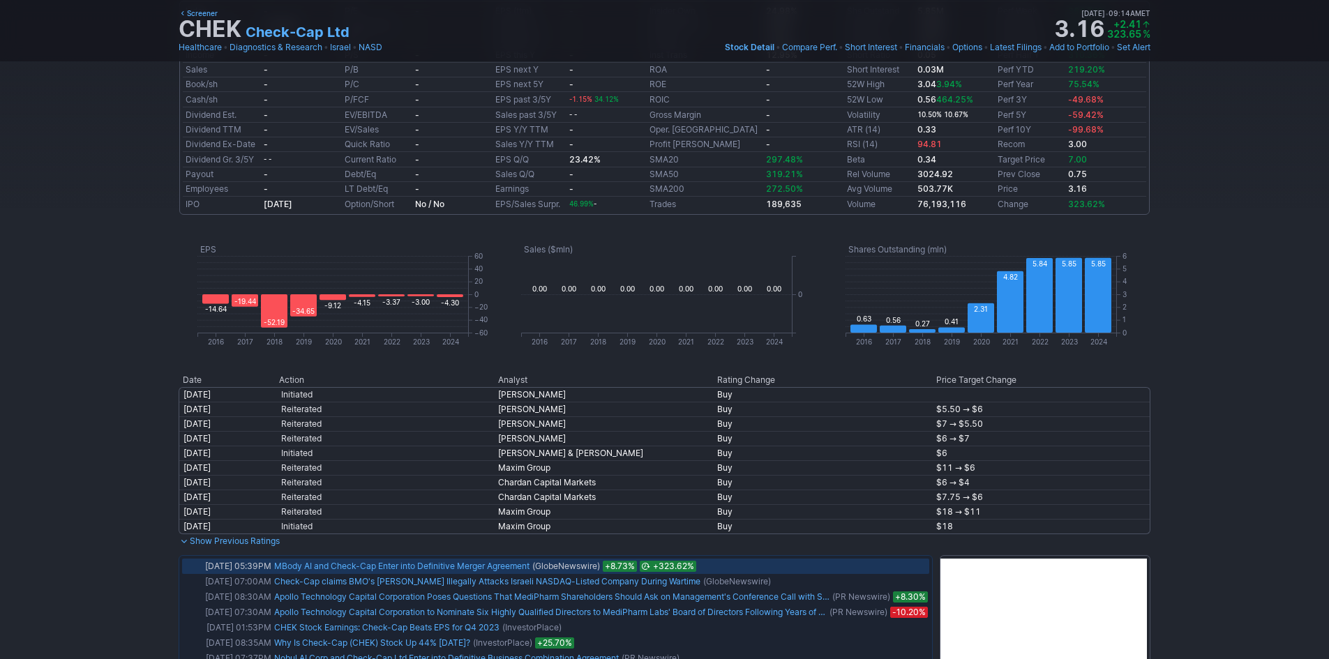
click at [428, 565] on link "MBody AI and Check-Cap Enter into Definitive Merger Agreement" at bounding box center [401, 566] width 255 height 10
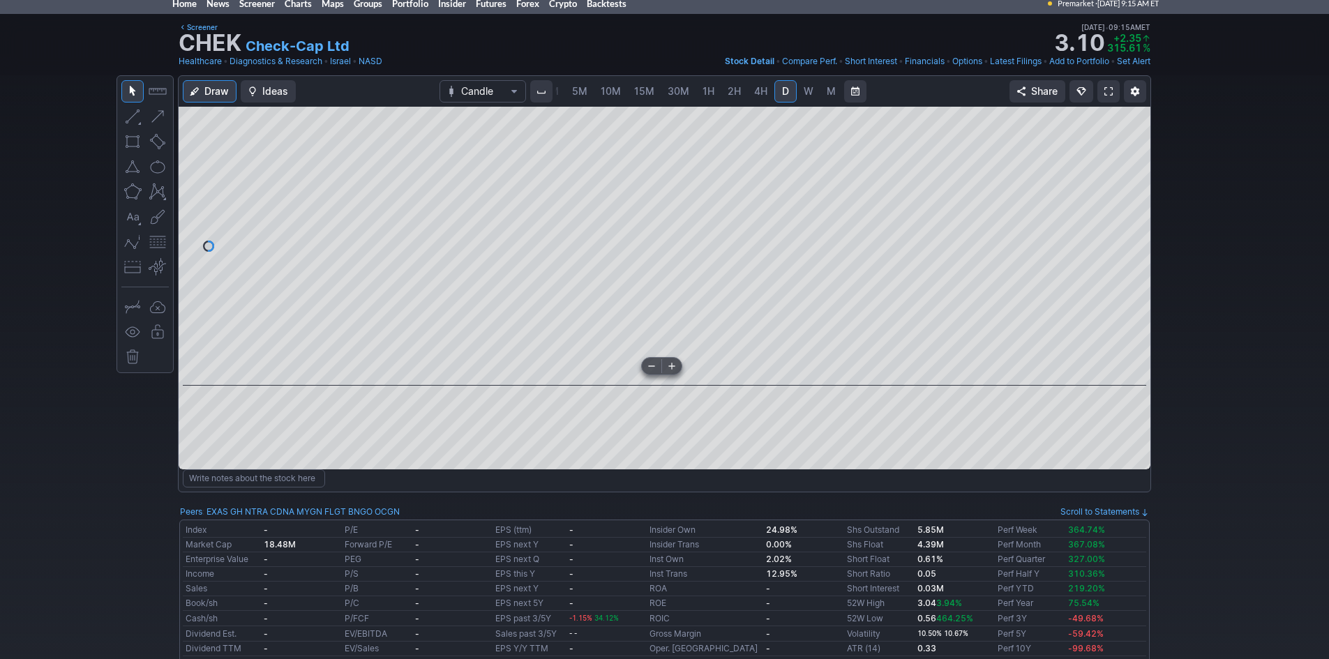
scroll to position [0, 0]
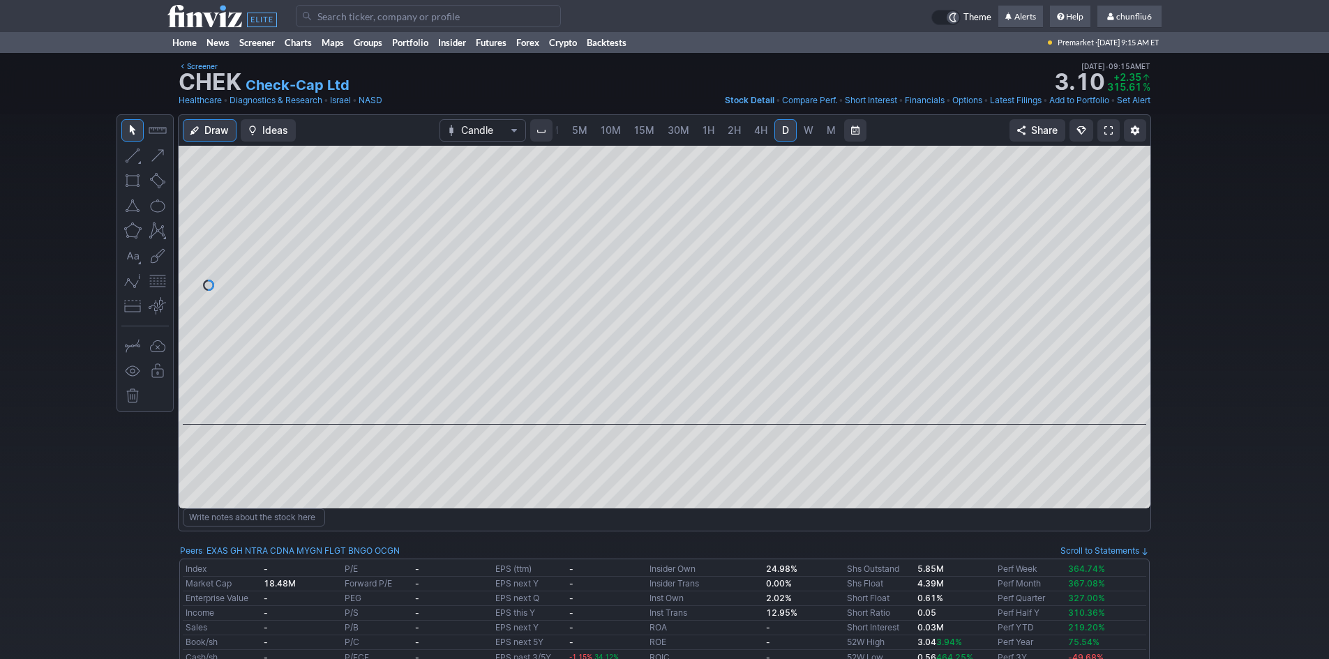
click at [1103, 131] on link at bounding box center [1108, 130] width 22 height 22
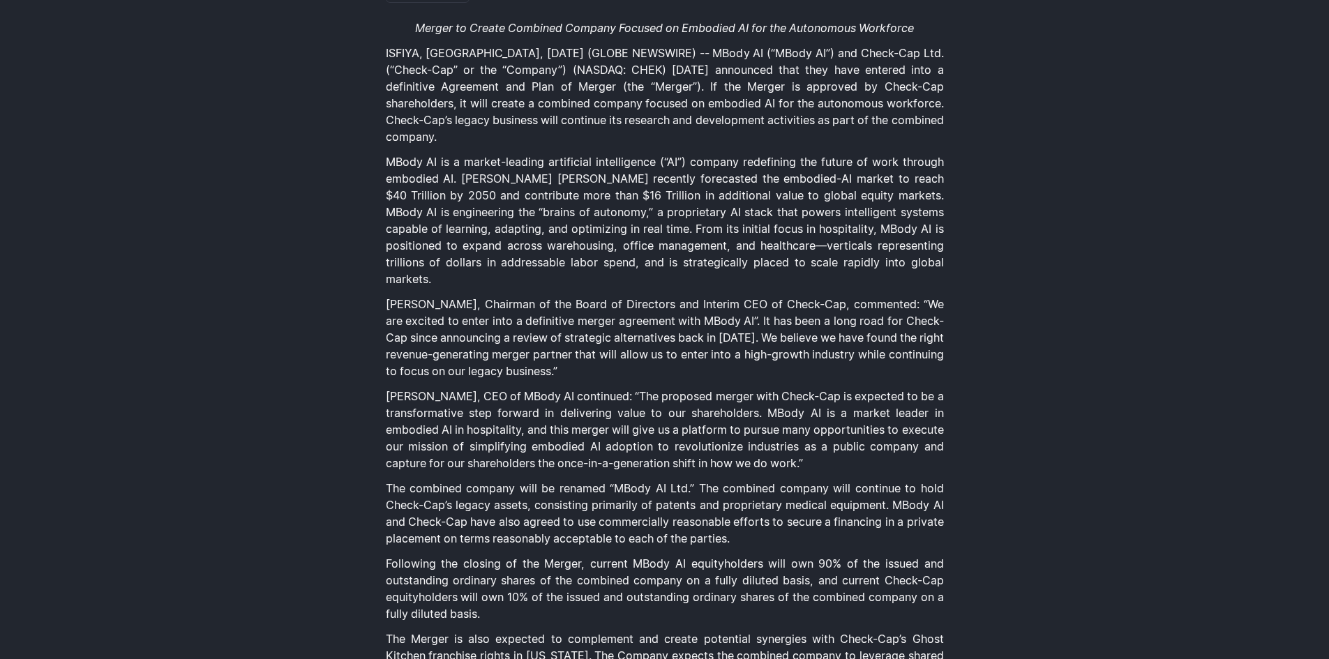
scroll to position [279, 0]
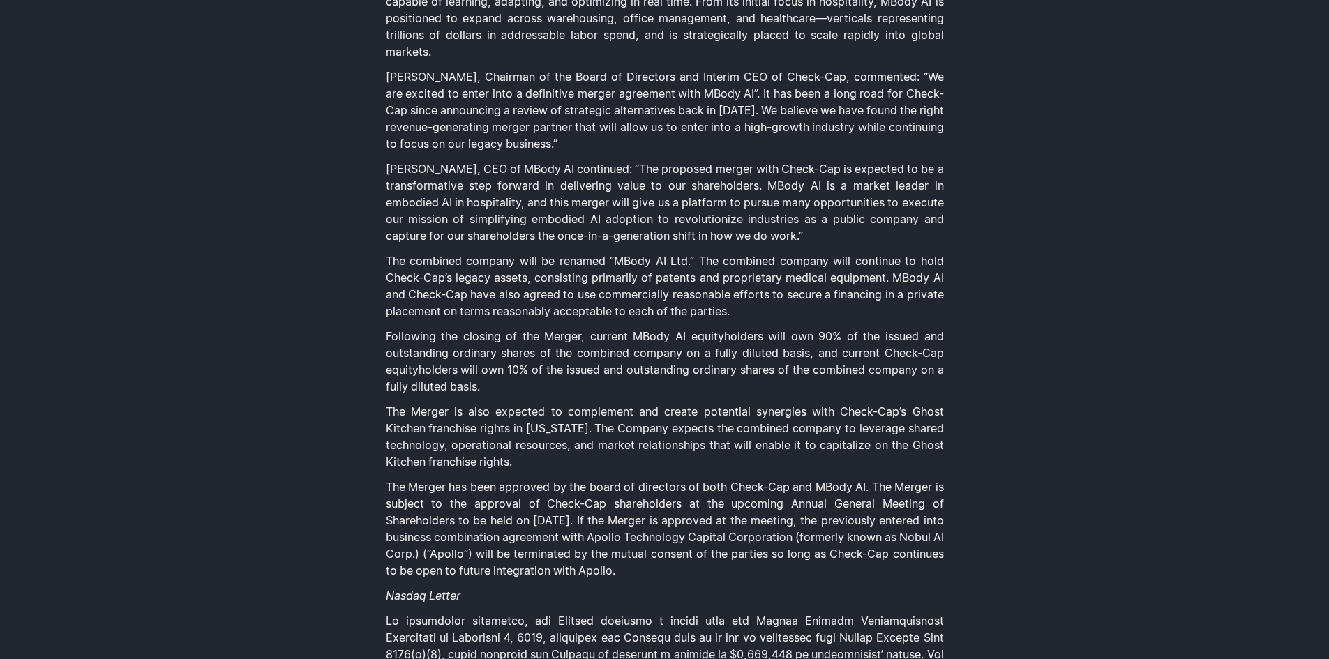
scroll to position [349, 0]
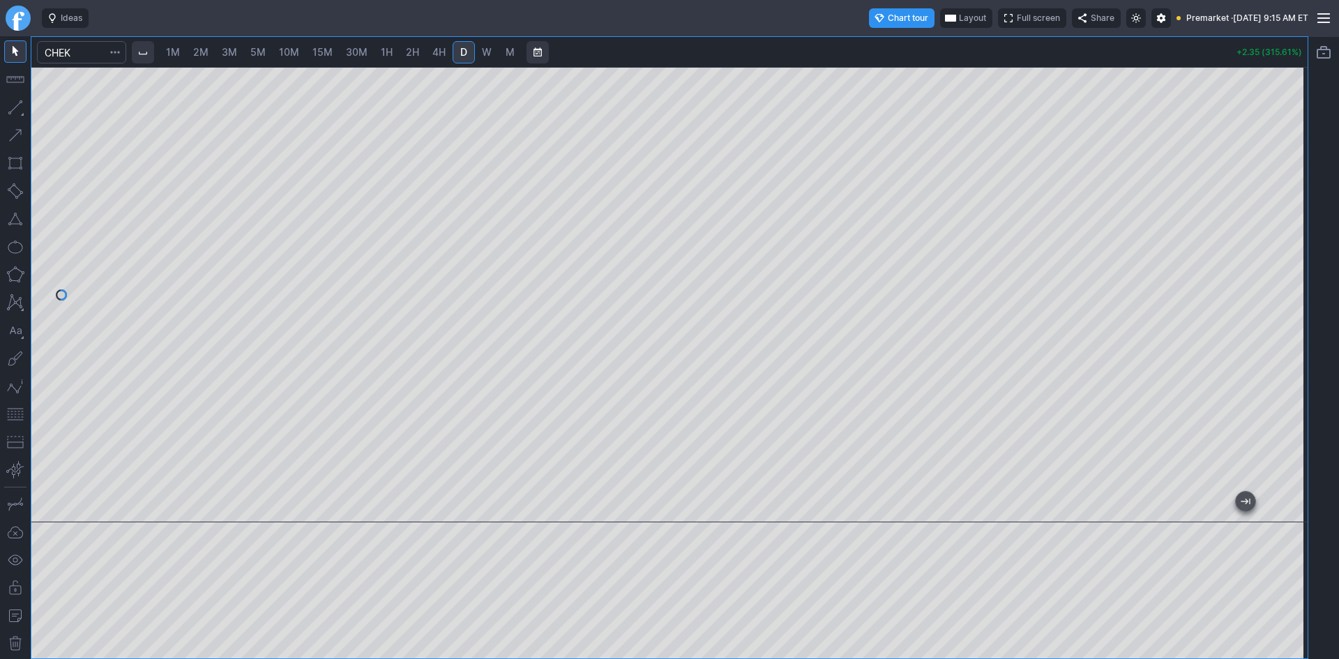
drag, startPoint x: 1291, startPoint y: 181, endPoint x: 1293, endPoint y: 236, distance: 55.9
click at [1293, 236] on div at bounding box center [1293, 291] width 29 height 421
click at [14, 418] on button "button" at bounding box center [15, 414] width 22 height 22
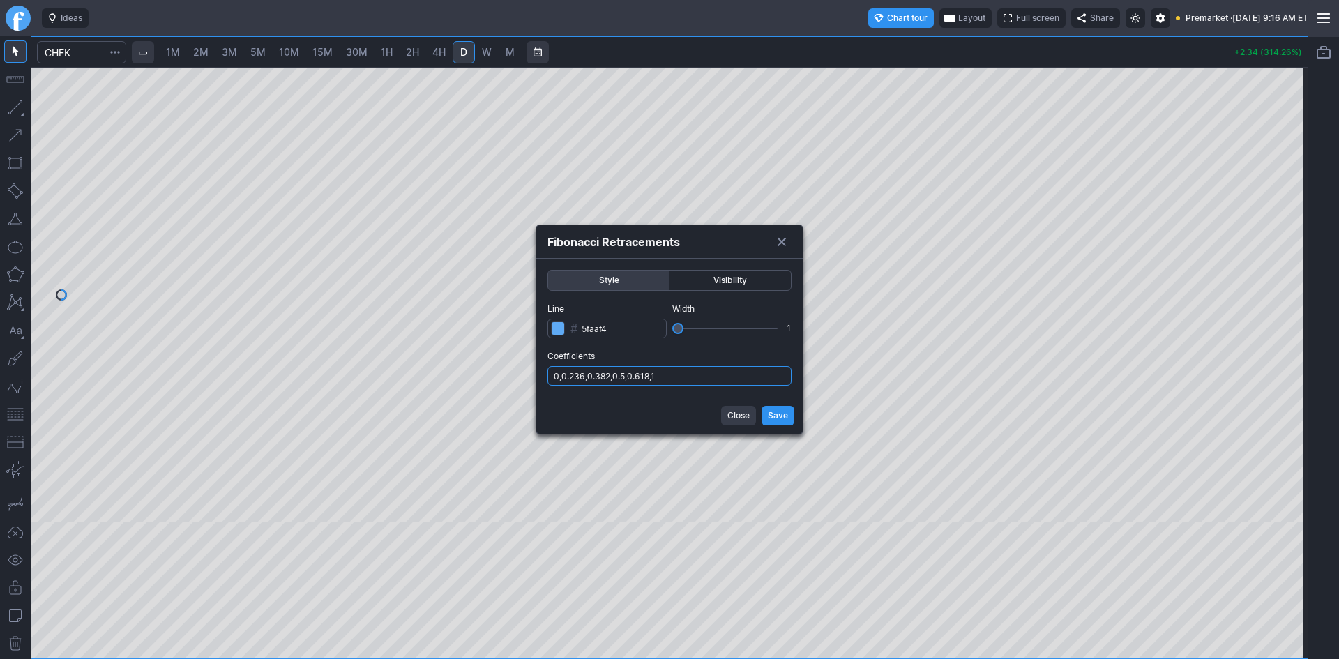
click at [702, 379] on input "0,0.236,0.382,0.5,0.618,1" at bounding box center [670, 376] width 244 height 20
type input "0,0.236,0.382,0.5,0.618,1,.786"
click at [774, 414] on span "Save" at bounding box center [778, 416] width 20 height 14
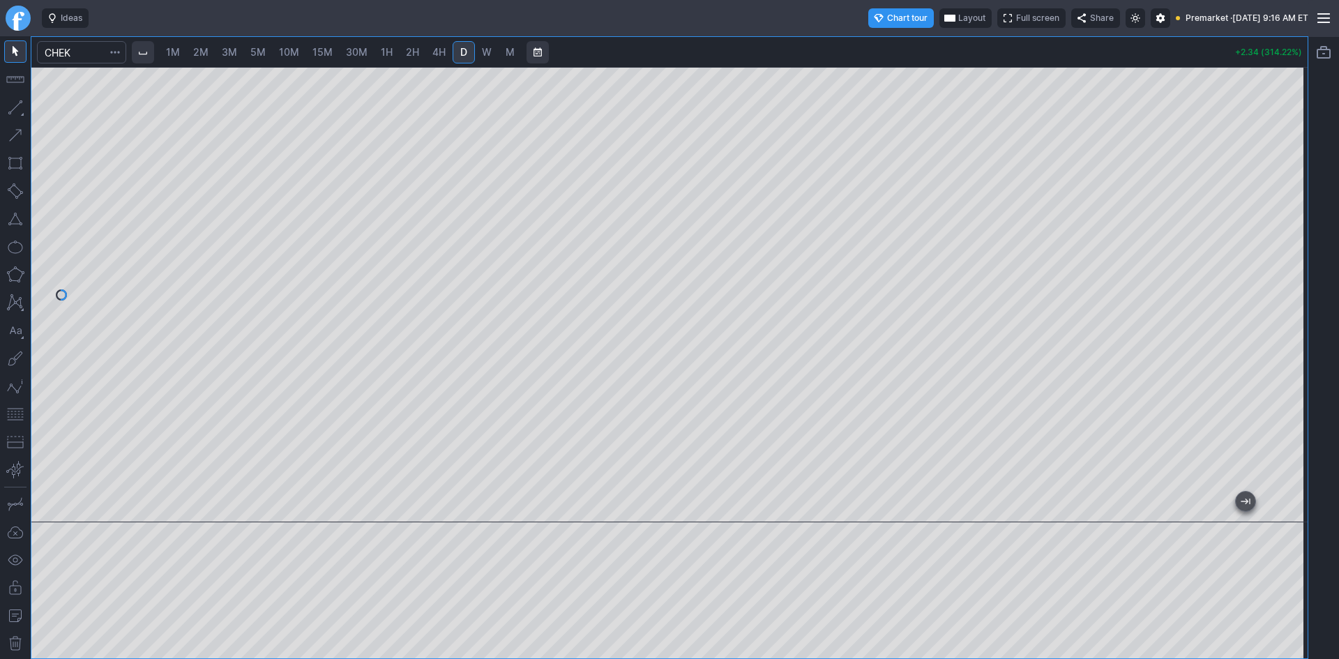
click at [492, 54] on span "W" at bounding box center [487, 52] width 10 height 12
click at [1244, 151] on div at bounding box center [669, 295] width 1277 height 456
click at [1254, 148] on div at bounding box center [669, 295] width 1277 height 456
drag, startPoint x: 1293, startPoint y: 436, endPoint x: 1284, endPoint y: 51, distance: 385.2
click at [1285, 29] on div "Ideas Chart tour Layout Full screen Share Premarket · Mon SEP 15 2025 9:16 AM E…" at bounding box center [669, 329] width 1339 height 659
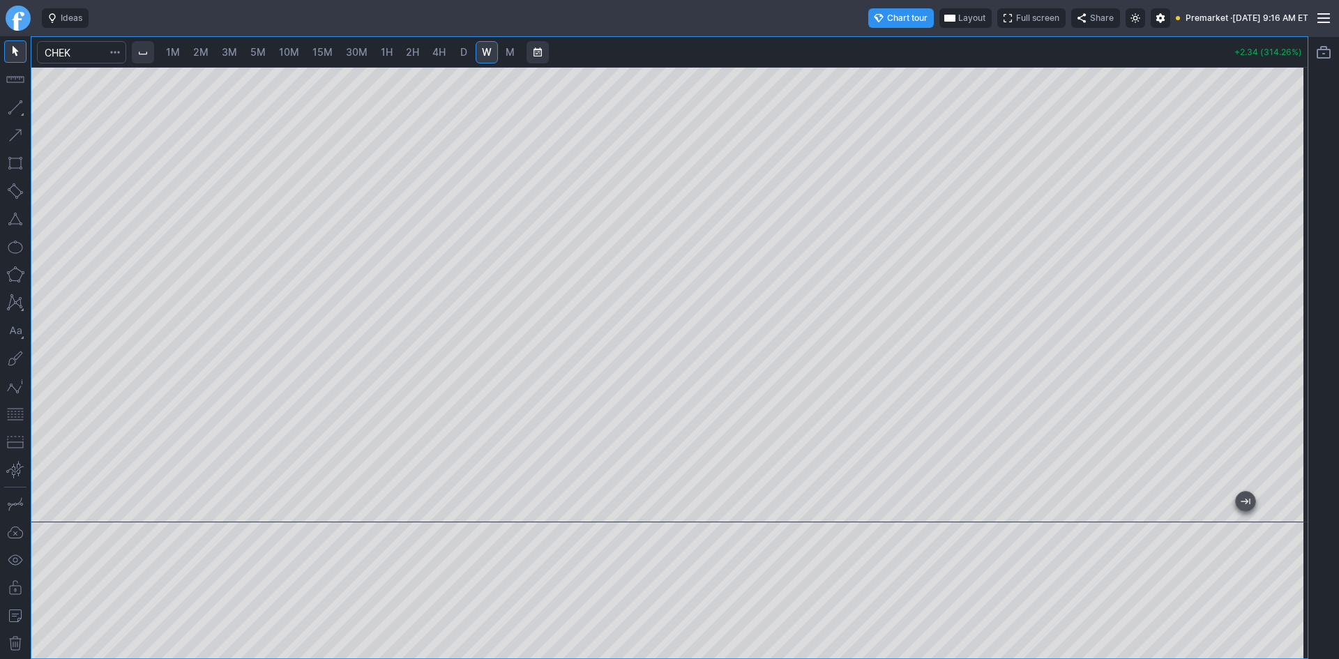
drag, startPoint x: 1292, startPoint y: 443, endPoint x: 1300, endPoint y: 240, distance: 203.2
click at [1305, 231] on div at bounding box center [1293, 291] width 29 height 421
drag, startPoint x: 1282, startPoint y: 271, endPoint x: 1281, endPoint y: 398, distance: 126.3
click at [1286, 398] on div at bounding box center [1293, 291] width 29 height 421
click at [11, 408] on button "button" at bounding box center [15, 414] width 22 height 22
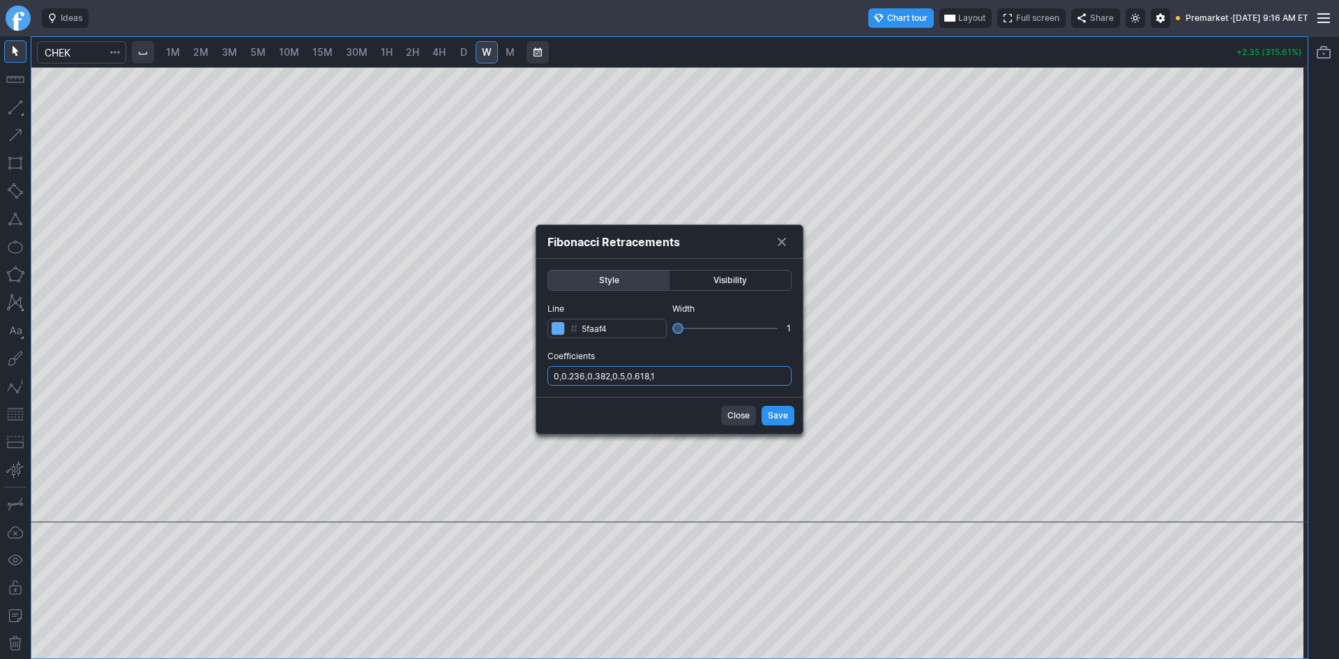
click at [694, 376] on input "0,0.236,0.382,0.5,0.618,1" at bounding box center [670, 376] width 244 height 20
type input "0,0.236,0.382,0.5,0.618,1,.786"
click at [776, 418] on span "Save" at bounding box center [778, 416] width 20 height 14
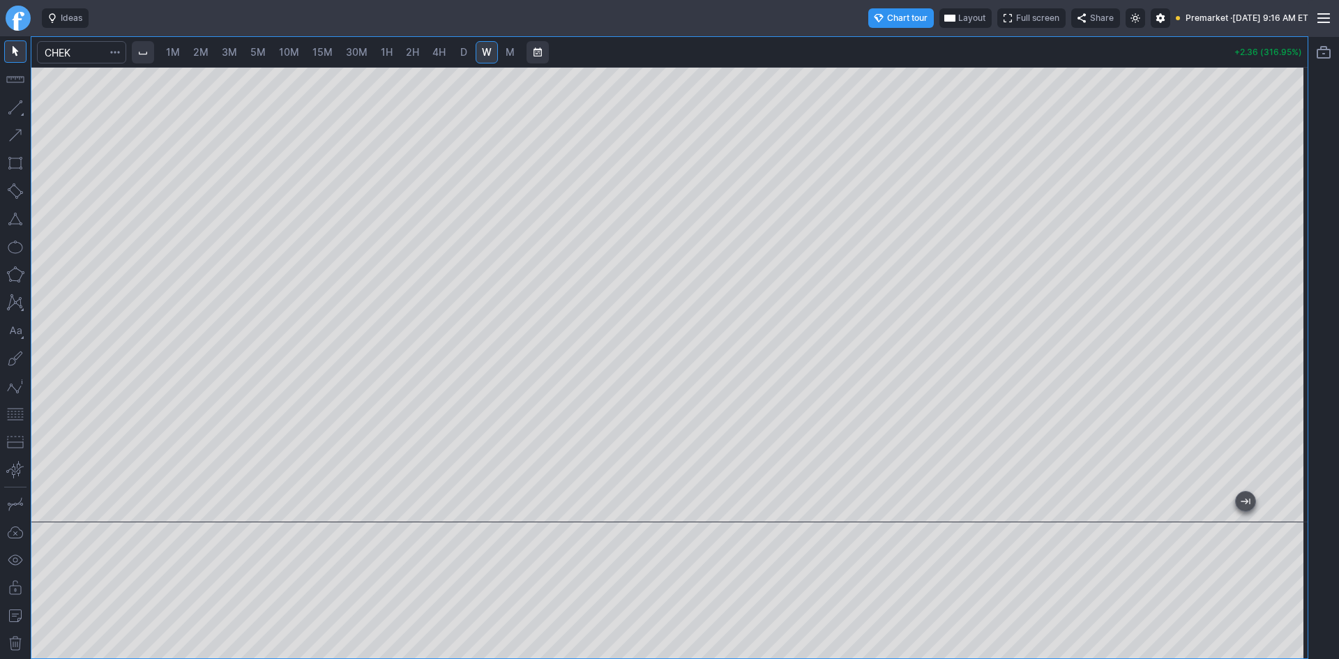
click at [940, 18] on button "Layout" at bounding box center [966, 18] width 52 height 20
drag, startPoint x: 901, startPoint y: 43, endPoint x: 883, endPoint y: 50, distance: 19.9
click at [902, 43] on button "Layout" at bounding box center [904, 46] width 20 height 20
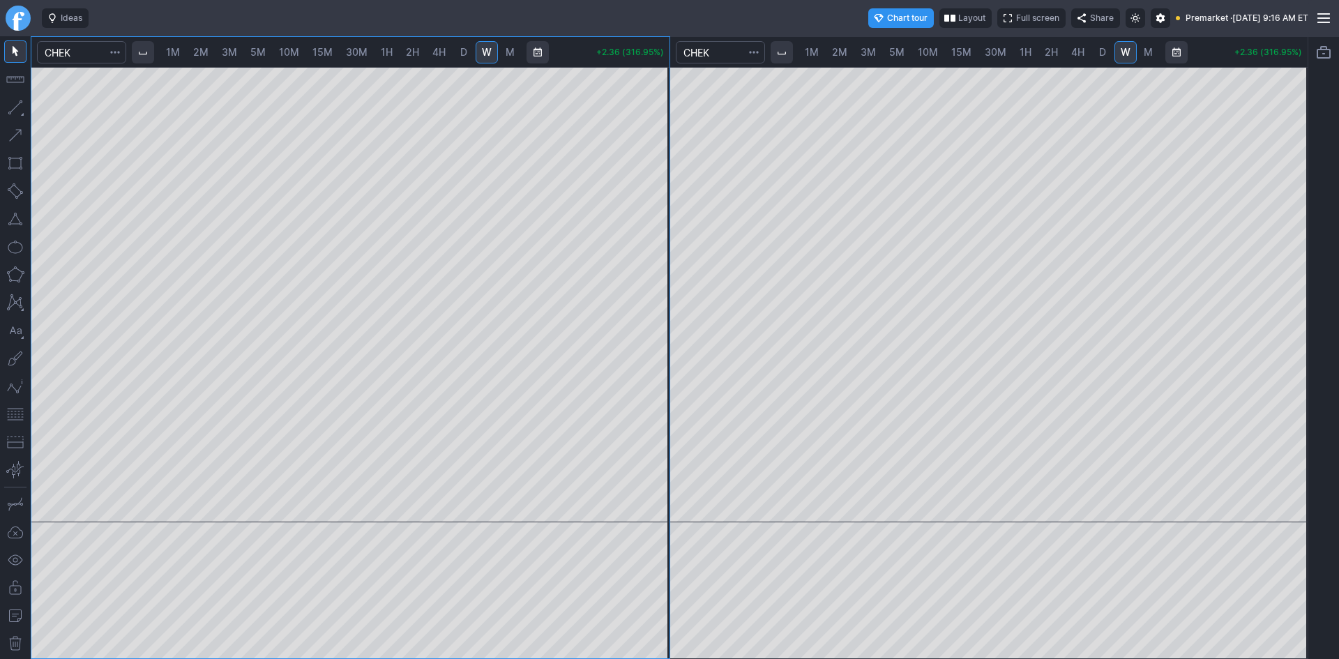
click at [202, 53] on span "2M" at bounding box center [200, 52] width 15 height 12
drag, startPoint x: 656, startPoint y: 134, endPoint x: 647, endPoint y: 234, distance: 100.2
click at [647, 234] on div at bounding box center [654, 291] width 29 height 421
click at [13, 414] on button "button" at bounding box center [15, 414] width 22 height 22
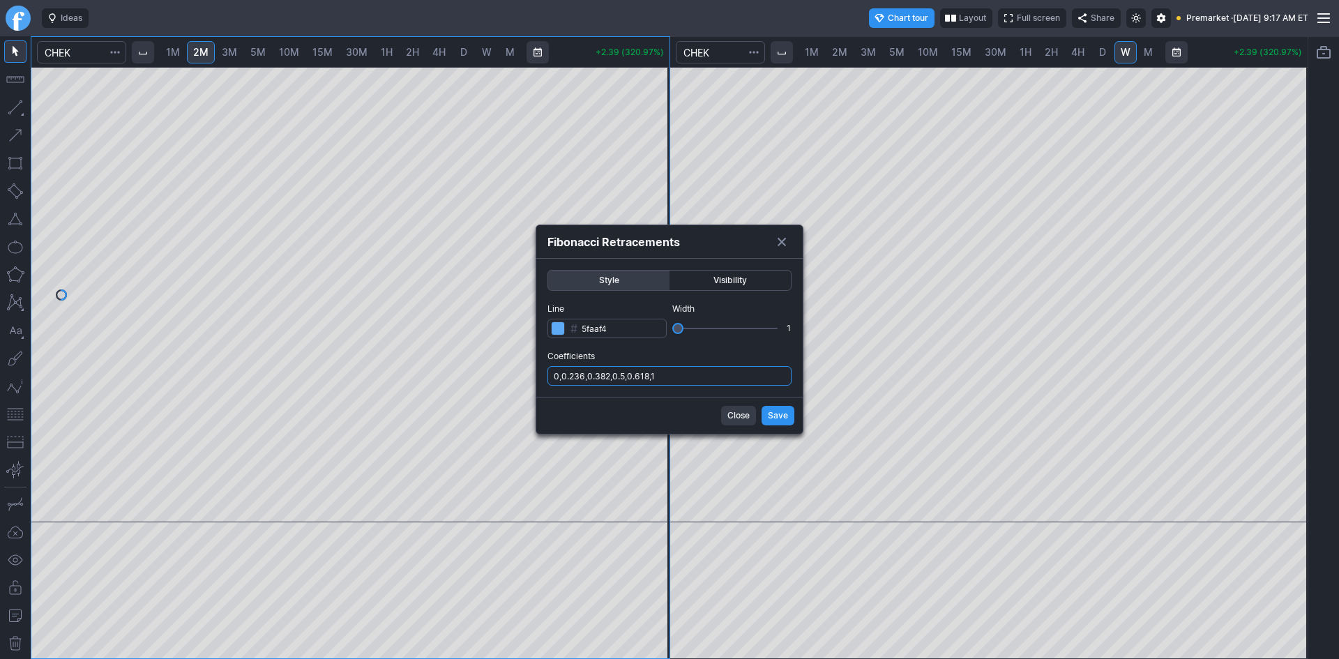
drag, startPoint x: 673, startPoint y: 376, endPoint x: 686, endPoint y: 382, distance: 14.4
click at [674, 377] on input "0,0.236,0.382,0.5,0.618,1" at bounding box center [670, 376] width 244 height 20
type input "0,0.236,0.382,0.5,0.618,1,.786"
click at [791, 418] on button "Save" at bounding box center [778, 416] width 33 height 20
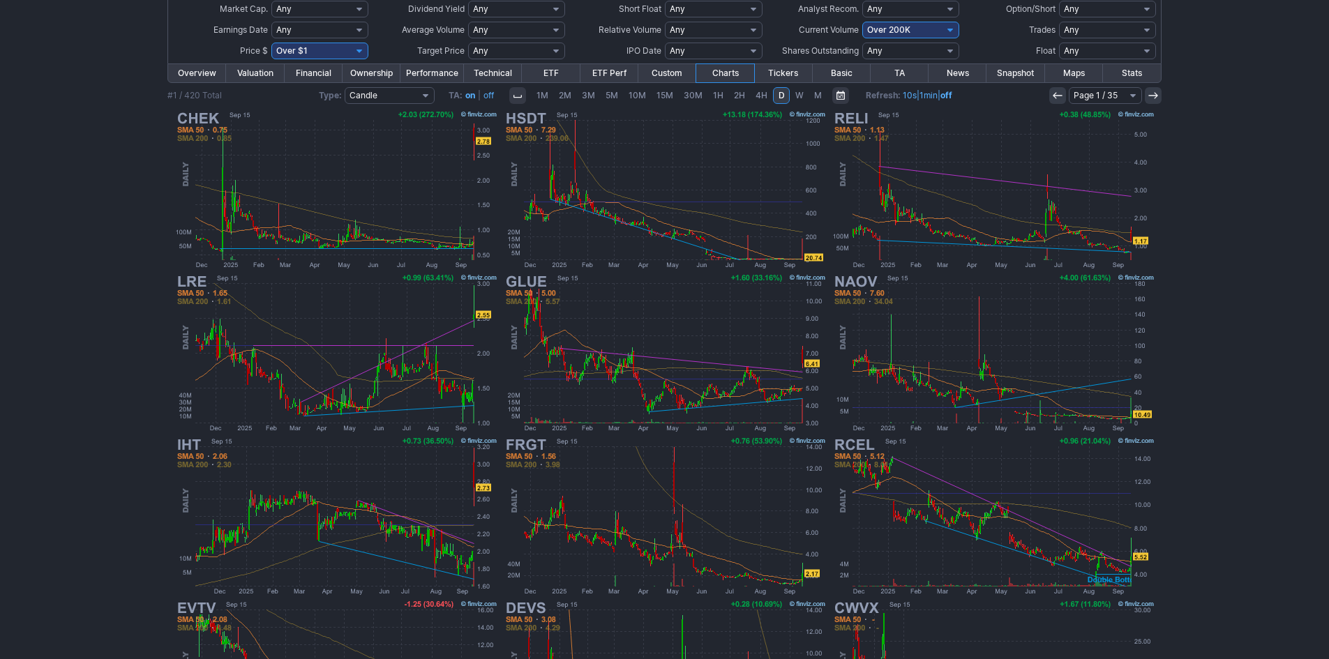
scroll to position [119, 0]
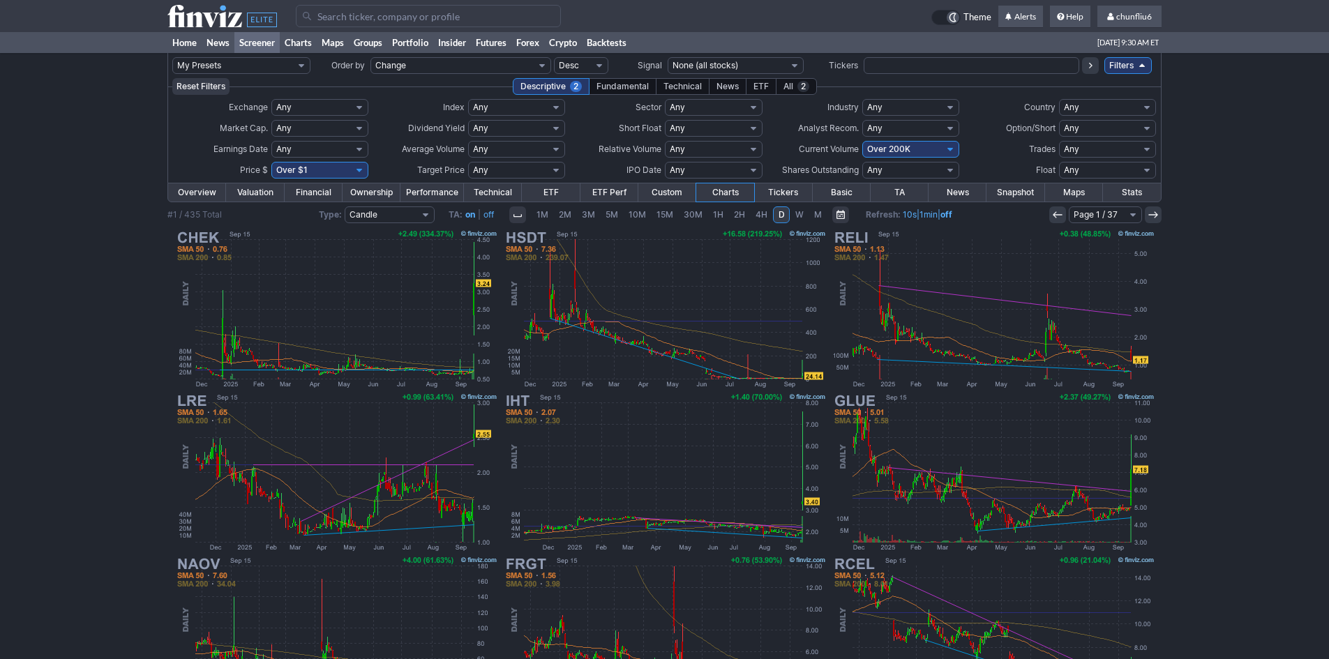
click at [342, 170] on select "Any Under $1 Under $2 Under $3 Under $4 Under $5 Under $7 Under $10 Under $15 U…" at bounding box center [319, 170] width 97 height 17
select select "o10"
click at [271, 162] on select "Any Under $1 Under $2 Under $3 Under $4 Under $5 Under $7 Under $10 Under $15 U…" at bounding box center [319, 170] width 97 height 17
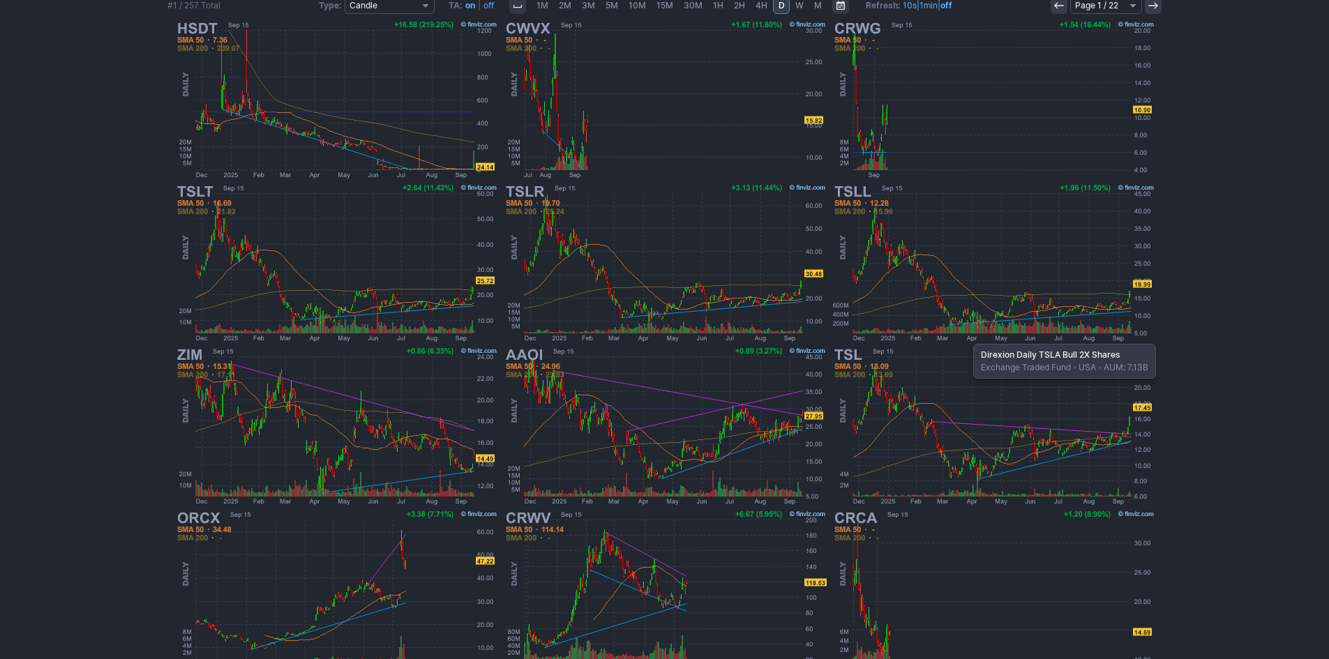
scroll to position [259, 0]
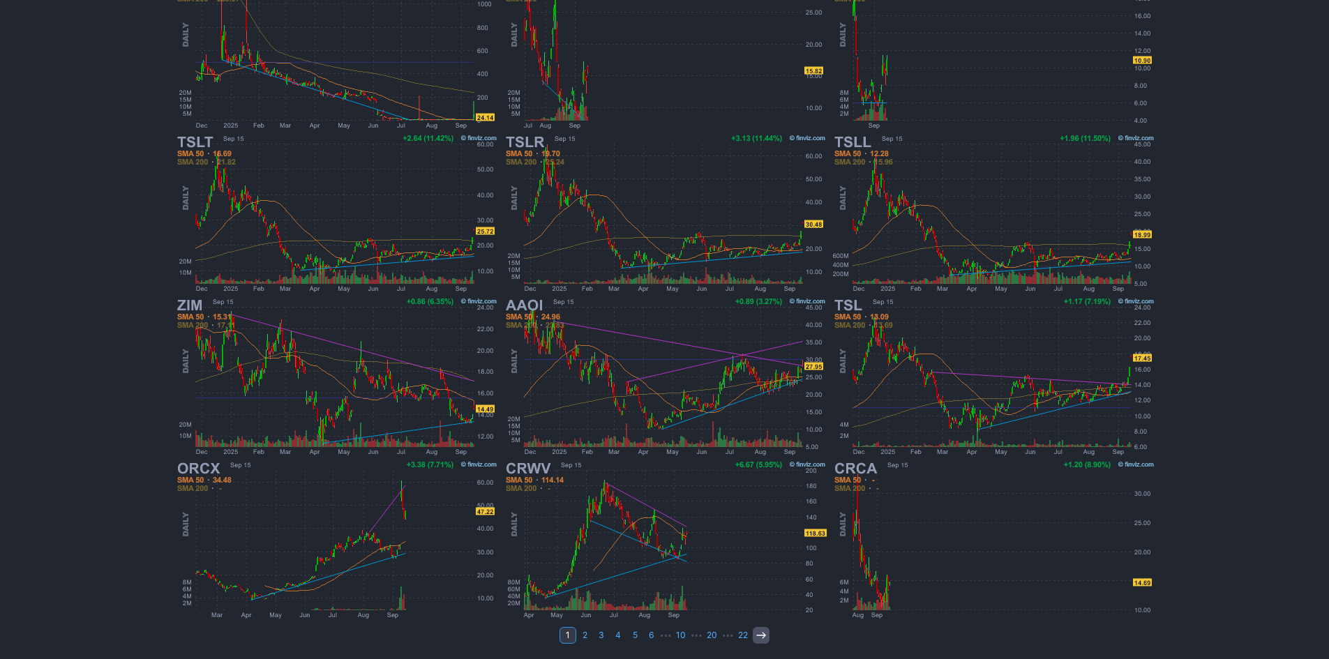
click at [753, 633] on link at bounding box center [761, 635] width 17 height 17
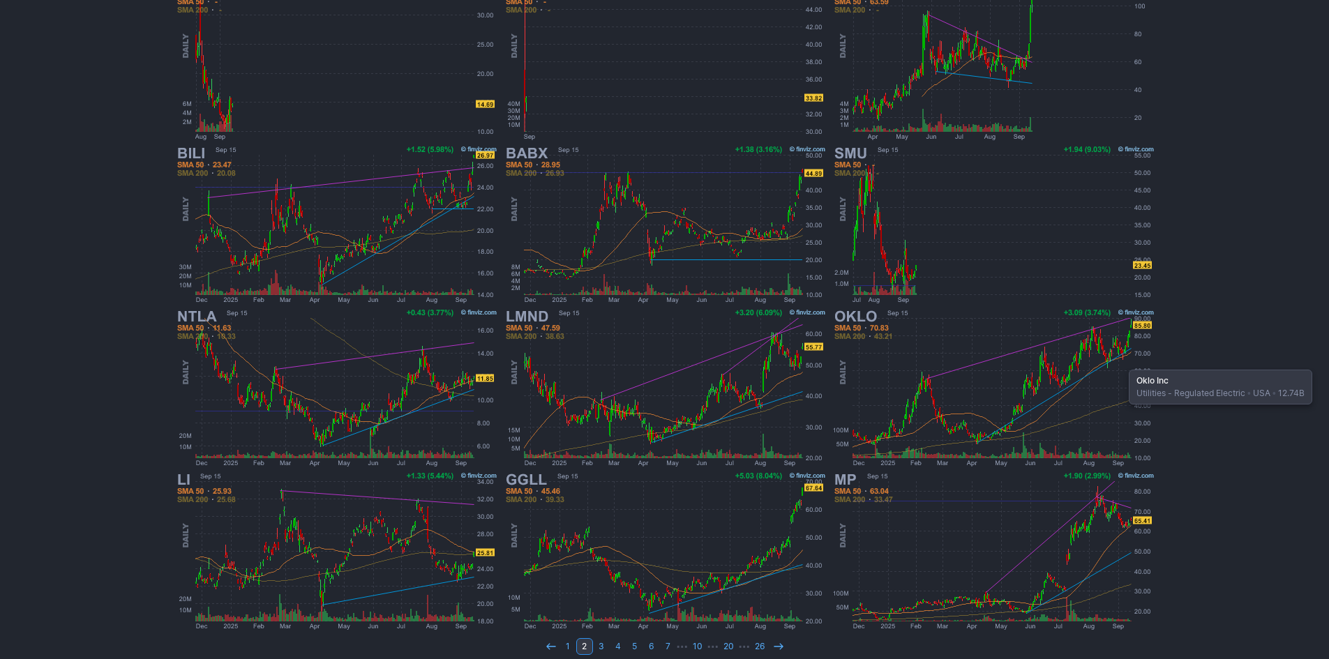
scroll to position [259, 0]
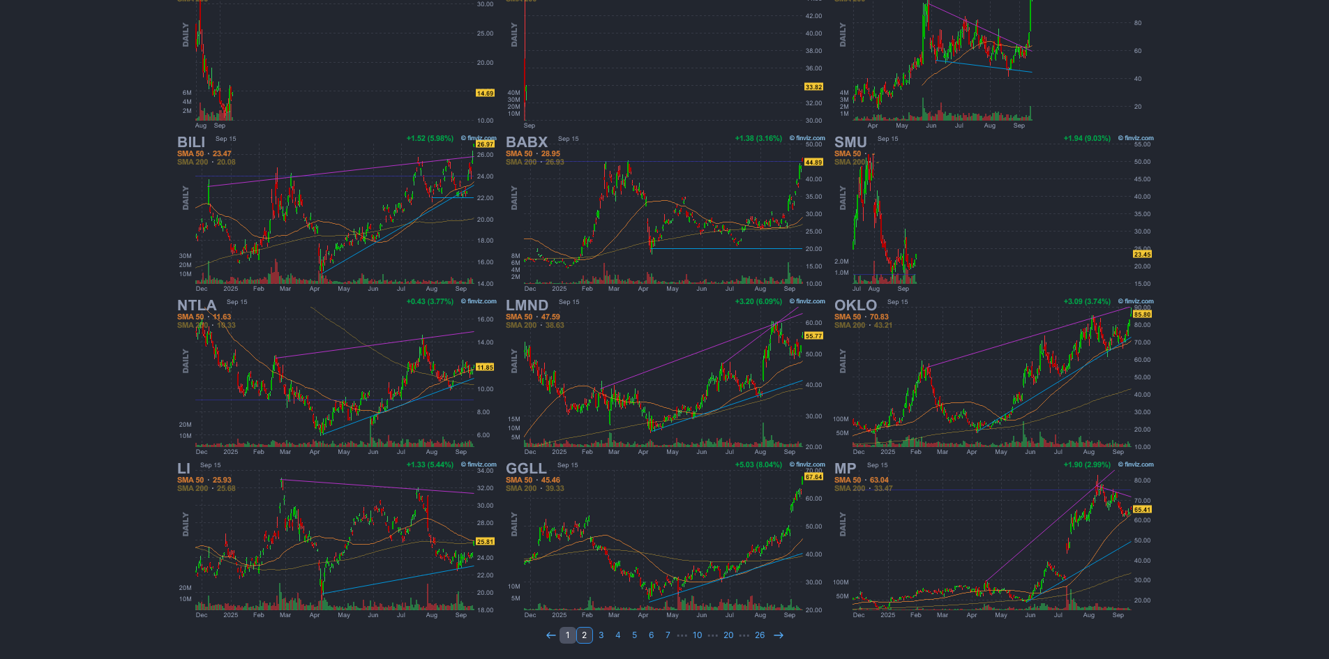
click at [568, 631] on link "1" at bounding box center [568, 635] width 17 height 17
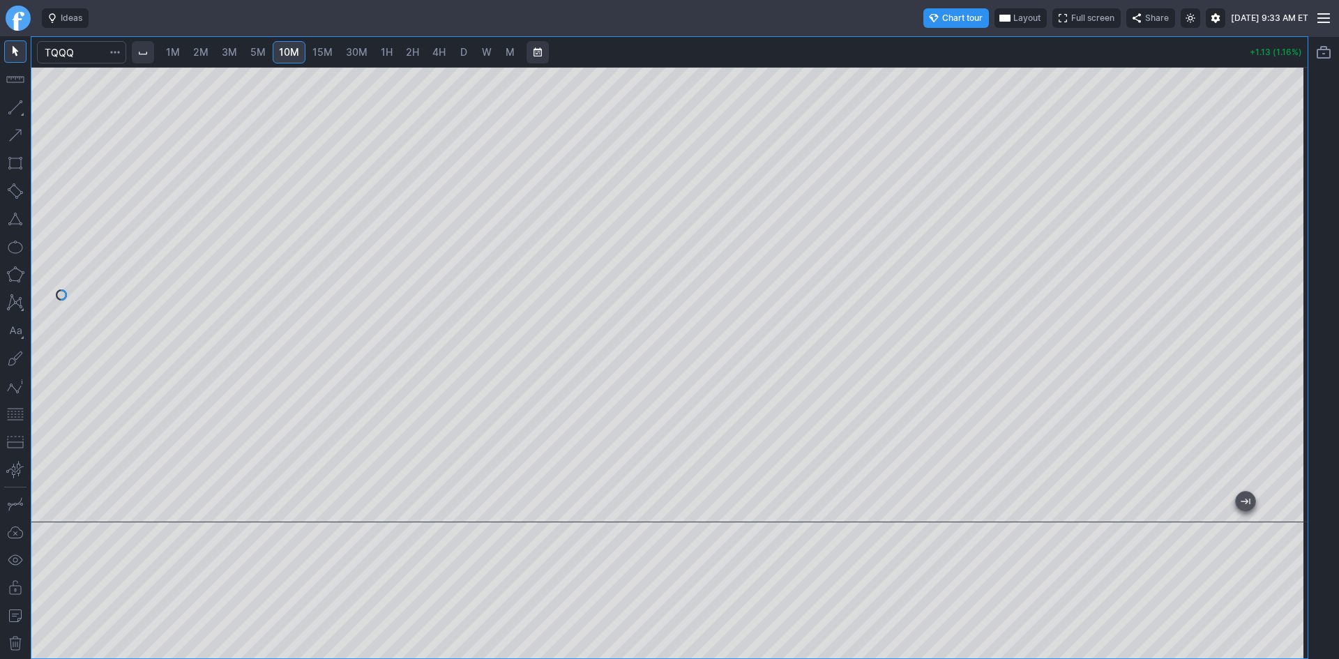
drag, startPoint x: 1305, startPoint y: 182, endPoint x: 1288, endPoint y: 211, distance: 33.1
click at [1304, 207] on div at bounding box center [1293, 291] width 29 height 421
click at [255, 48] on span "5M" at bounding box center [257, 52] width 15 height 12
click at [1277, 256] on div at bounding box center [669, 295] width 1277 height 456
click at [15, 412] on button "button" at bounding box center [15, 414] width 22 height 22
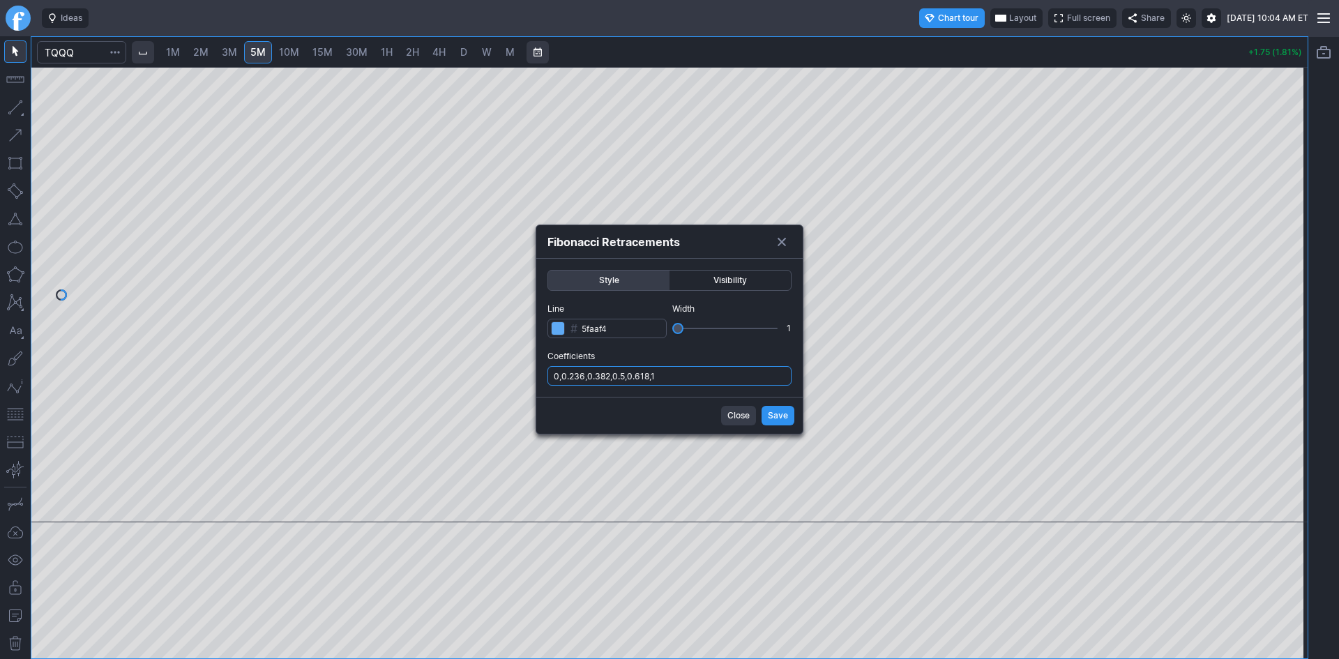
click at [742, 377] on input "0,0.236,0.382,0.5,0.618,1" at bounding box center [670, 376] width 244 height 20
type input "0,0.236,0.382,0.5,0.618,1,.786"
click at [773, 415] on span "Save" at bounding box center [778, 416] width 20 height 14
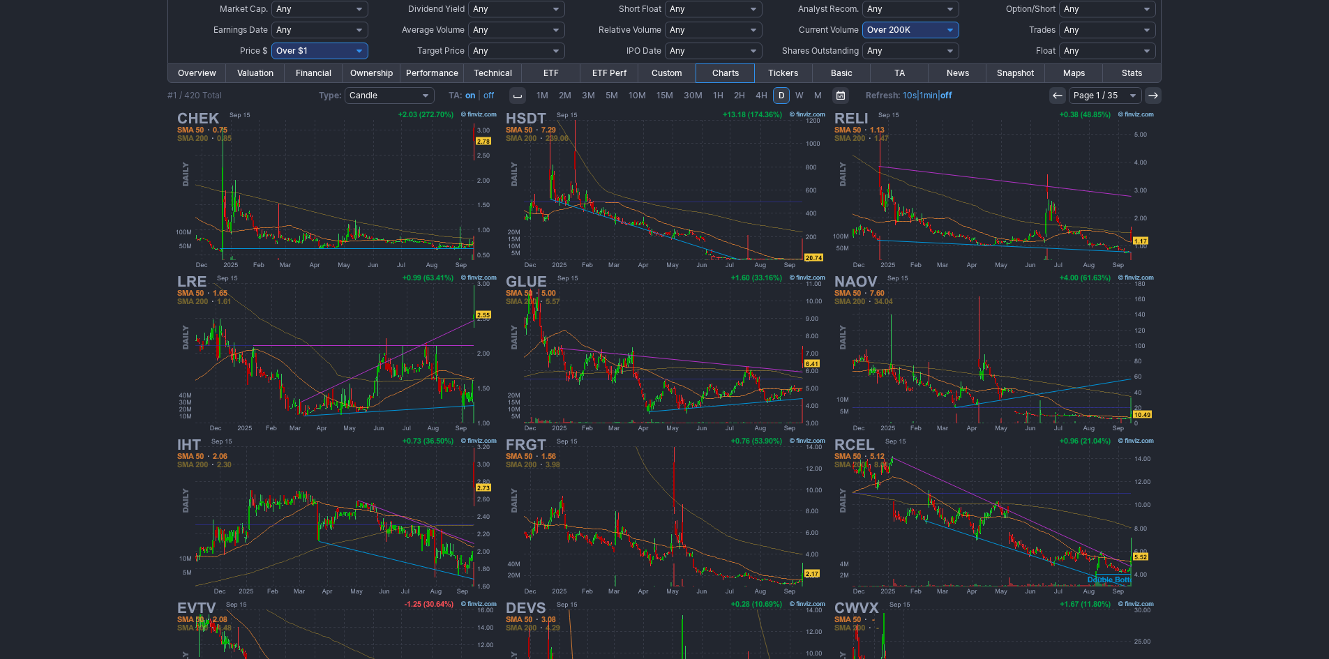
scroll to position [119, 0]
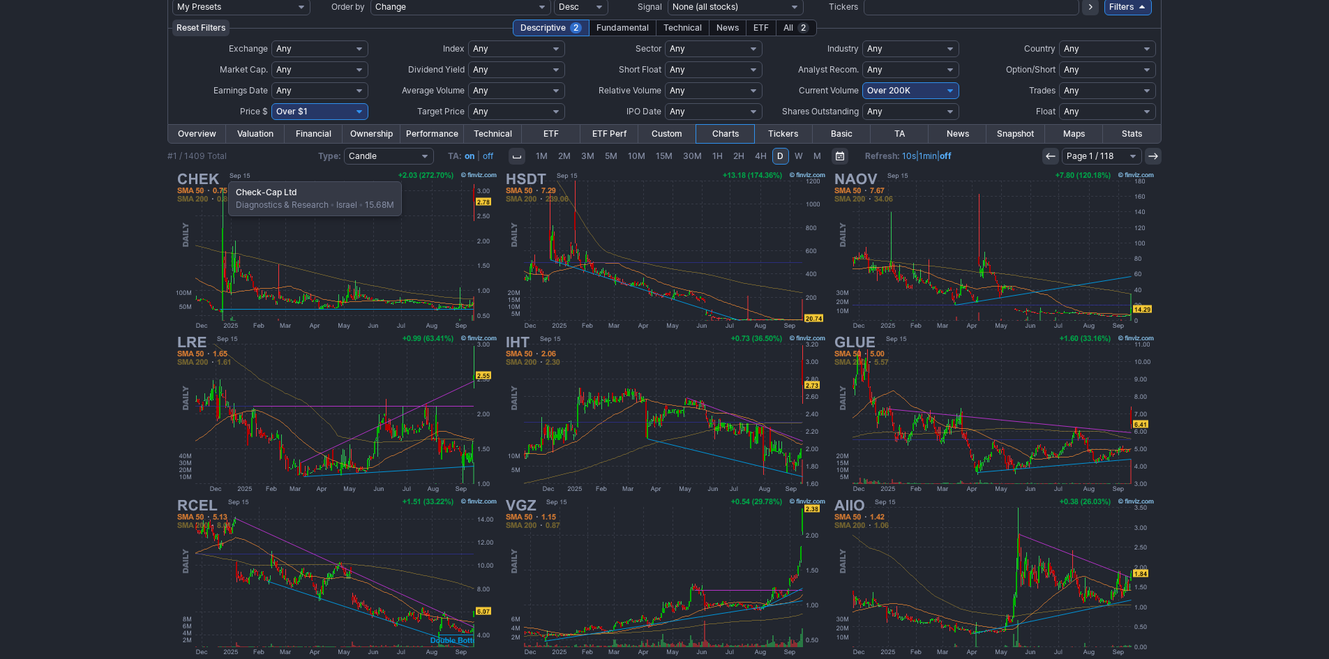
scroll to position [50, 0]
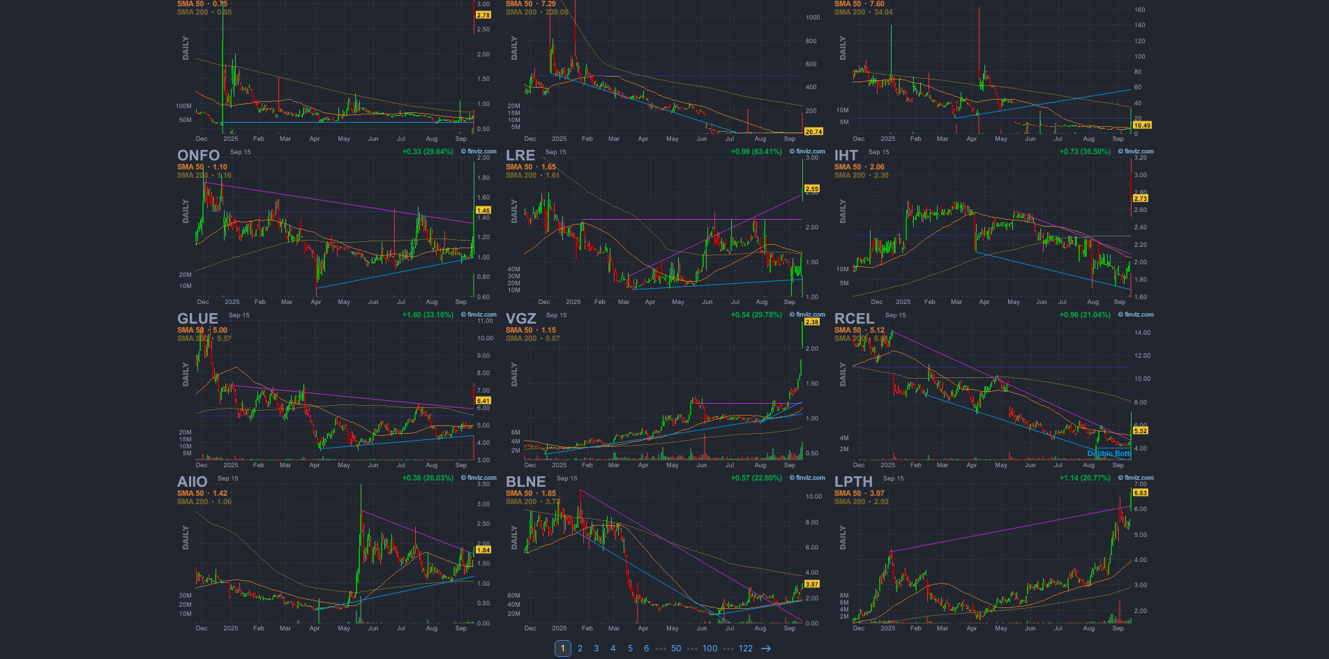
scroll to position [259, 0]
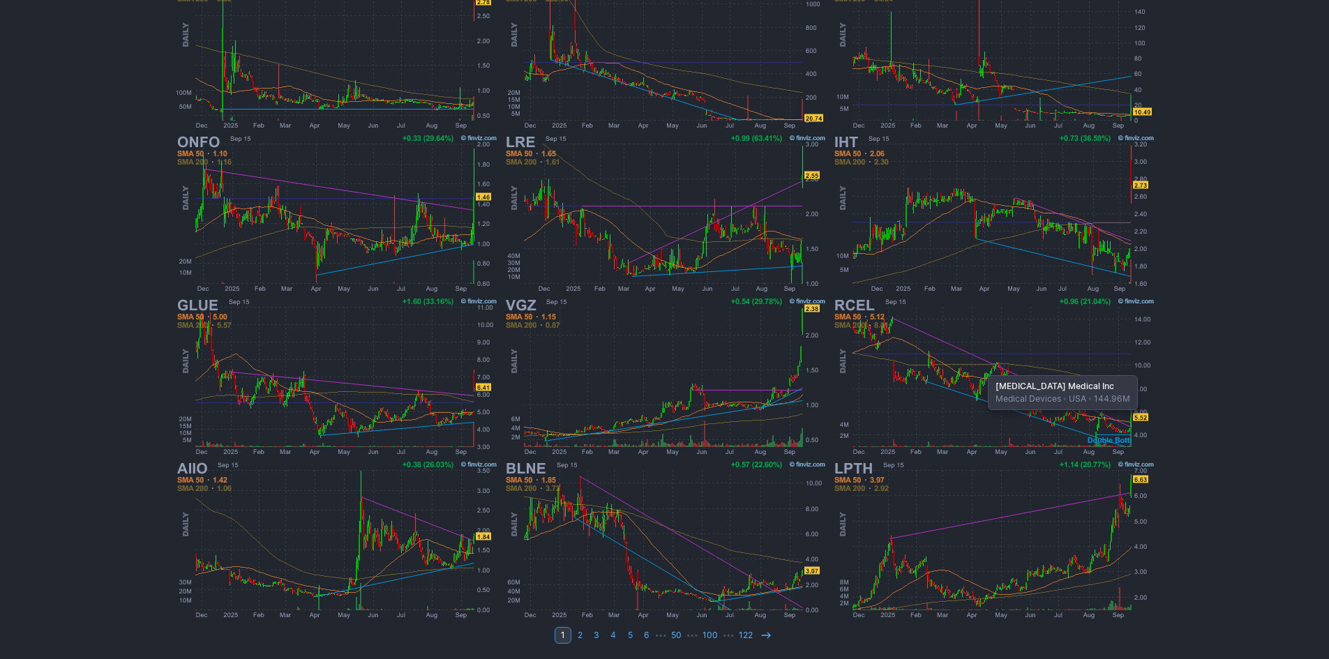
click at [981, 368] on img at bounding box center [993, 376] width 326 height 163
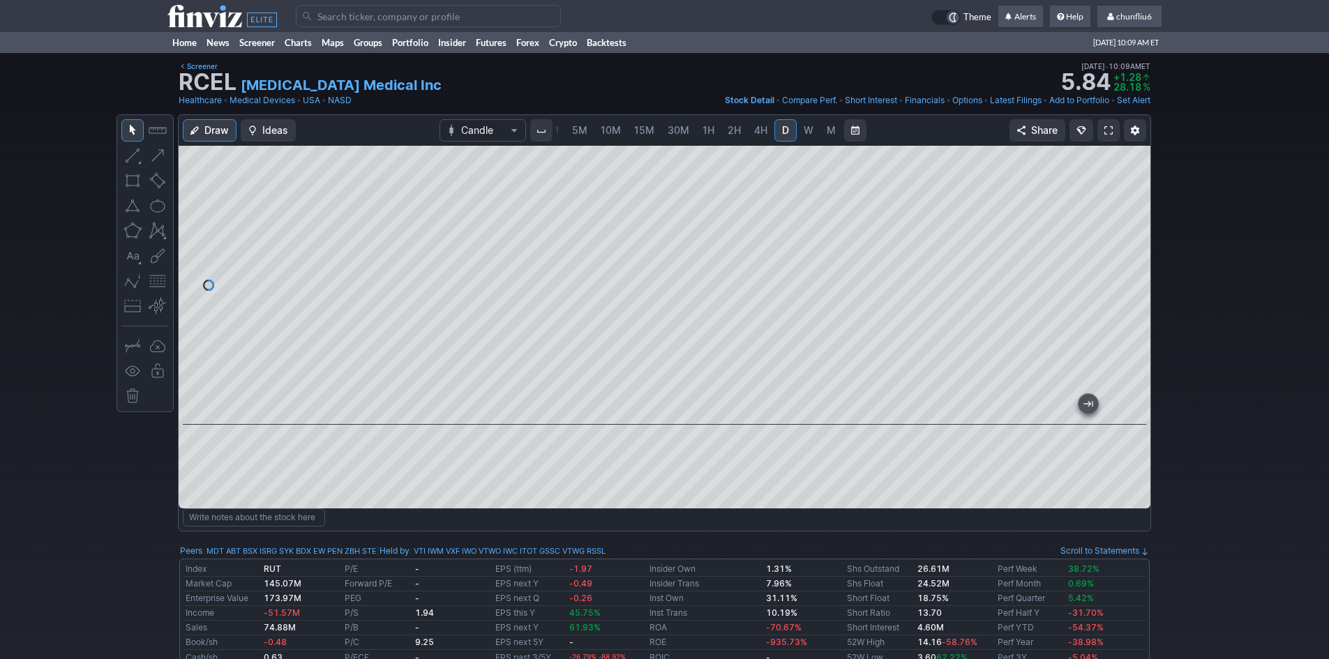
click at [1102, 130] on link at bounding box center [1108, 130] width 22 height 22
drag, startPoint x: 1136, startPoint y: 353, endPoint x: 1139, endPoint y: 324, distance: 29.5
click at [1139, 324] on div at bounding box center [1135, 282] width 29 height 244
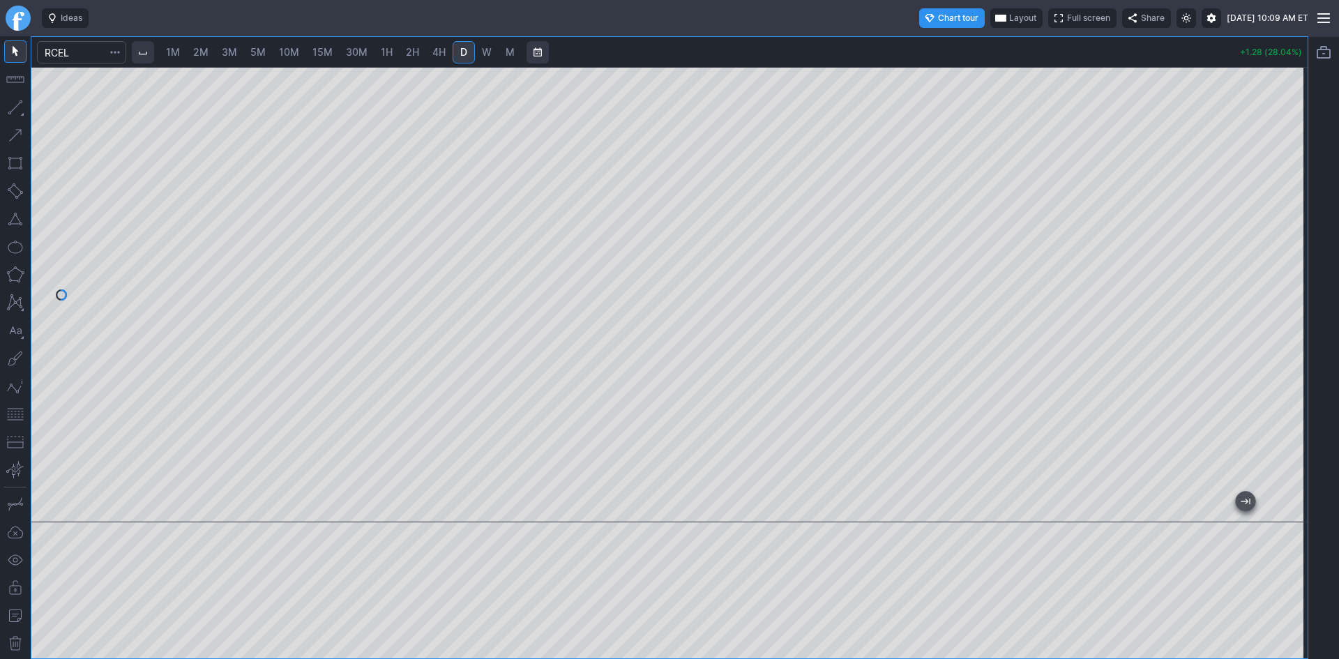
click at [1009, 17] on span "Layout" at bounding box center [1022, 18] width 27 height 14
click at [958, 47] on button "Layout" at bounding box center [956, 46] width 20 height 20
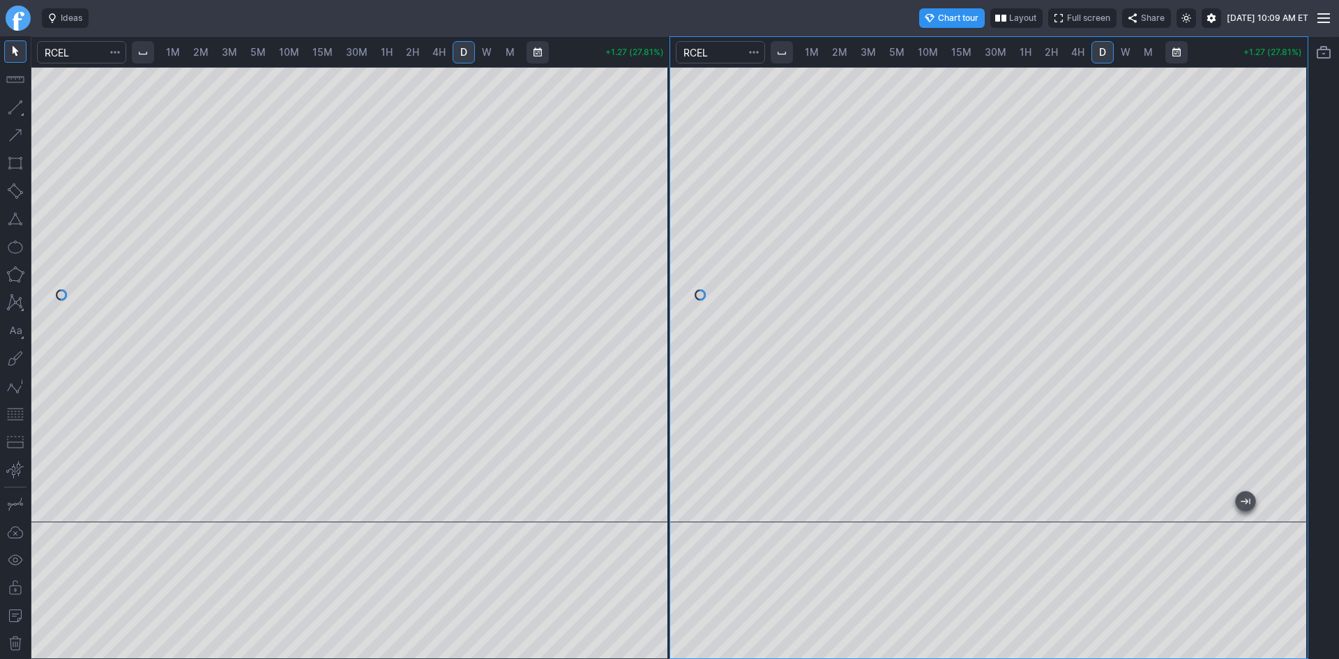
click at [933, 51] on span "10M" at bounding box center [928, 52] width 20 height 12
drag, startPoint x: 1299, startPoint y: 126, endPoint x: 1280, endPoint y: 213, distance: 89.2
click at [1283, 211] on div at bounding box center [1293, 291] width 29 height 421
click at [992, 53] on span "30M" at bounding box center [996, 52] width 22 height 12
drag, startPoint x: 1300, startPoint y: 156, endPoint x: 1294, endPoint y: 230, distance: 74.2
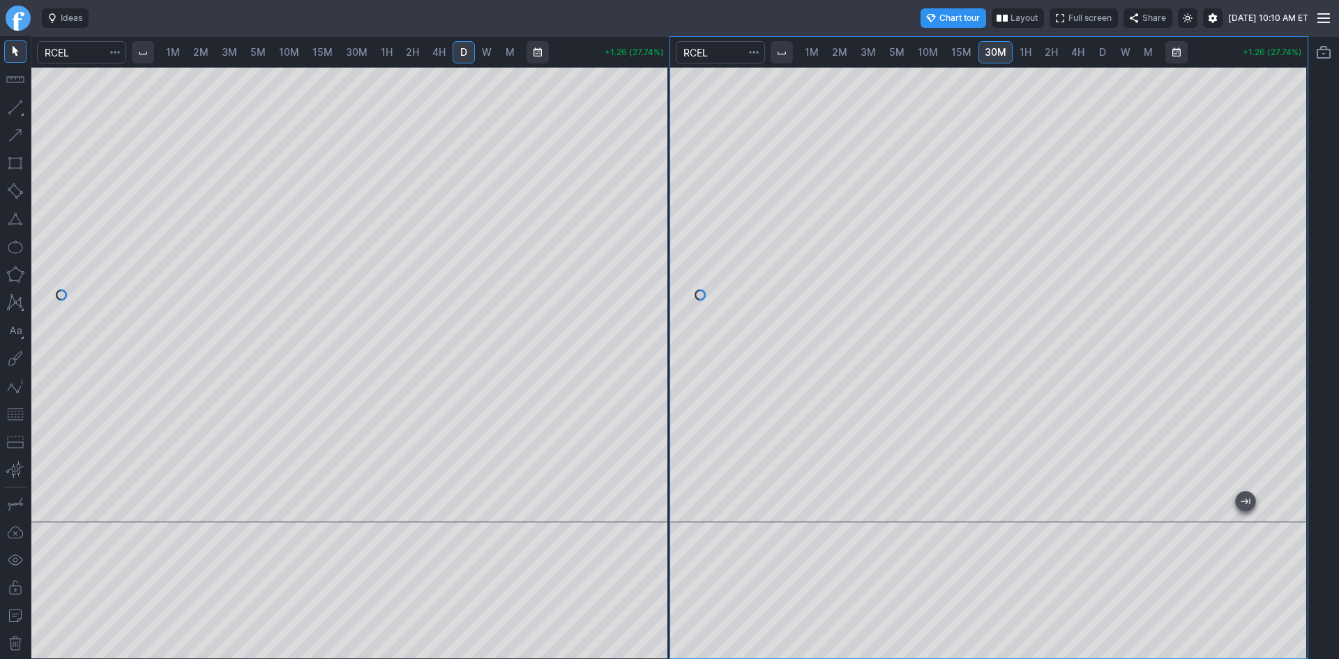
click at [1294, 230] on div at bounding box center [1293, 291] width 29 height 421
click at [1026, 52] on span "1H" at bounding box center [1026, 52] width 12 height 12
drag, startPoint x: 1292, startPoint y: 145, endPoint x: 1288, endPoint y: 231, distance: 85.9
click at [1288, 231] on div at bounding box center [1293, 291] width 29 height 421
click at [21, 412] on button "button" at bounding box center [15, 414] width 22 height 22
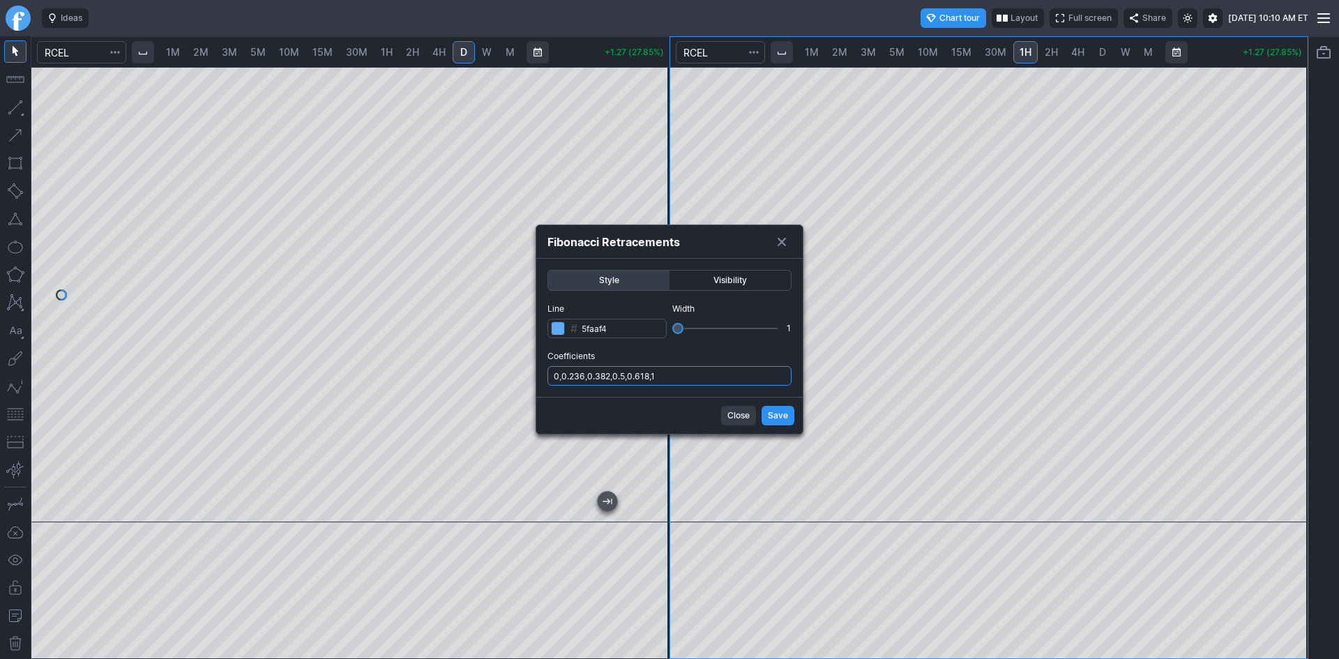
drag, startPoint x: 682, startPoint y: 377, endPoint x: 682, endPoint y: 386, distance: 8.4
click at [682, 377] on input "0,0.236,0.382,0.5,0.618,1" at bounding box center [670, 376] width 244 height 20
type input "0,0.236,0.382,0.5,0.618,1,.786"
click at [763, 414] on button "Save" at bounding box center [778, 416] width 33 height 20
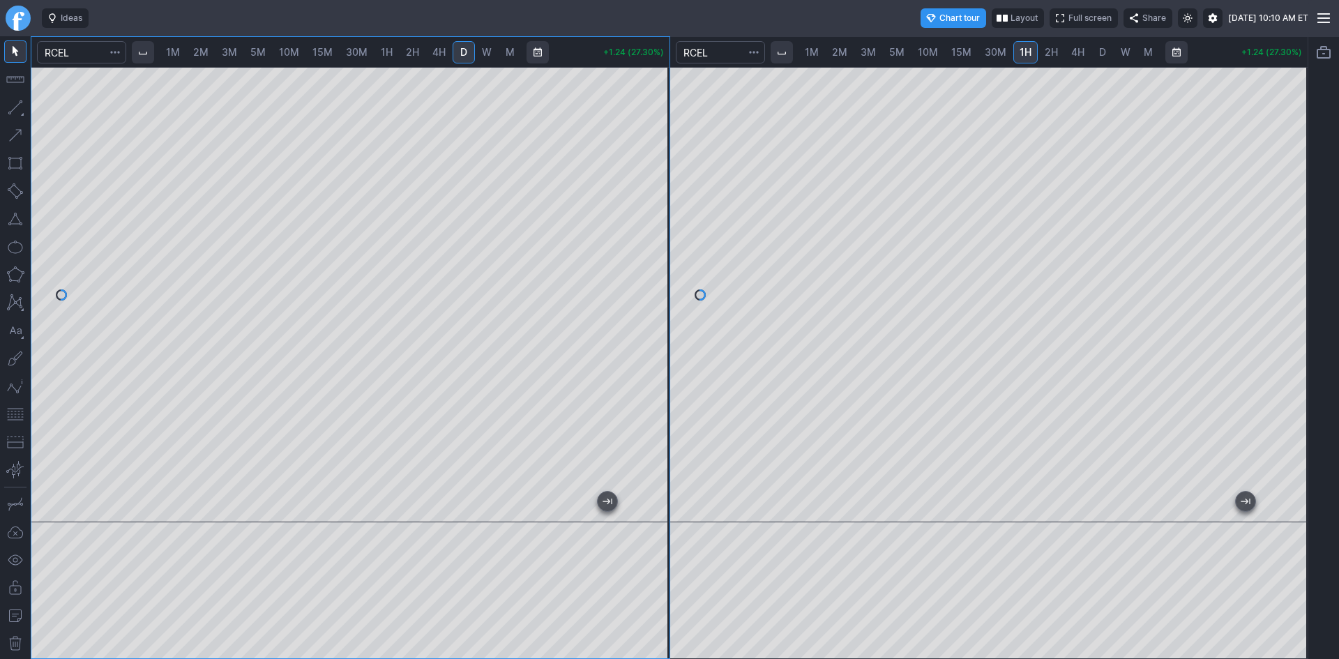
click at [178, 61] on link "1M" at bounding box center [173, 52] width 27 height 22
click at [204, 58] on span "2M" at bounding box center [200, 52] width 15 height 14
drag, startPoint x: 649, startPoint y: 212, endPoint x: 643, endPoint y: 284, distance: 72.1
click at [643, 284] on div at bounding box center [654, 291] width 29 height 421
click at [14, 411] on button "button" at bounding box center [15, 414] width 22 height 22
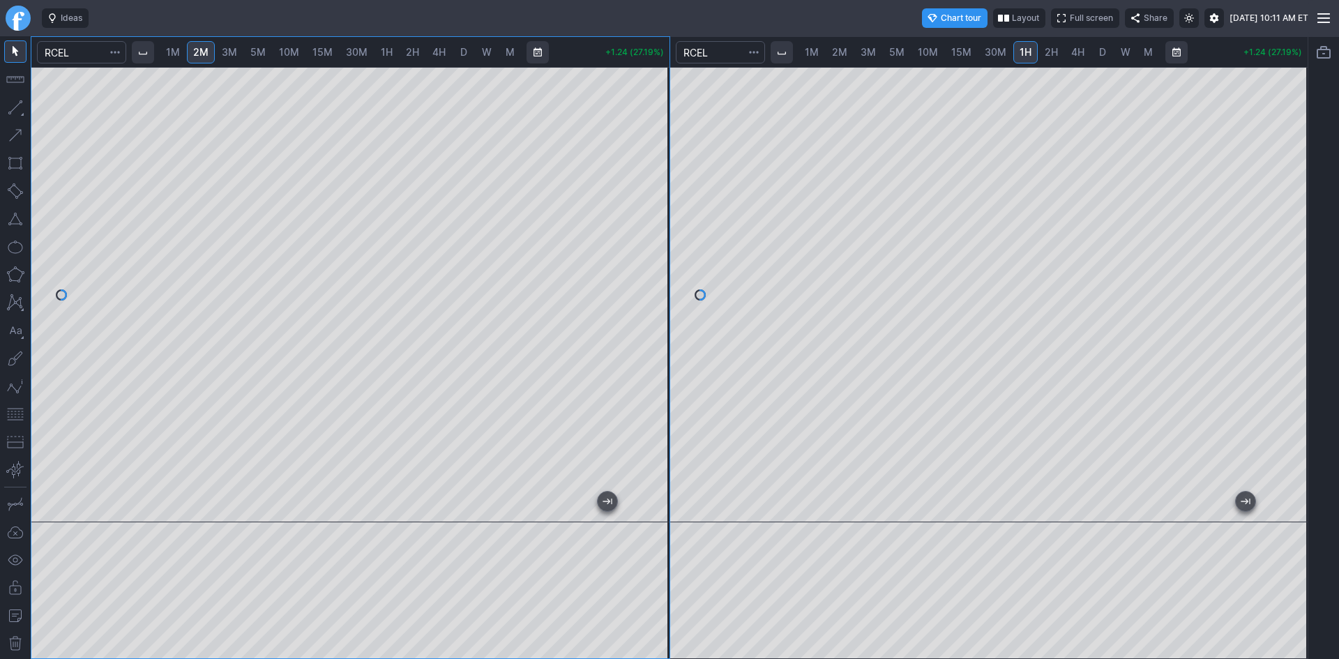
drag, startPoint x: 656, startPoint y: 298, endPoint x: 658, endPoint y: 273, distance: 24.5
click at [658, 273] on div at bounding box center [654, 291] width 29 height 421
drag, startPoint x: 661, startPoint y: 119, endPoint x: 661, endPoint y: 143, distance: 24.4
click at [661, 143] on div at bounding box center [654, 291] width 29 height 421
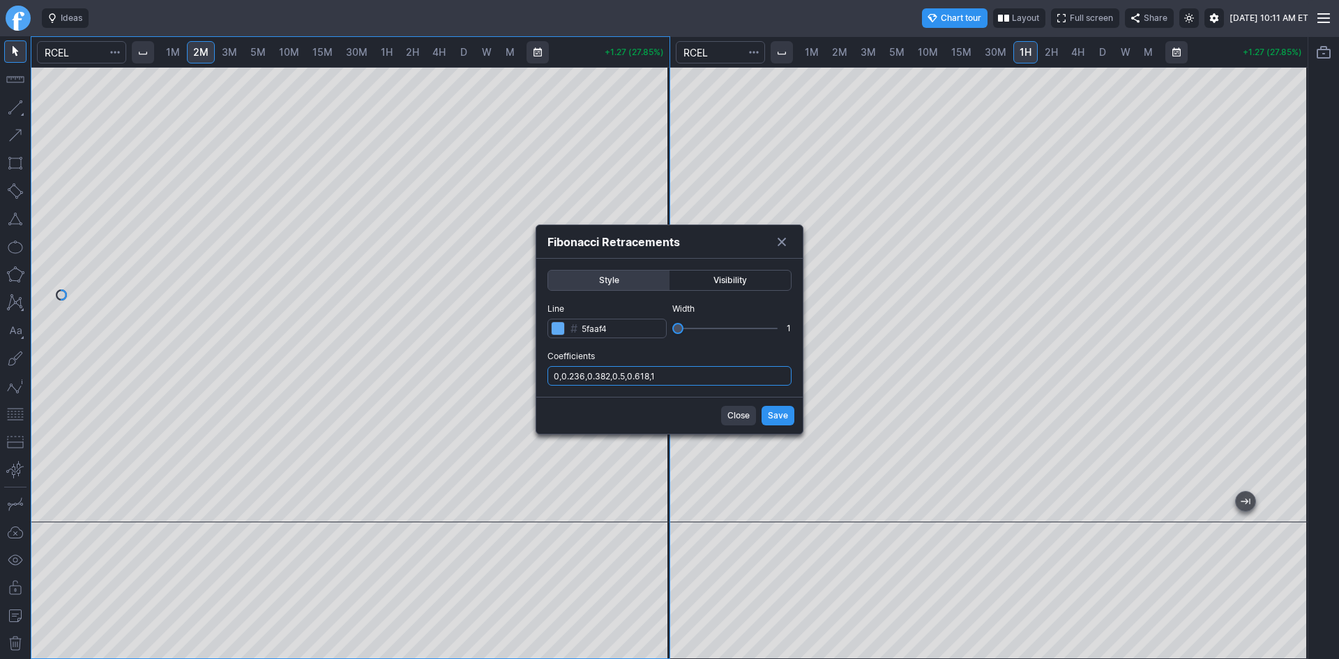
drag, startPoint x: 677, startPoint y: 373, endPoint x: 682, endPoint y: 383, distance: 10.6
click at [677, 373] on input "0,0.236,0.382,0.5,0.618,1" at bounding box center [670, 376] width 244 height 20
type input "0,0.236,0.382,0.5,0.618,1,.786"
click at [773, 410] on span "Save" at bounding box center [778, 416] width 20 height 14
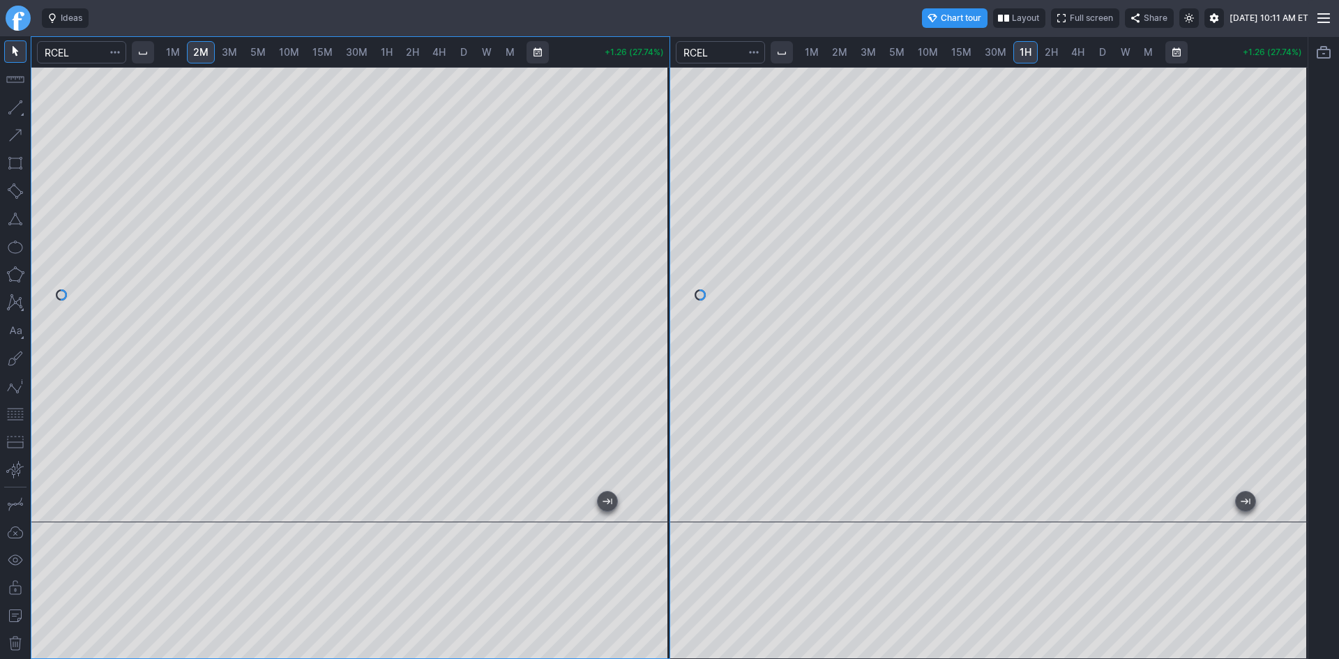
drag, startPoint x: 661, startPoint y: 346, endPoint x: 669, endPoint y: 292, distance: 55.1
click at [669, 292] on div at bounding box center [654, 291] width 29 height 421
click at [649, 186] on div at bounding box center [654, 291] width 29 height 421
drag, startPoint x: 654, startPoint y: 186, endPoint x: 653, endPoint y: 207, distance: 20.9
click at [653, 207] on div at bounding box center [654, 291] width 29 height 421
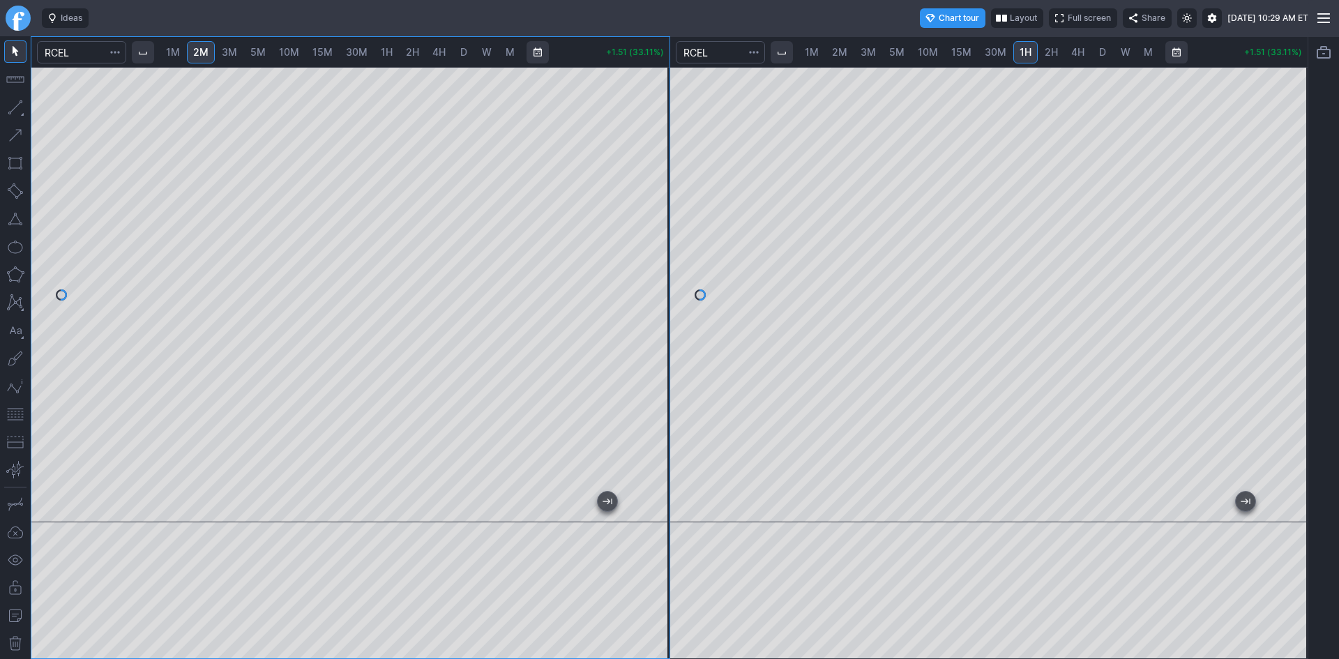
drag, startPoint x: 1281, startPoint y: 238, endPoint x: 1282, endPoint y: 278, distance: 39.8
click at [1282, 278] on div at bounding box center [1293, 291] width 29 height 421
drag, startPoint x: 661, startPoint y: 306, endPoint x: 665, endPoint y: 328, distance: 22.0
click at [665, 328] on div at bounding box center [654, 291] width 29 height 421
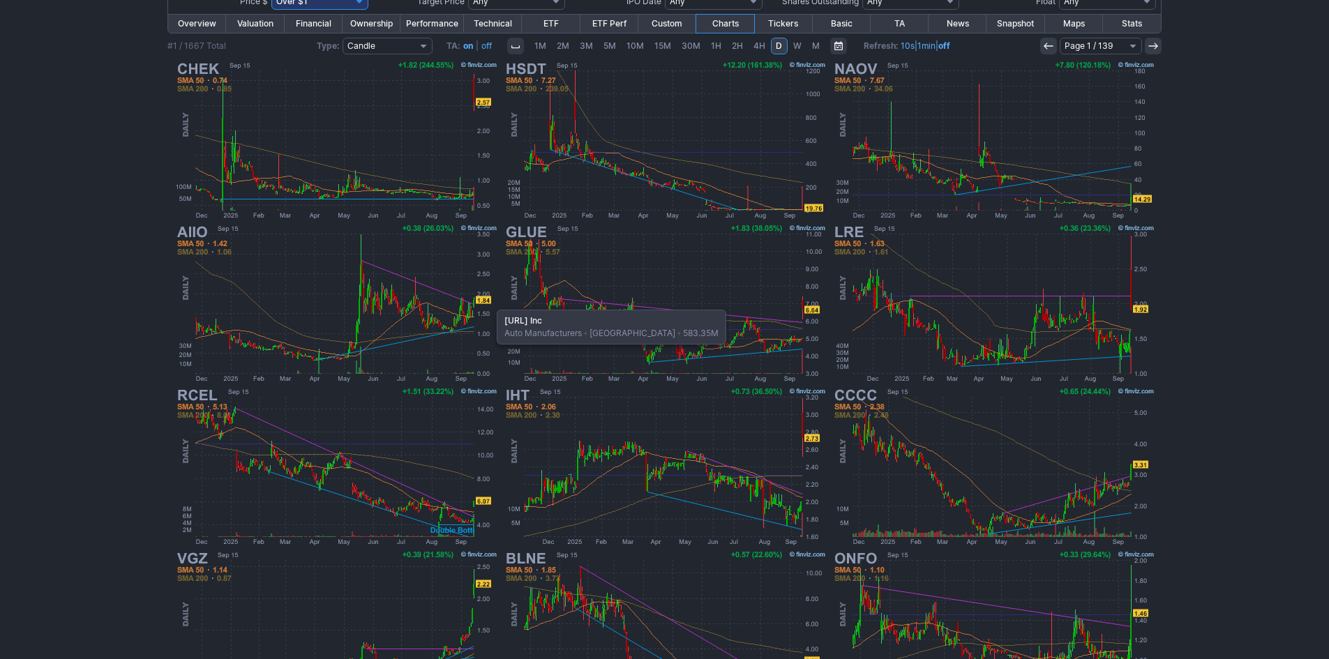
scroll to position [259, 0]
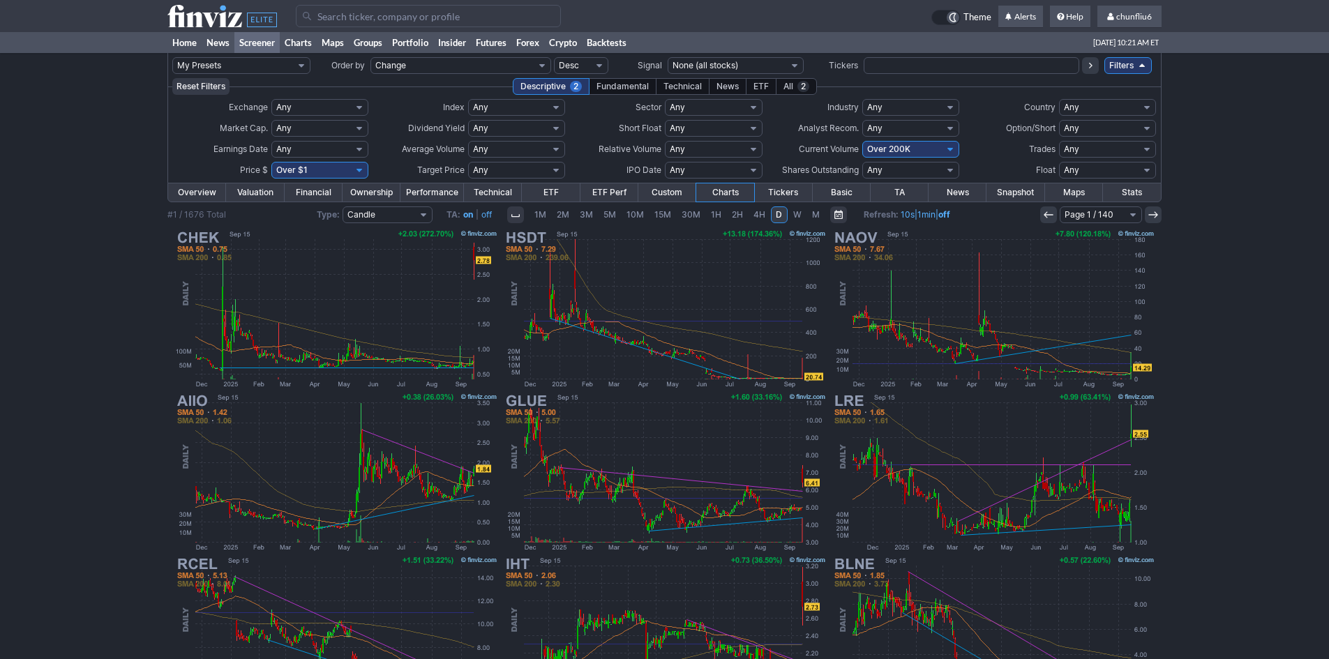
click at [347, 172] on select "Any Under $1 Under $2 Under $3 Under $4 Under $5 Under $7 Under $10 Under $15 U…" at bounding box center [319, 170] width 97 height 17
select select "o10"
click at [271, 162] on select "Any Under $1 Under $2 Under $3 Under $4 Under $5 Under $7 Under $10 Under $15 U…" at bounding box center [319, 170] width 97 height 17
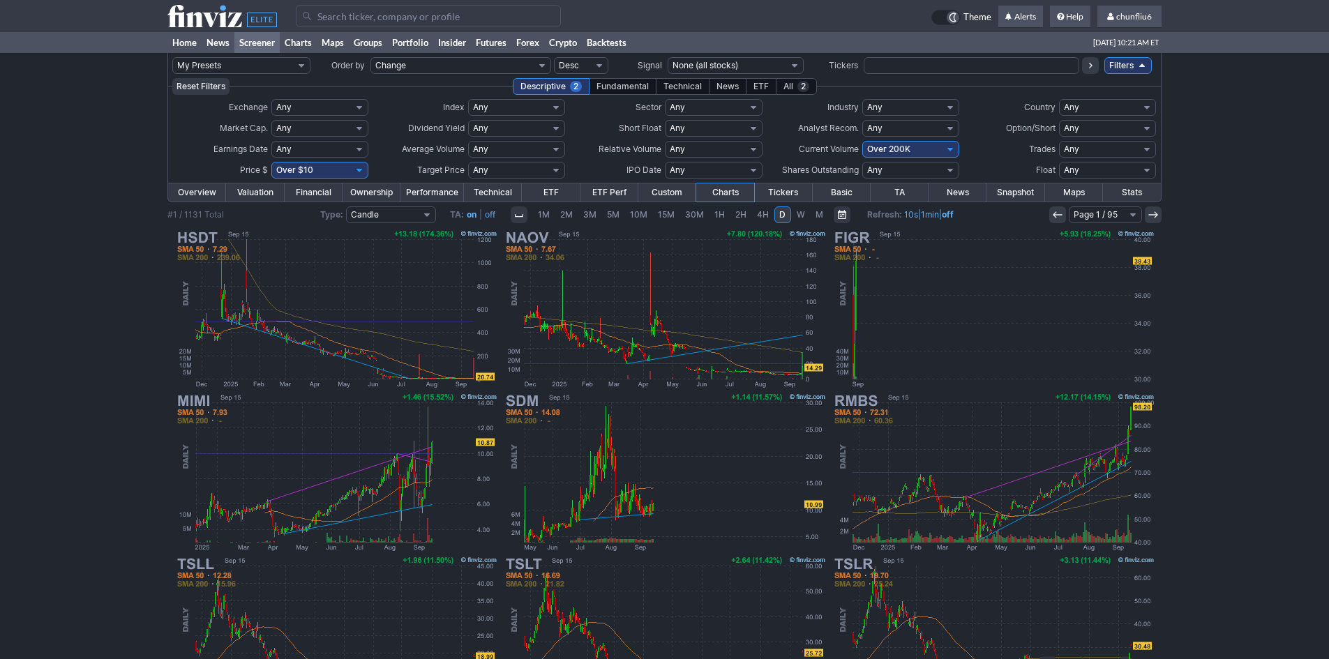
click at [910, 147] on select "Any Under 50K Under 100K Under 500K Under 750K Under 1M Over 0 Over 50K Over 10…" at bounding box center [910, 149] width 97 height 17
select select "o300"
click at [862, 141] on select "Any Under 50K Under 100K Under 500K Under 750K Under 1M Over 0 Over 50K Over 10…" at bounding box center [910, 149] width 97 height 17
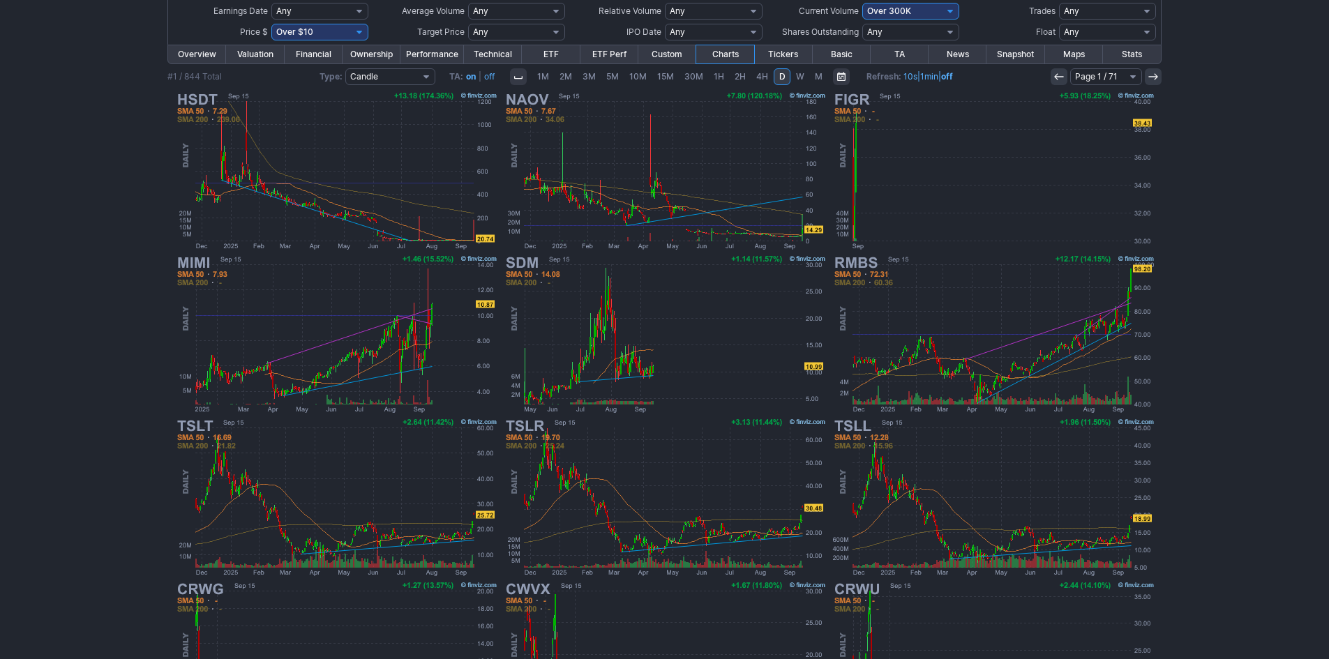
scroll to position [259, 0]
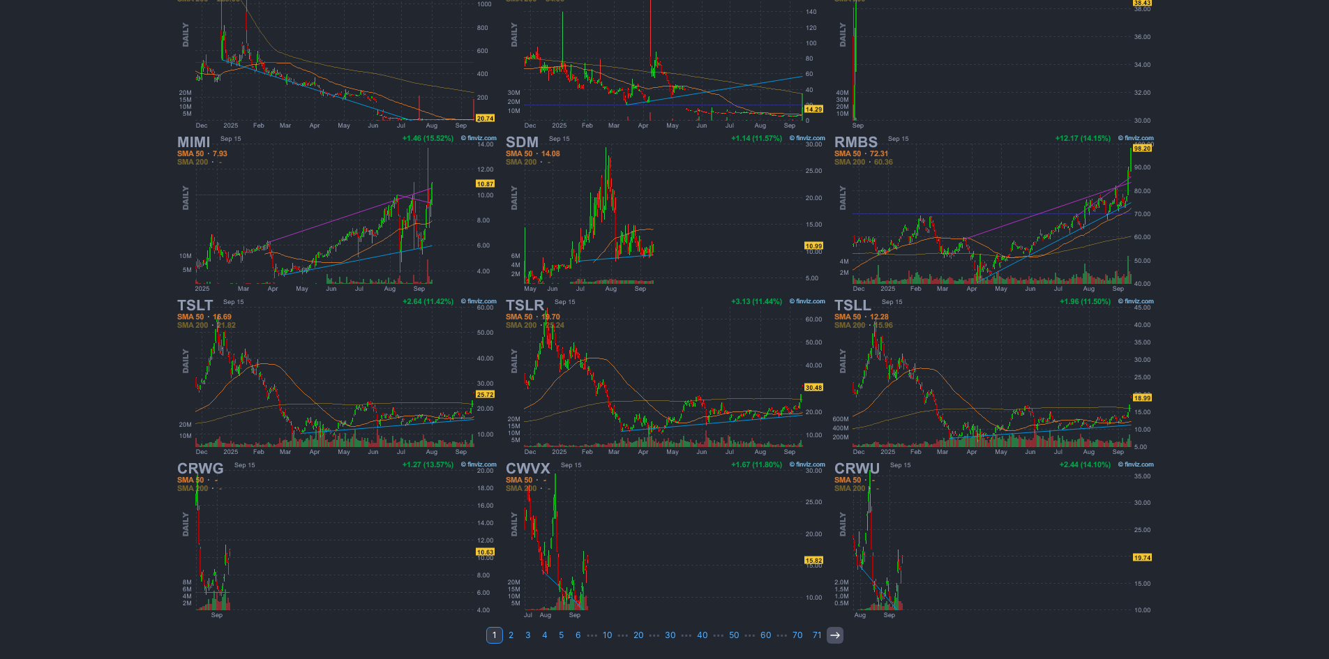
click at [829, 631] on icon at bounding box center [834, 635] width 11 height 11
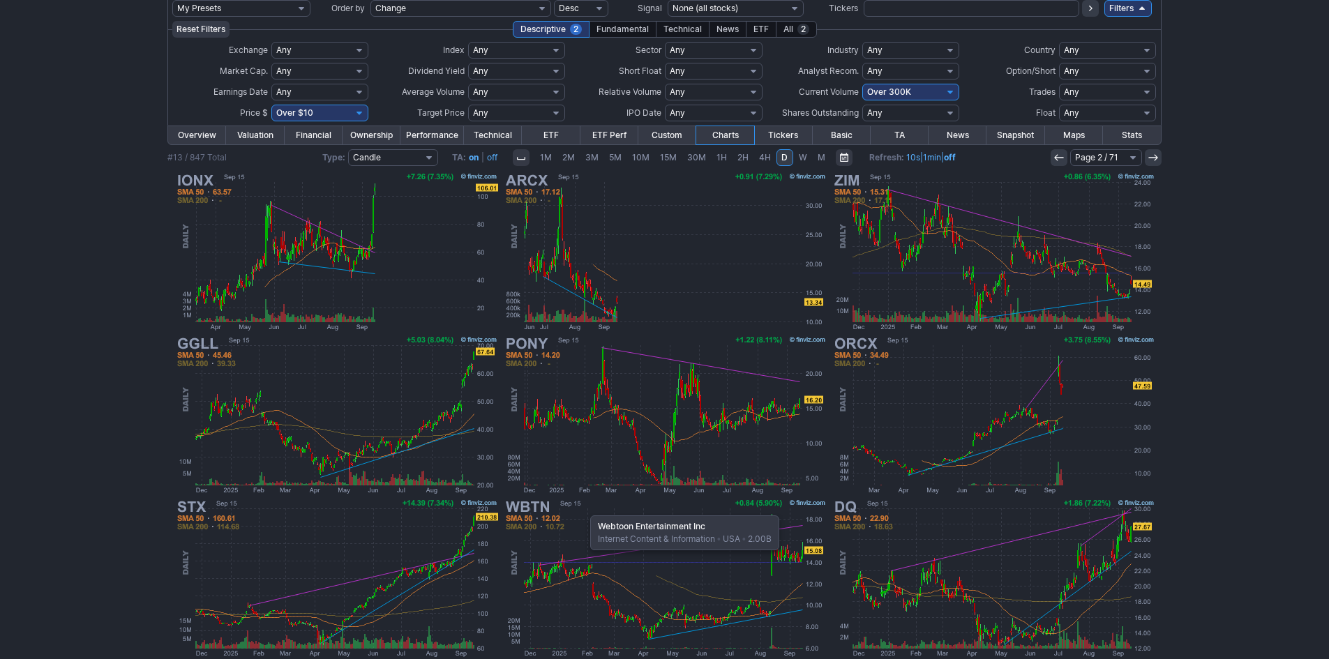
scroll to position [70, 0]
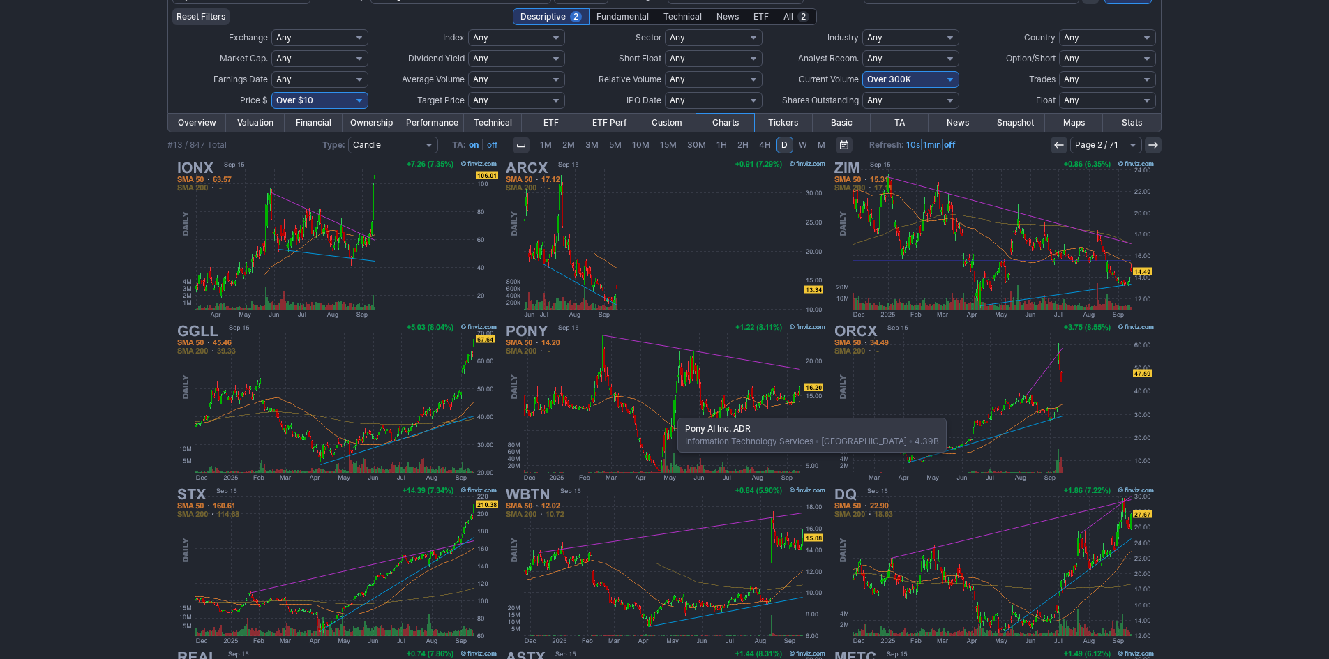
click at [670, 411] on img at bounding box center [665, 402] width 326 height 163
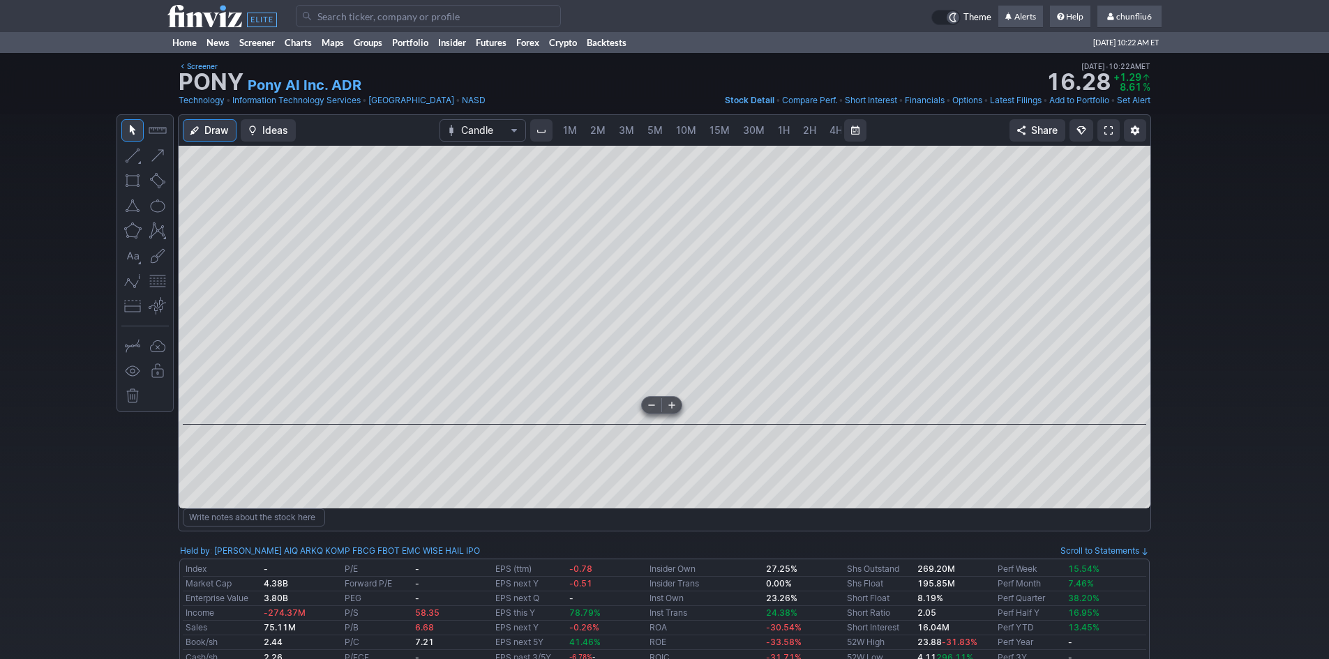
scroll to position [0, 75]
click at [853, 411] on div at bounding box center [665, 285] width 972 height 279
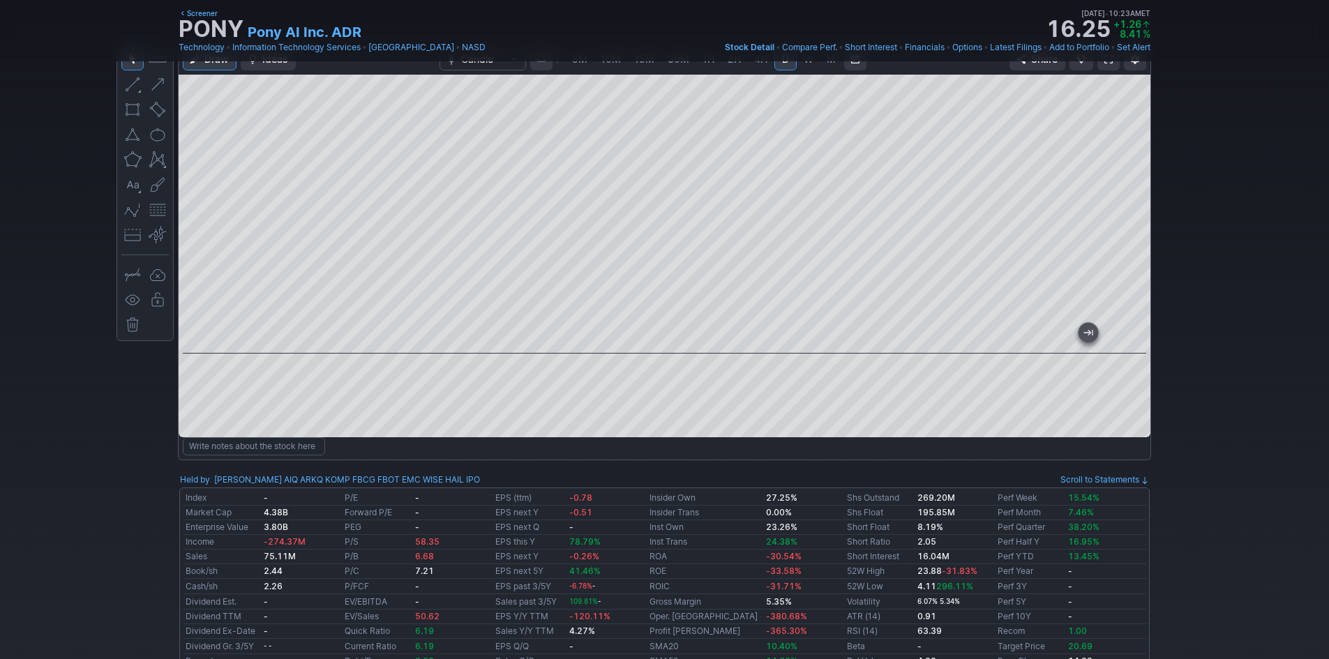
scroll to position [0, 0]
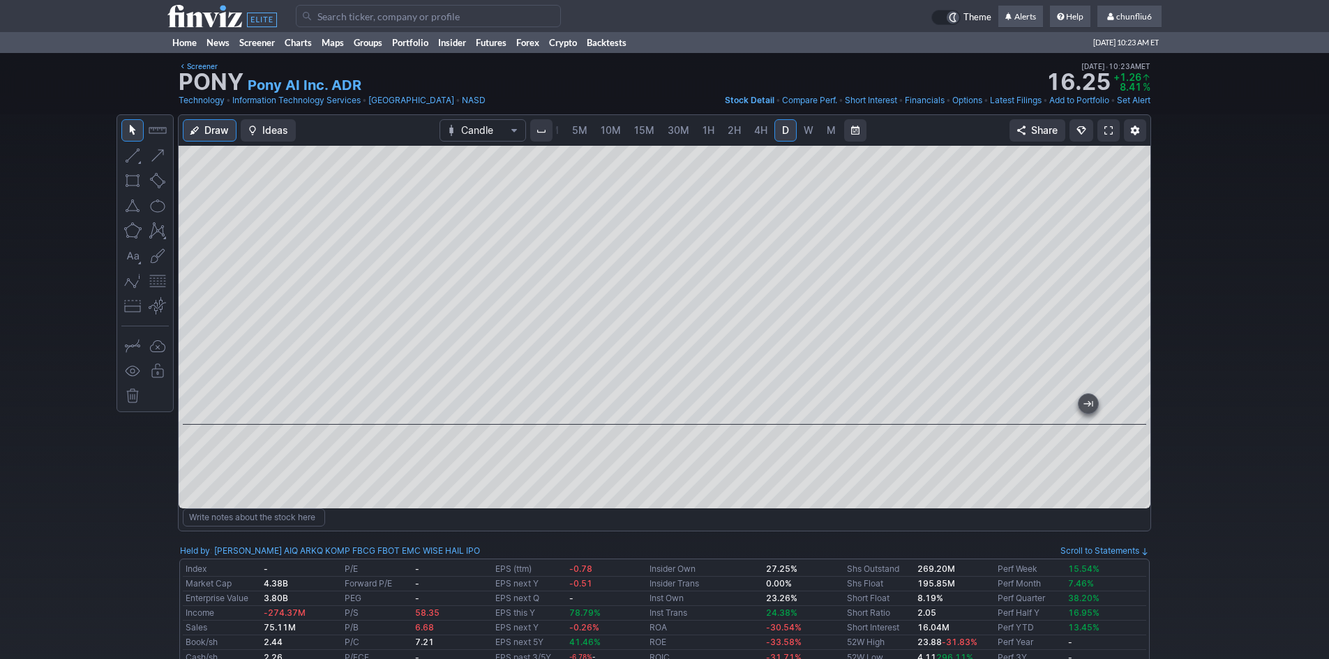
click at [1110, 130] on span at bounding box center [1108, 130] width 8 height 11
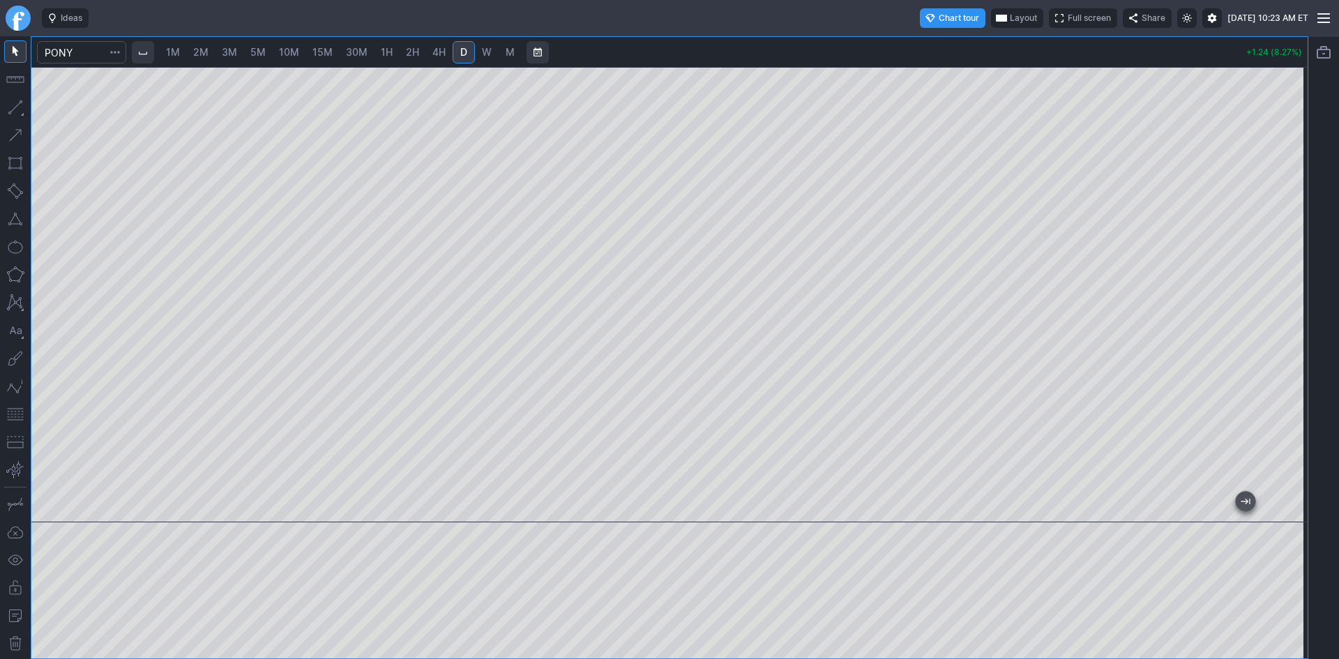
click at [1010, 15] on span "Layout" at bounding box center [1023, 18] width 27 height 14
click at [961, 44] on button "Layout" at bounding box center [957, 46] width 20 height 20
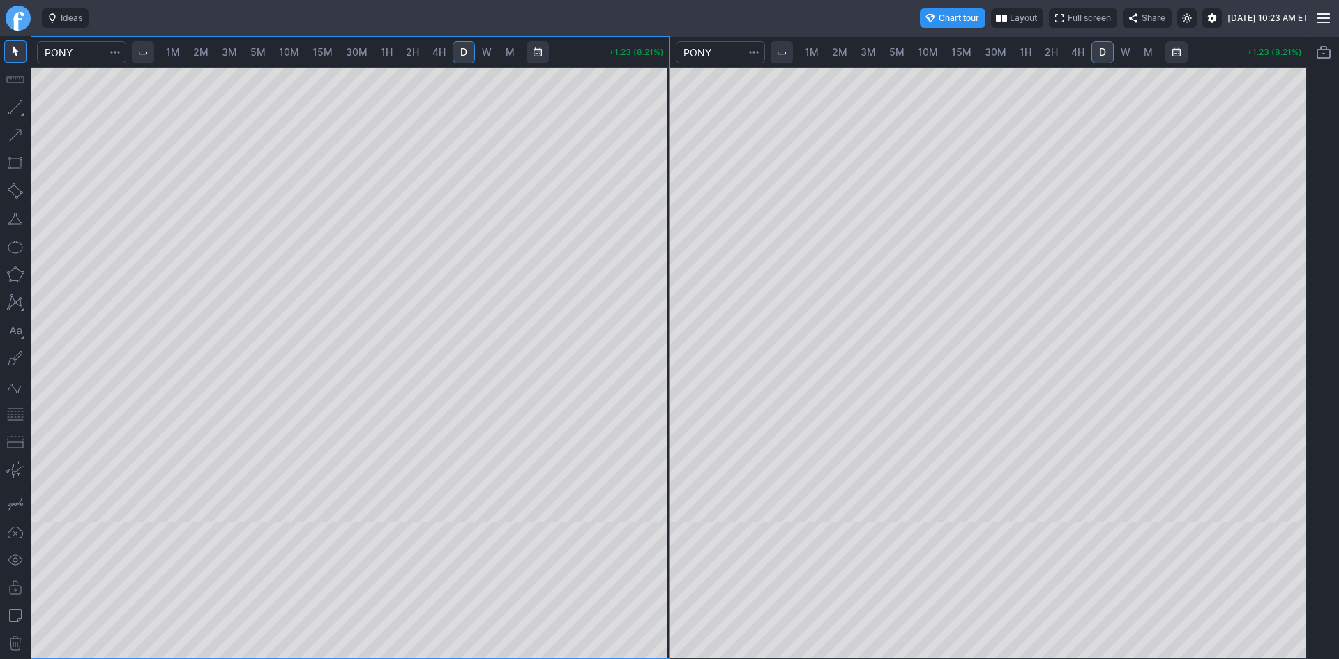
click at [1072, 52] on span "4H" at bounding box center [1078, 52] width 13 height 12
click at [1052, 54] on span "2H" at bounding box center [1051, 52] width 13 height 12
drag, startPoint x: 1303, startPoint y: 146, endPoint x: 1279, endPoint y: 223, distance: 80.3
click at [1298, 204] on div at bounding box center [1293, 291] width 29 height 421
drag, startPoint x: 17, startPoint y: 412, endPoint x: 30, endPoint y: 410, distance: 12.9
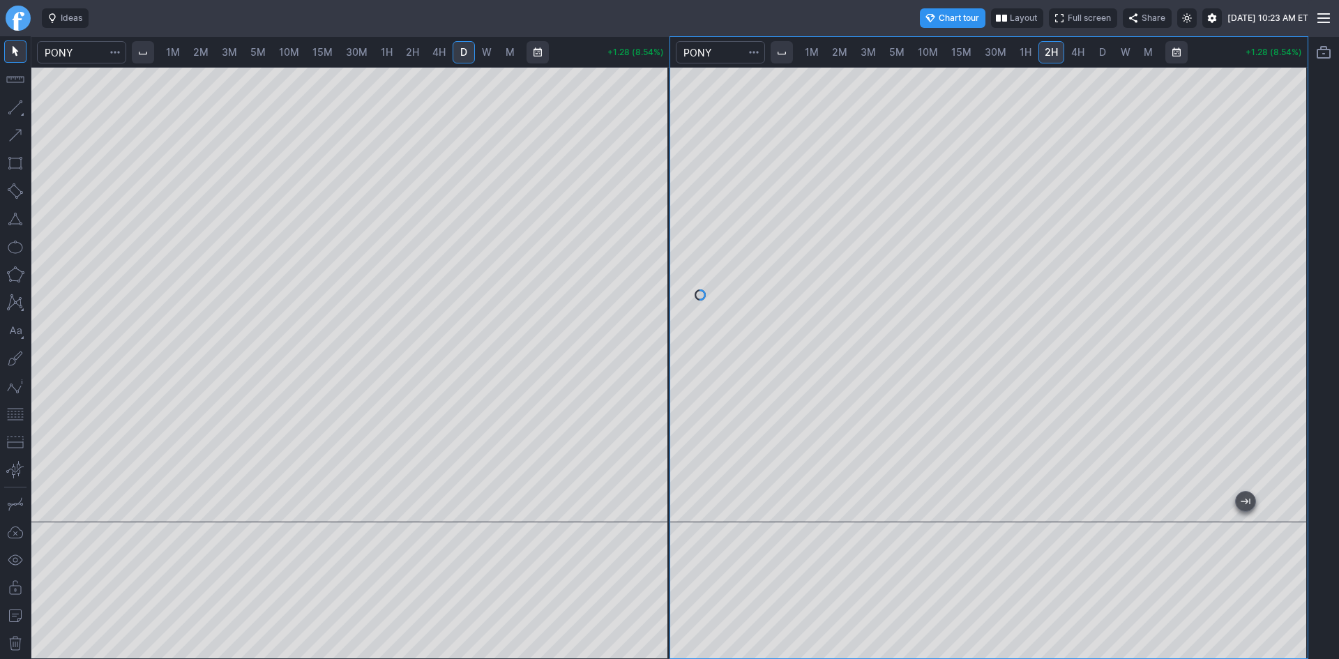
click at [19, 411] on button "button" at bounding box center [15, 414] width 22 height 22
drag, startPoint x: 1300, startPoint y: 320, endPoint x: 1294, endPoint y: 359, distance: 38.9
click at [1294, 359] on div at bounding box center [1293, 291] width 29 height 421
click at [202, 54] on span "2M" at bounding box center [200, 52] width 15 height 12
click at [184, 55] on link "1M" at bounding box center [173, 52] width 27 height 22
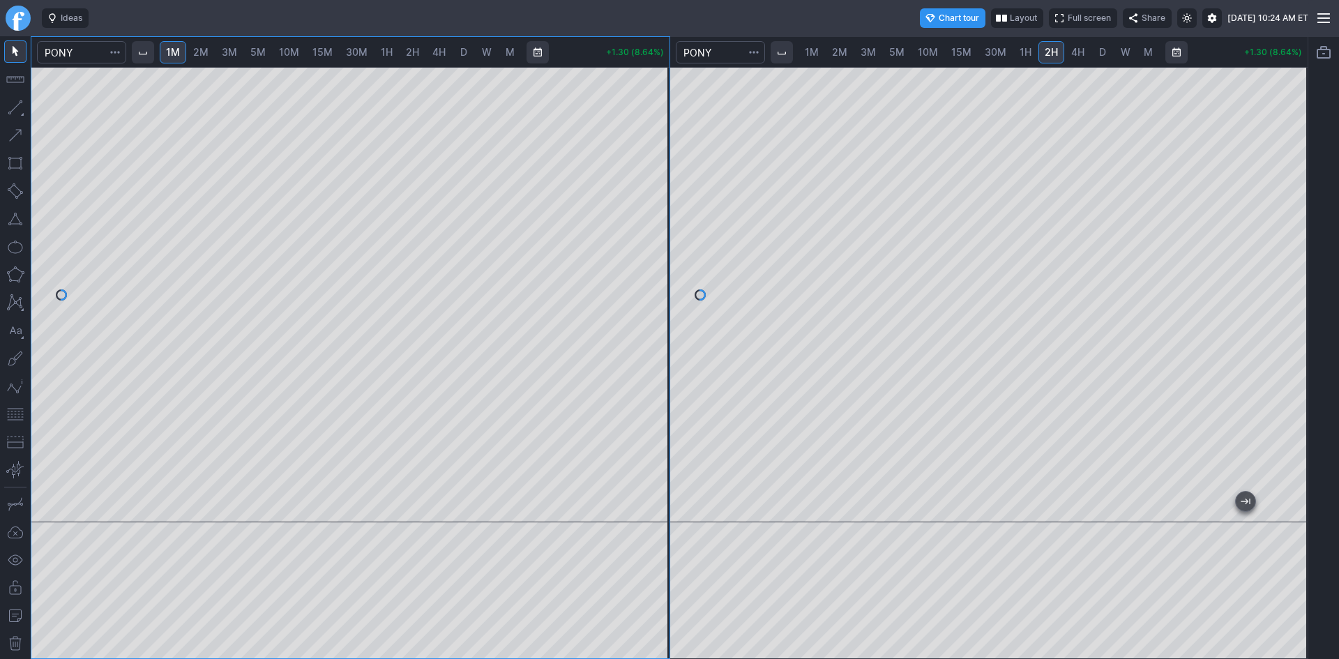
click at [627, 301] on div at bounding box center [350, 295] width 638 height 456
click at [9, 412] on button "button" at bounding box center [15, 414] width 22 height 22
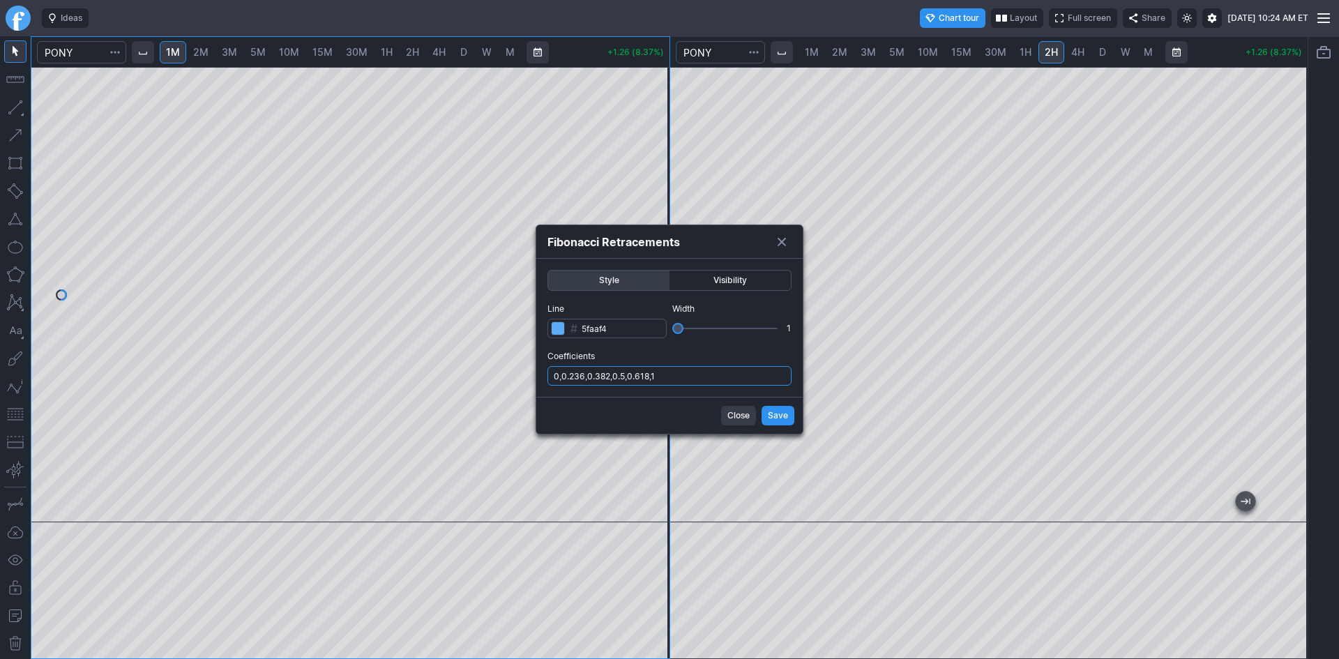
click at [689, 378] on input "0,0.236,0.382,0.5,0.618,1" at bounding box center [670, 376] width 244 height 20
type input "0,0.236,0.382,0.5,0.618,1,.786"
click at [765, 413] on button "Save" at bounding box center [778, 416] width 33 height 20
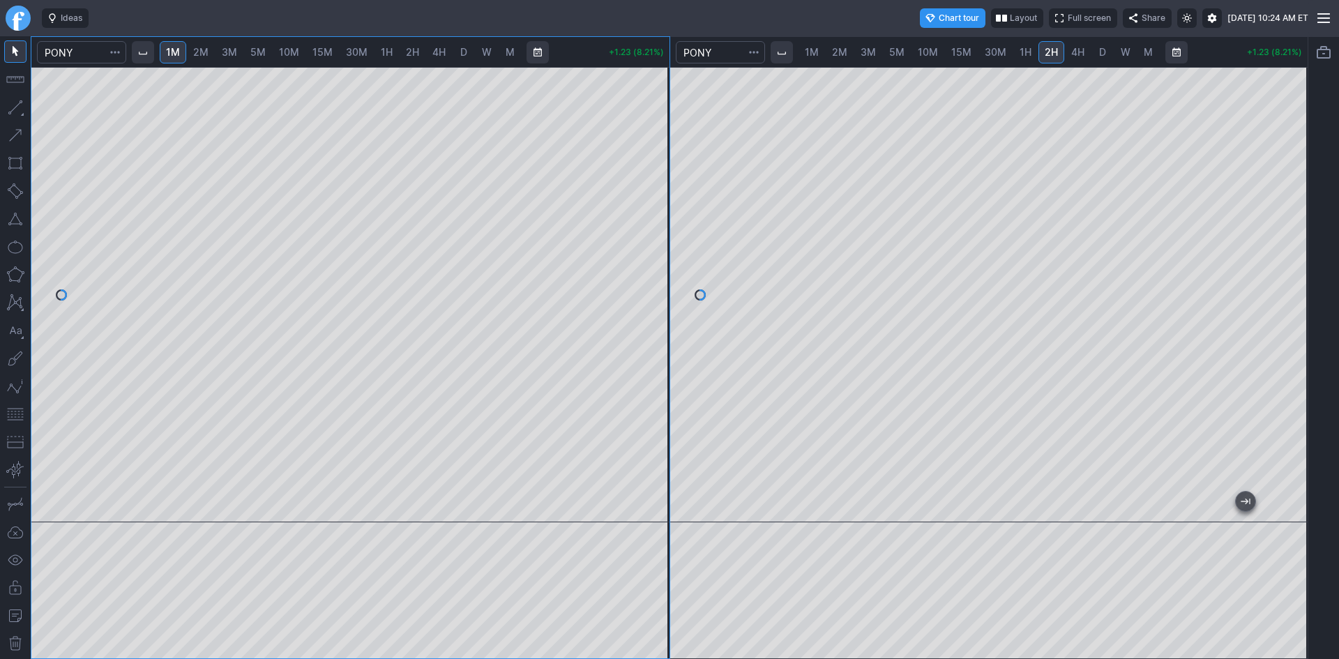
click at [654, 343] on div at bounding box center [654, 291] width 29 height 421
drag, startPoint x: 658, startPoint y: 314, endPoint x: 661, endPoint y: 287, distance: 27.4
click at [661, 287] on div at bounding box center [654, 291] width 29 height 421
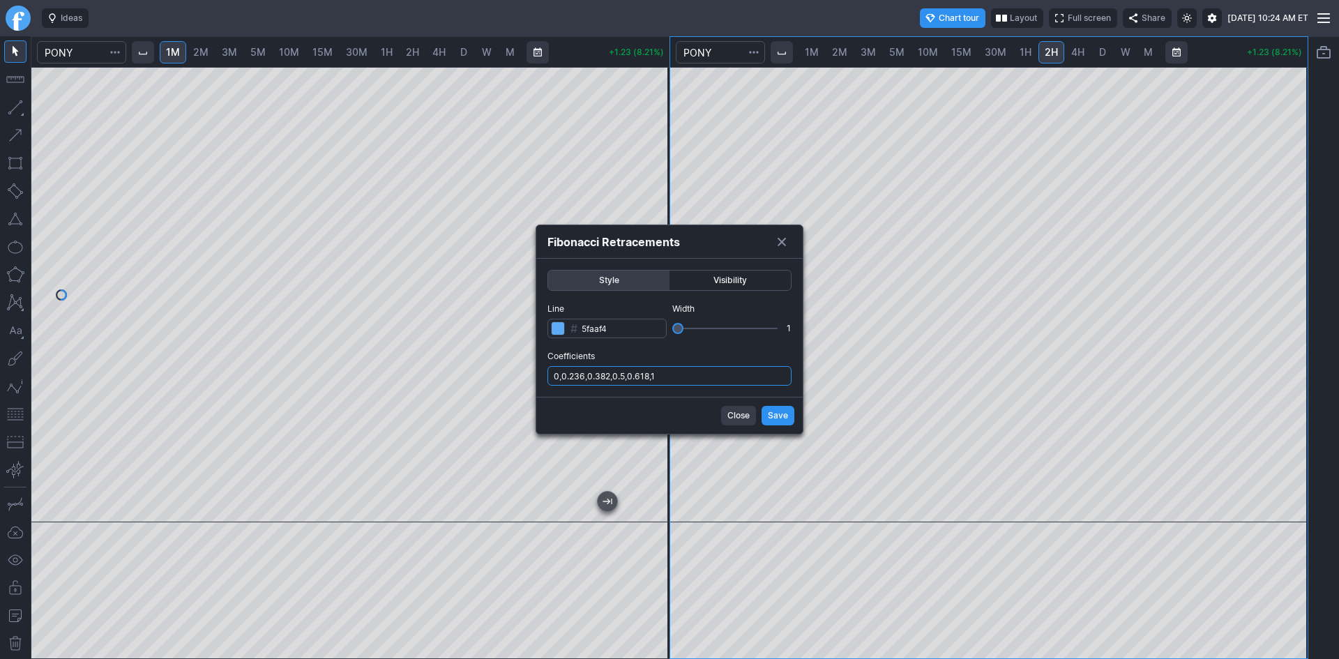
drag, startPoint x: 729, startPoint y: 378, endPoint x: 728, endPoint y: 386, distance: 7.7
click at [729, 379] on input "0,0.236,0.382,0.5,0.618,1" at bounding box center [670, 376] width 244 height 20
type input "0,0.236,0.382,0.5,0.618,1,.786"
click at [779, 421] on span "Save" at bounding box center [778, 416] width 20 height 14
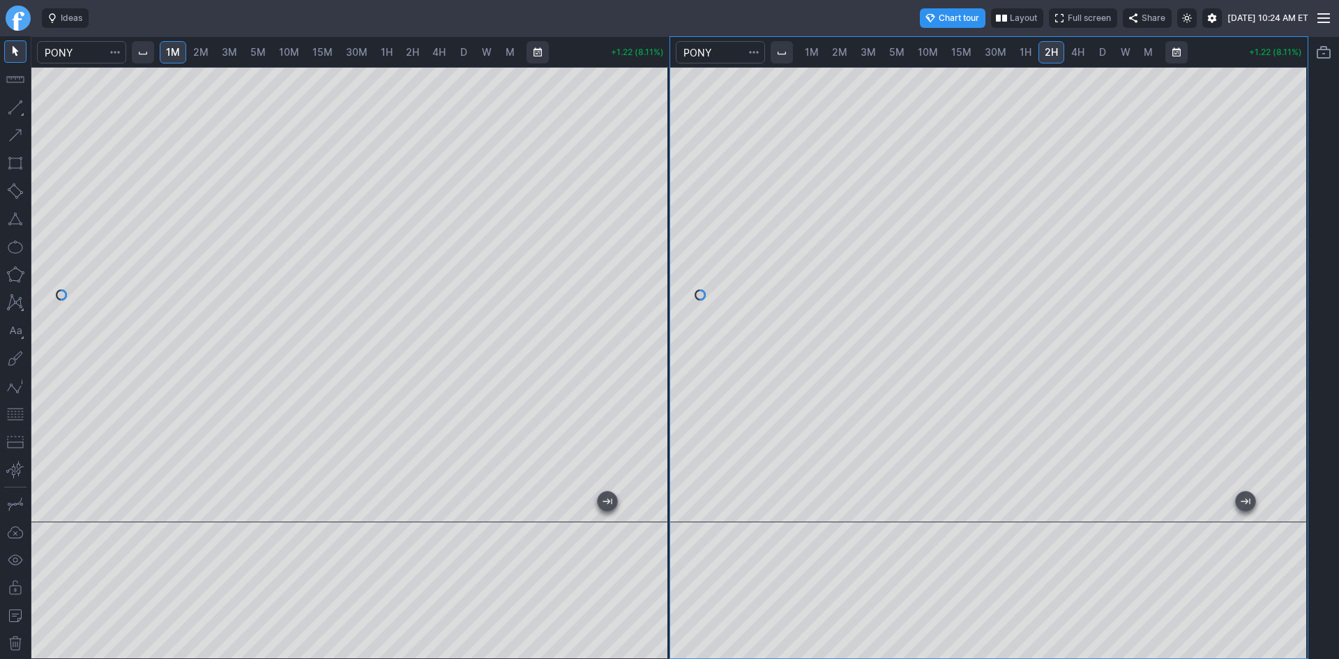
drag, startPoint x: 664, startPoint y: 191, endPoint x: 664, endPoint y: 215, distance: 23.7
click at [664, 215] on div at bounding box center [654, 291] width 29 height 421
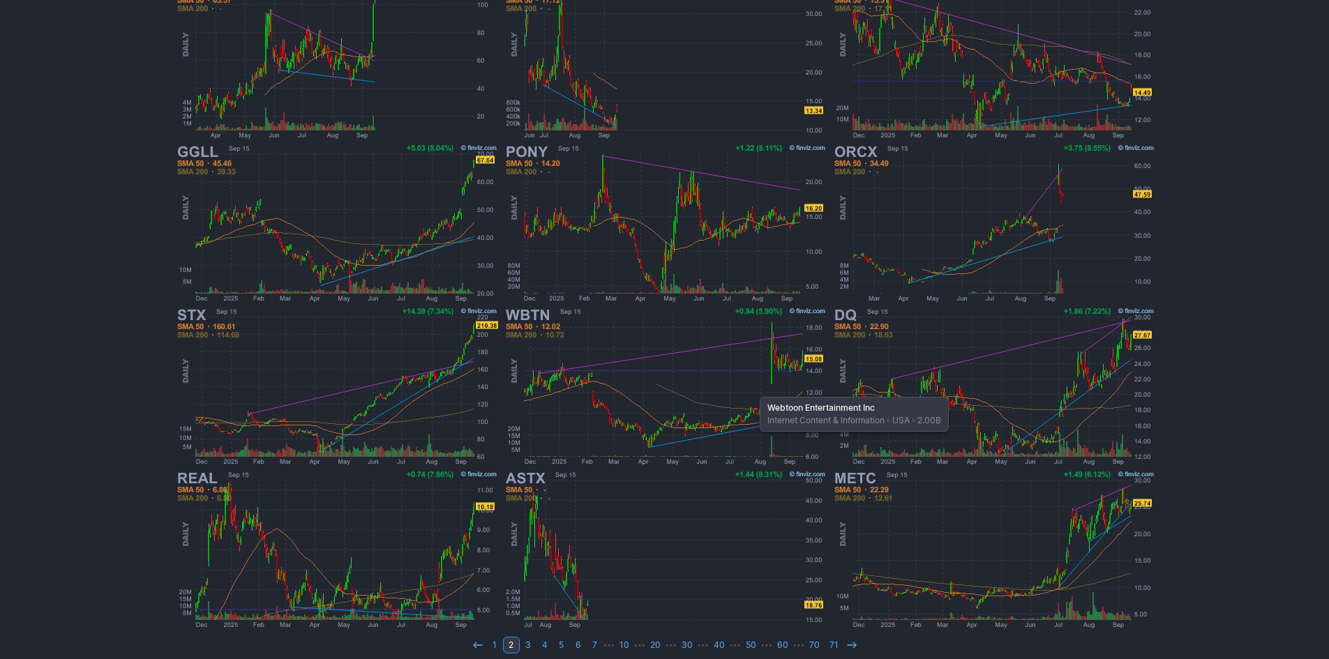
scroll to position [259, 0]
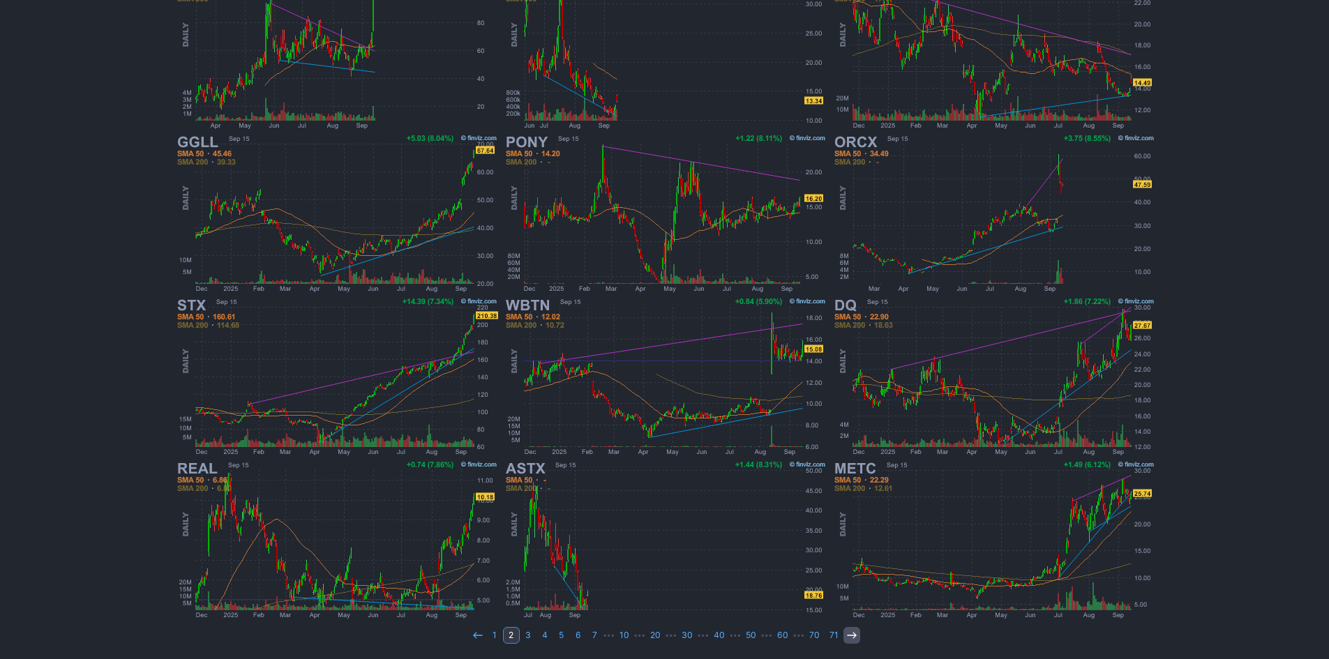
click at [848, 630] on icon at bounding box center [851, 635] width 11 height 11
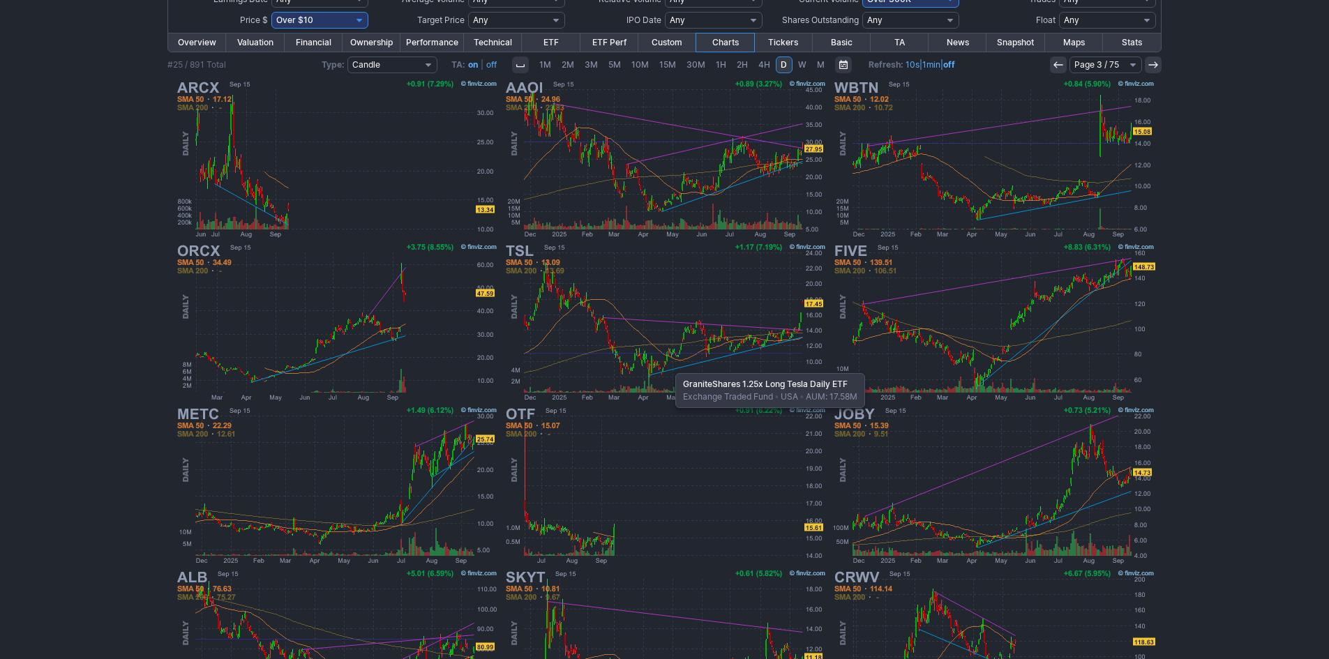
scroll to position [189, 0]
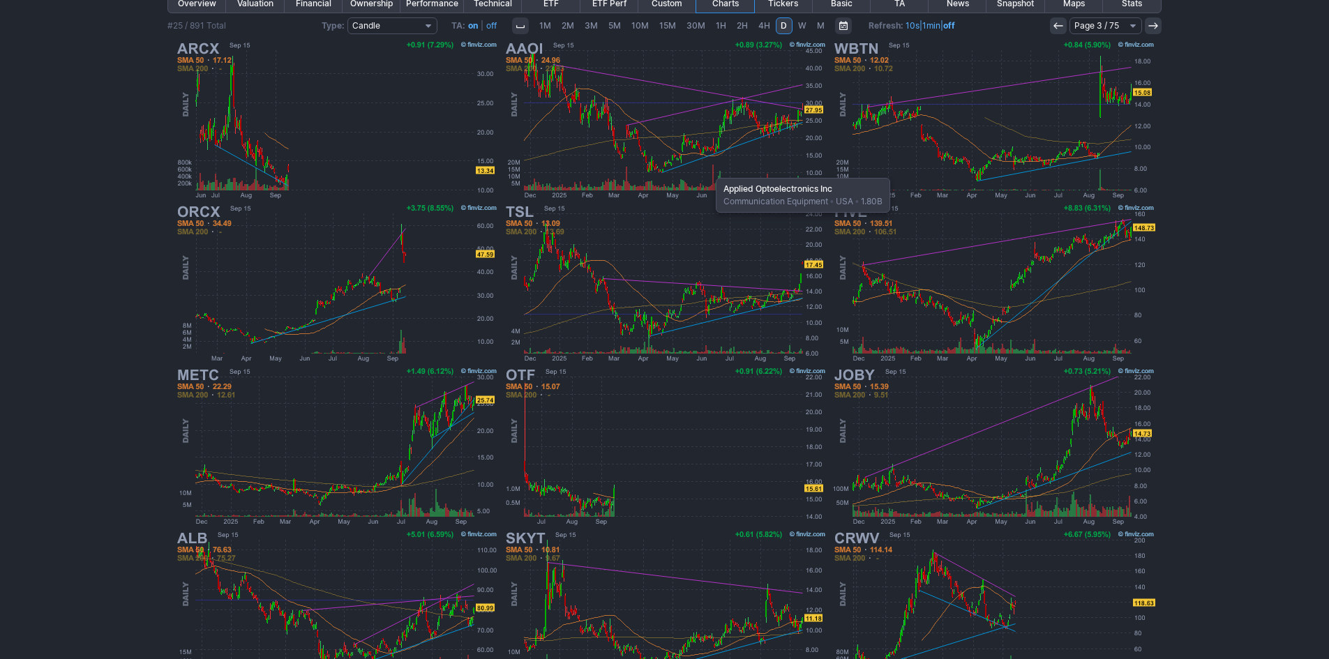
click at [712, 167] on img at bounding box center [665, 119] width 326 height 163
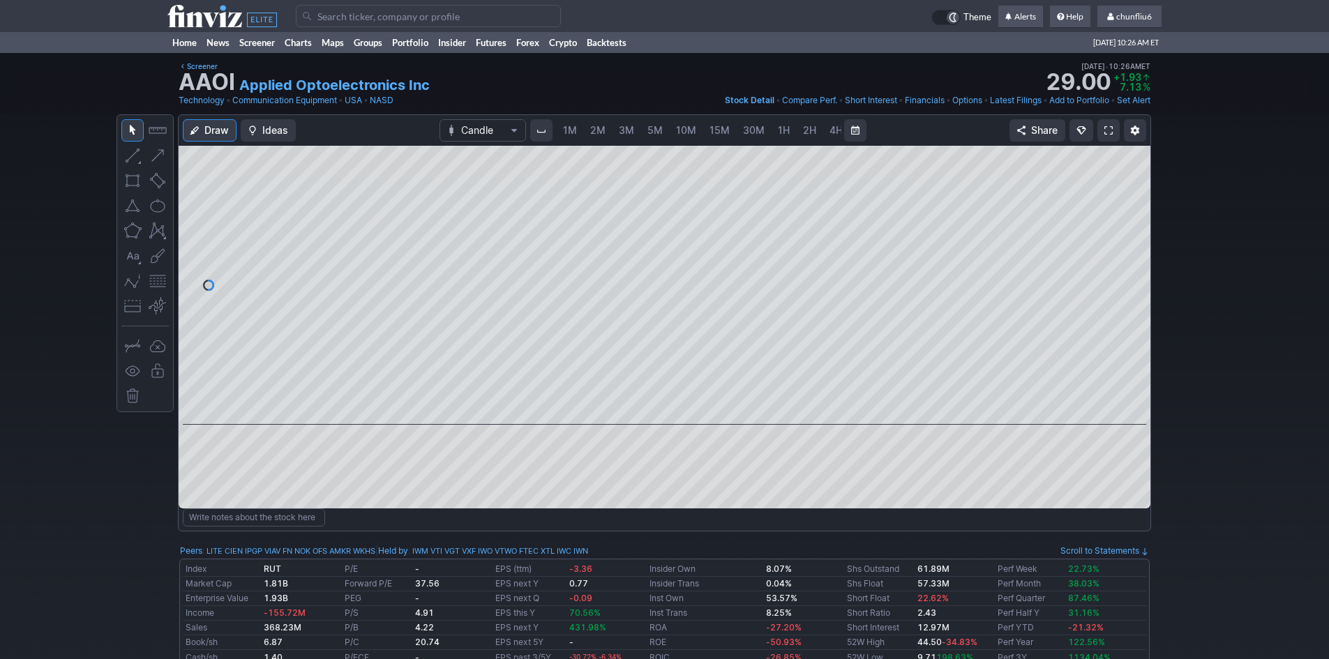
scroll to position [0, 75]
drag, startPoint x: 1151, startPoint y: 289, endPoint x: 1148, endPoint y: 247, distance: 42.0
click at [1148, 247] on div "Draw Ideas Candle 1M 2M 3M 5M 10M 15M 30M 1H 2H 4H D W M Share" at bounding box center [664, 328] width 1329 height 428
drag, startPoint x: 1134, startPoint y: 273, endPoint x: 1122, endPoint y: 246, distance: 29.4
click at [1130, 213] on div at bounding box center [1135, 282] width 29 height 244
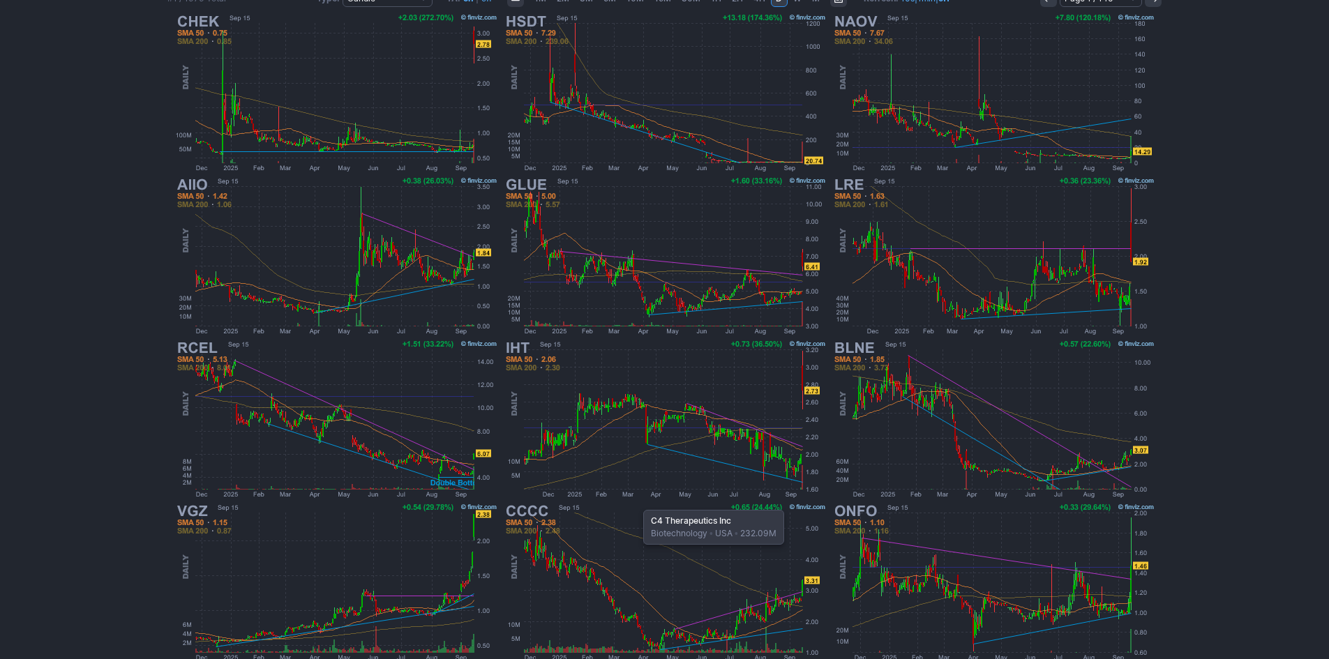
scroll to position [259, 0]
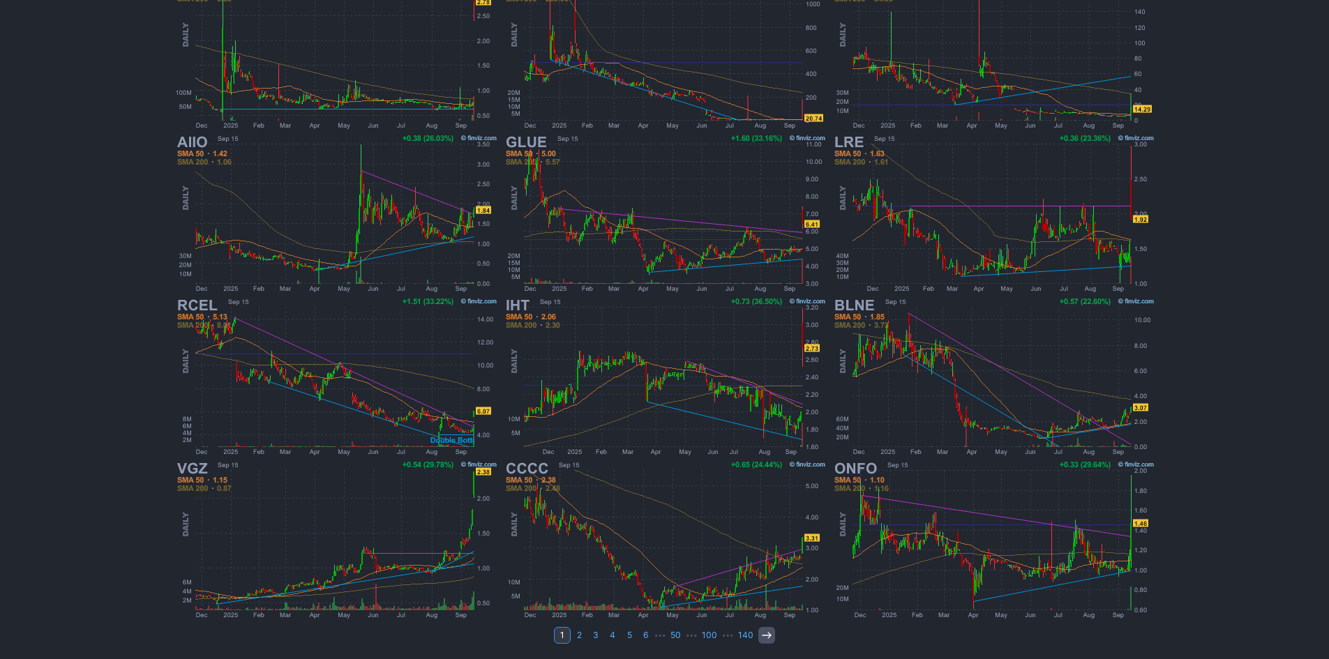
click at [763, 633] on icon at bounding box center [766, 635] width 11 height 11
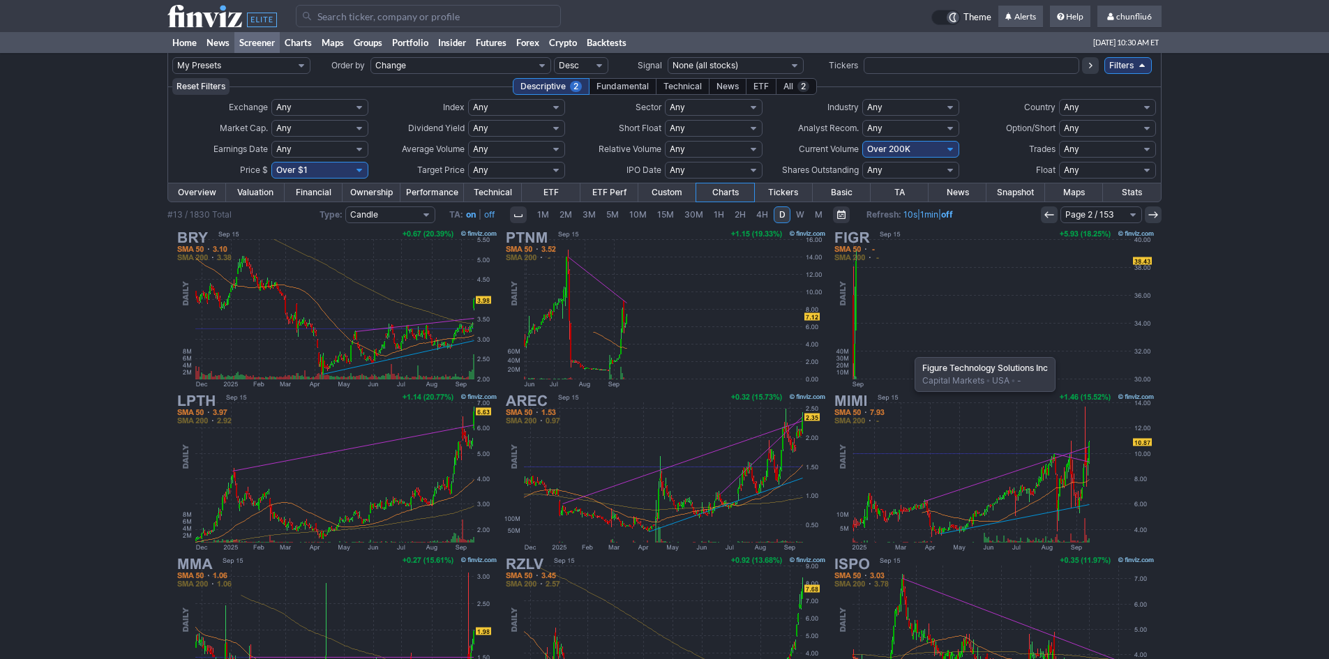
click at [908, 350] on img at bounding box center [993, 308] width 326 height 163
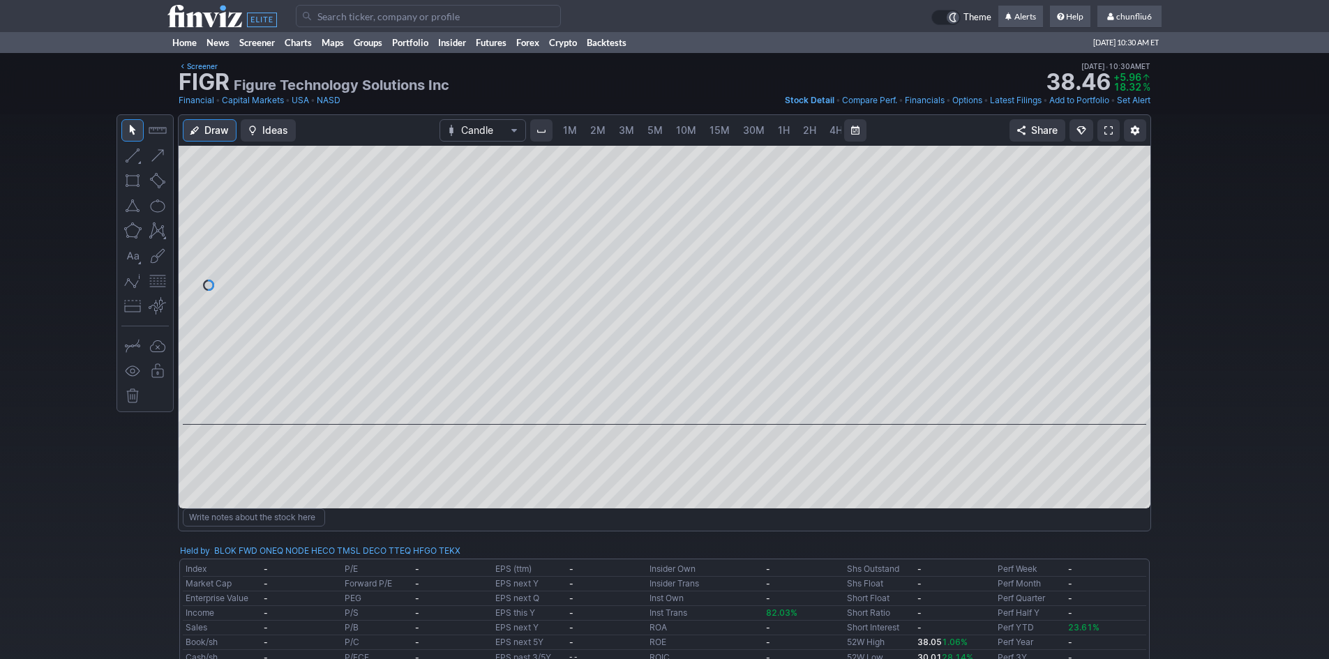
scroll to position [0, 75]
click at [1106, 132] on span at bounding box center [1108, 130] width 8 height 11
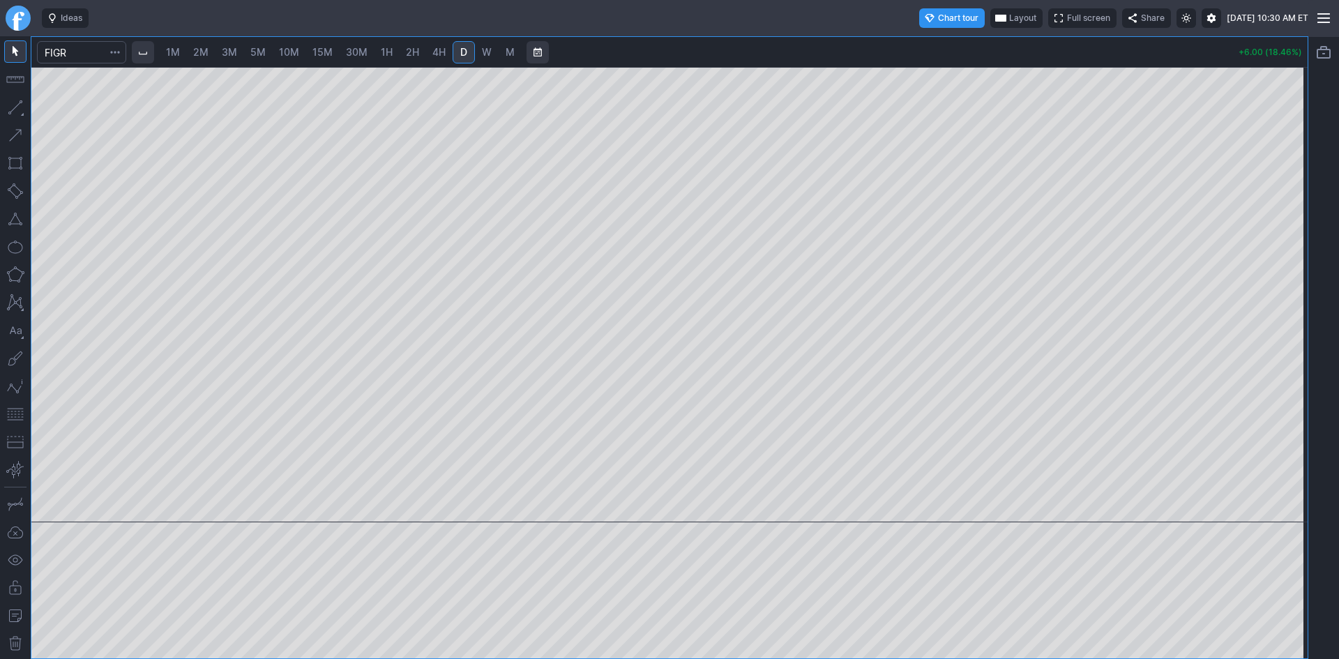
click at [207, 49] on span "2M" at bounding box center [200, 52] width 15 height 12
drag, startPoint x: 1298, startPoint y: 240, endPoint x: 1296, endPoint y: 295, distance: 55.1
click at [1296, 295] on div at bounding box center [1293, 291] width 29 height 421
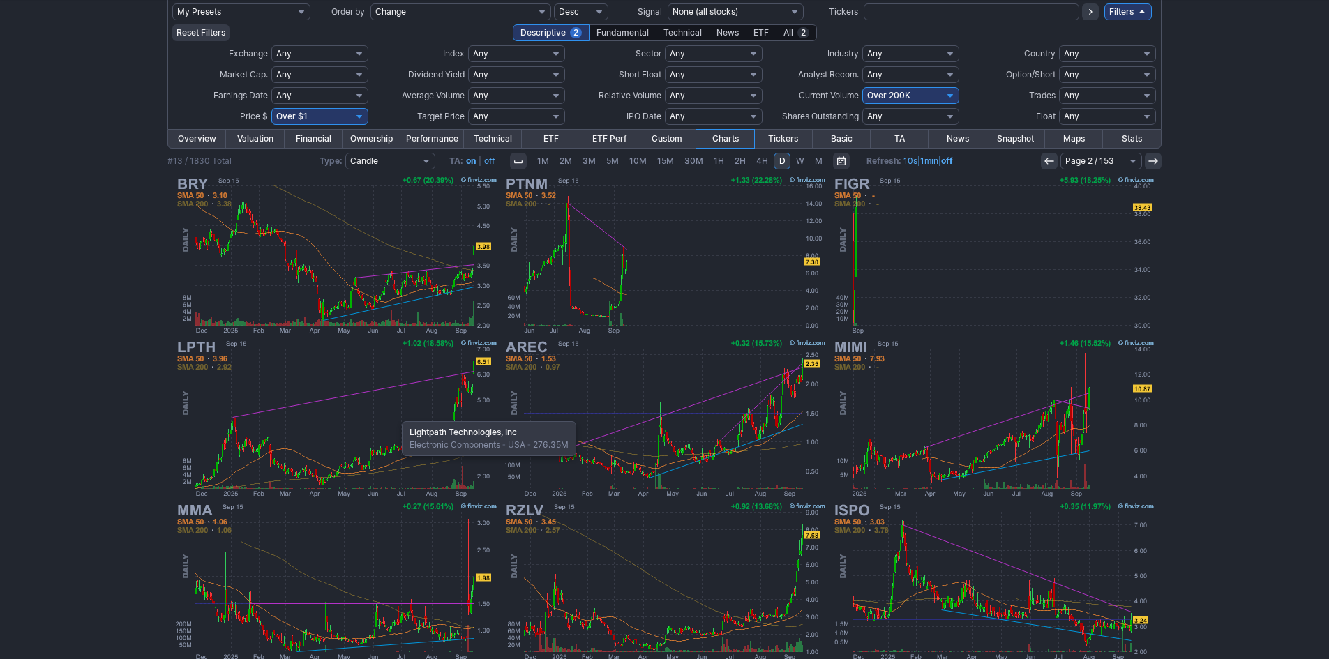
scroll to position [70, 0]
